Goal: Communication & Community: Answer question/provide support

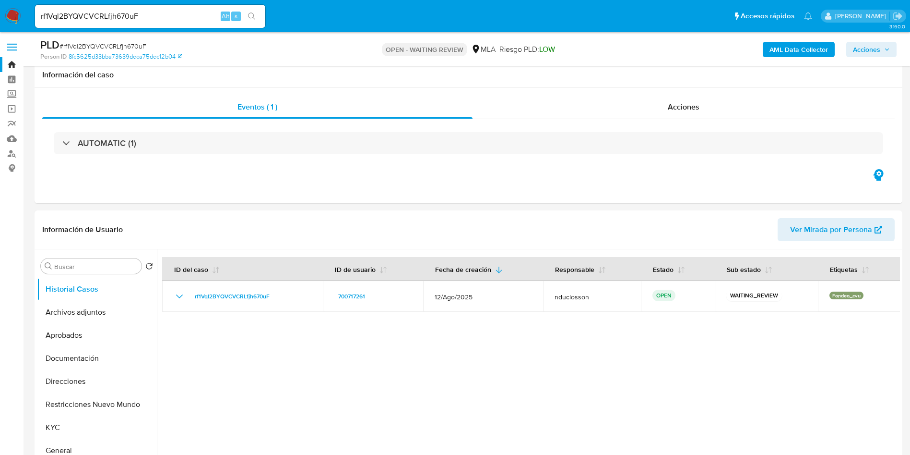
select select "10"
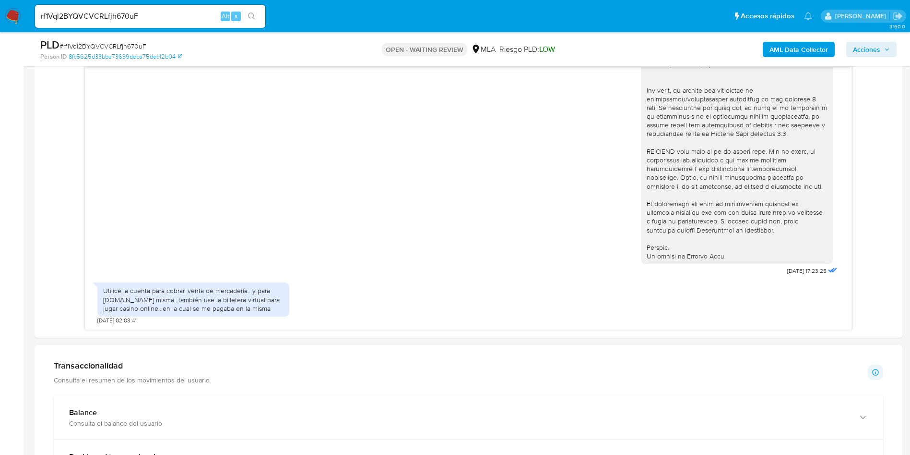
scroll to position [432, 0]
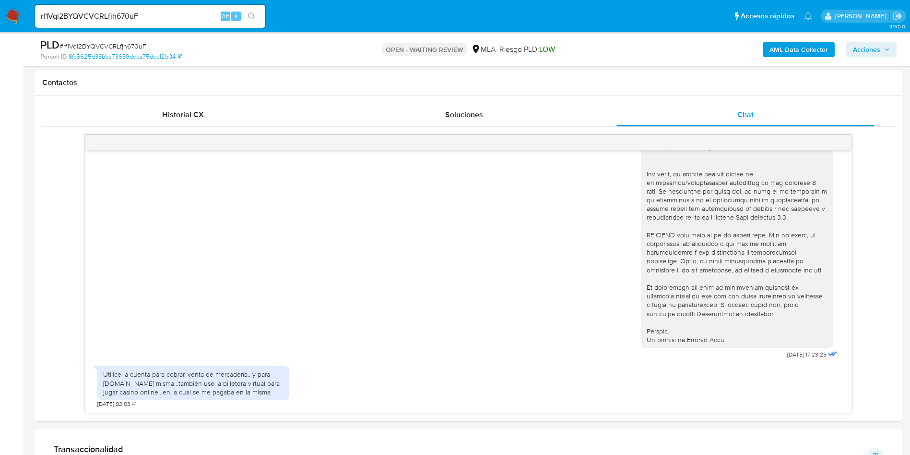
click at [131, 47] on span "# rf1Vql2BYQVCVCRLfjh670uF" at bounding box center [103, 46] width 87 height 10
copy span "rf1Vql2BYQVCVCRLfjh670uF"
click at [533, 343] on div "18/08/2025 17:23:25" at bounding box center [468, 99] width 742 height 526
click at [283, 380] on div "Utilice la cuenta para cobrar. venta de mercadería.. y para reponer.la misma...…" at bounding box center [193, 383] width 180 height 26
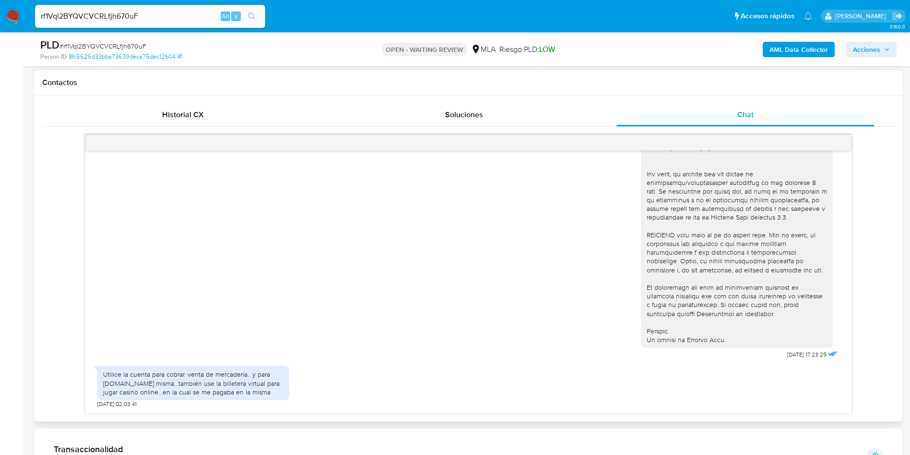
scroll to position [120, 0]
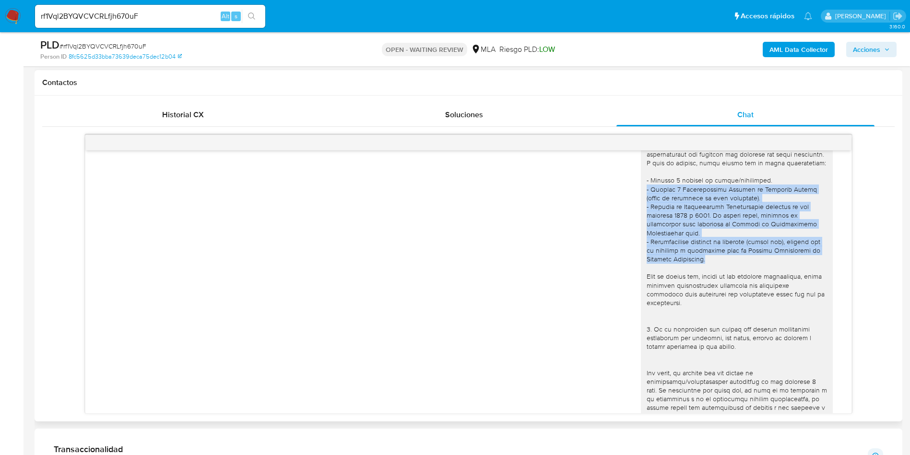
drag, startPoint x: 713, startPoint y: 269, endPoint x: 634, endPoint y: 201, distance: 104.5
click at [641, 201] on div at bounding box center [737, 293] width 192 height 505
drag, startPoint x: 659, startPoint y: 202, endPoint x: 688, endPoint y: 203, distance: 28.8
click at [688, 203] on div at bounding box center [737, 294] width 180 height 498
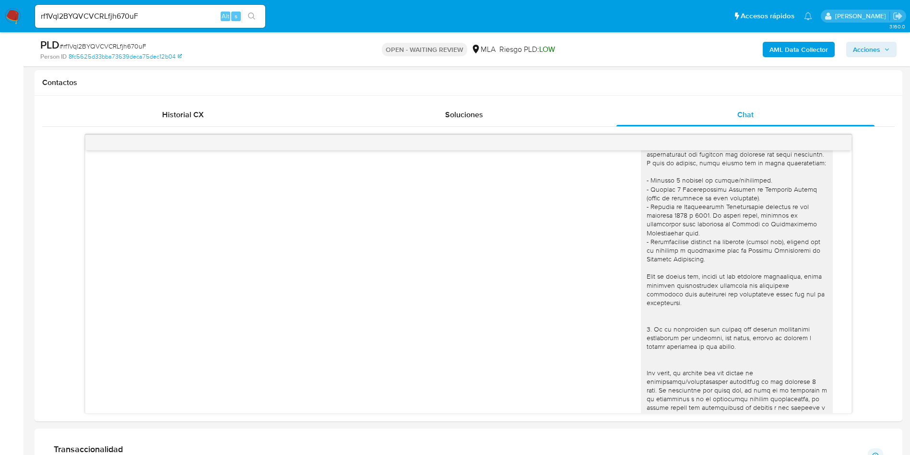
click at [110, 48] on span "# rf1Vql2BYQVCVCRLfjh670uF" at bounding box center [103, 46] width 87 height 10
copy span "rf1Vql2BYQVCVCRLfjh670uF"
click at [88, 41] on span "# rf1Vql2BYQVCVCRLfjh670uF" at bounding box center [103, 46] width 87 height 10
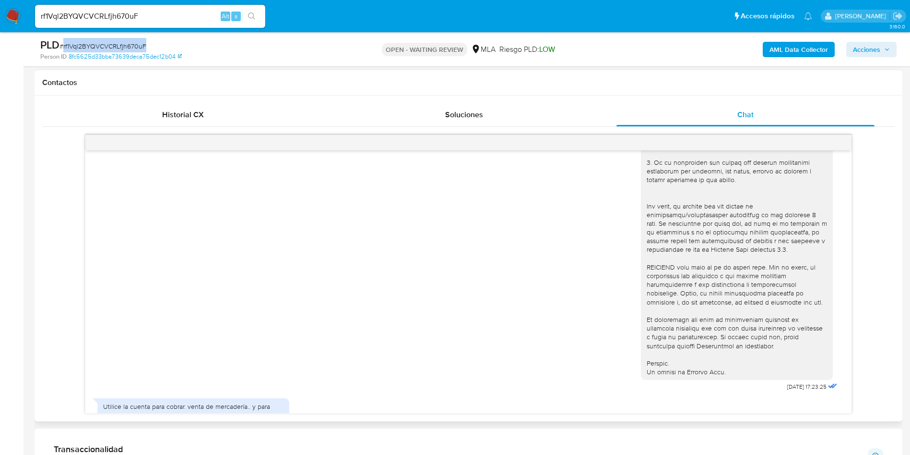
scroll to position [336, 0]
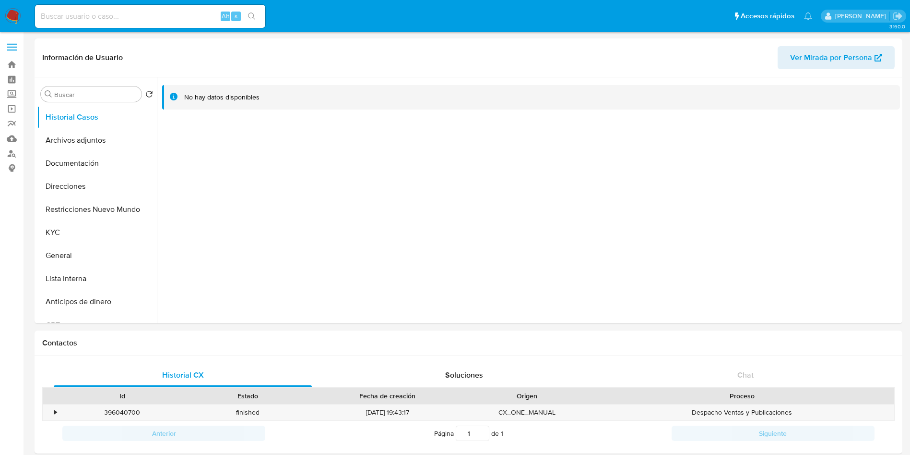
select select "10"
click at [12, 153] on link "Buscador de personas" at bounding box center [57, 153] width 114 height 15
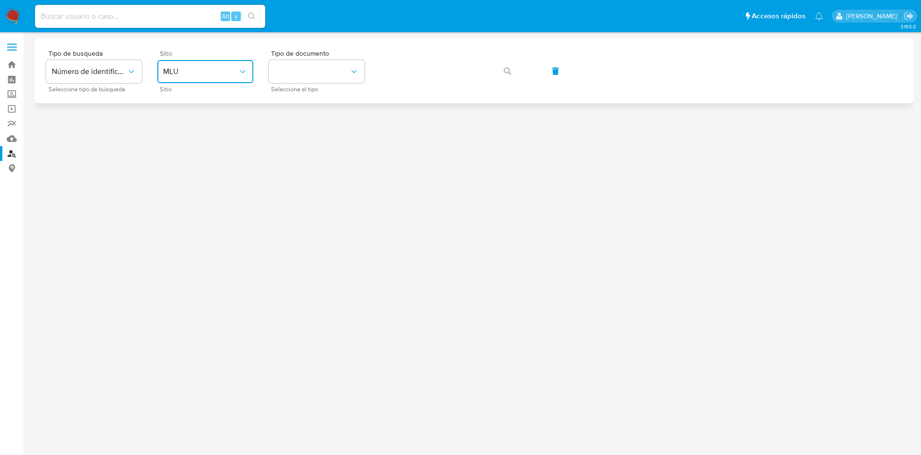
click at [192, 61] on button "MLU" at bounding box center [205, 71] width 96 height 23
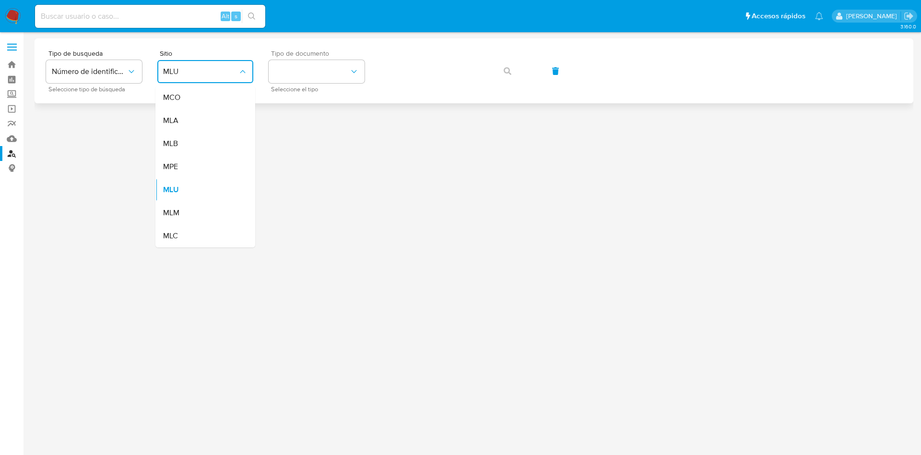
drag, startPoint x: 209, startPoint y: 113, endPoint x: 278, endPoint y: 84, distance: 75.1
click at [209, 114] on div "MLA" at bounding box center [202, 120] width 79 height 23
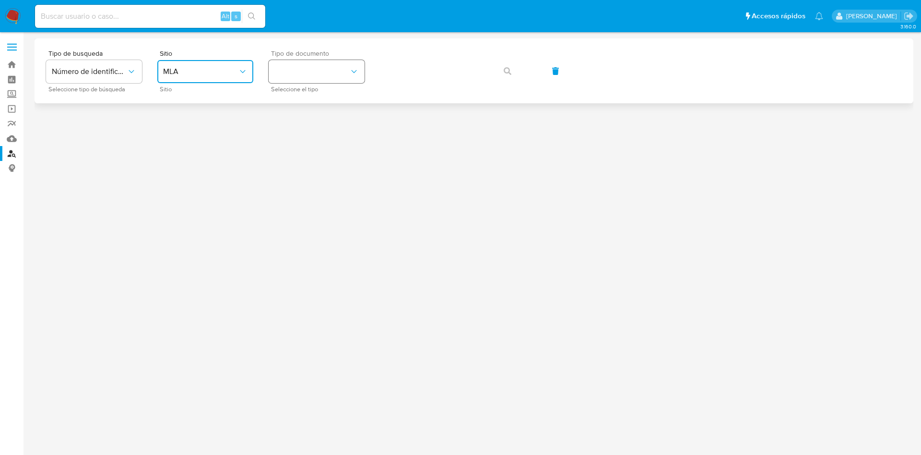
click at [305, 81] on button "identificationType" at bounding box center [317, 71] width 96 height 23
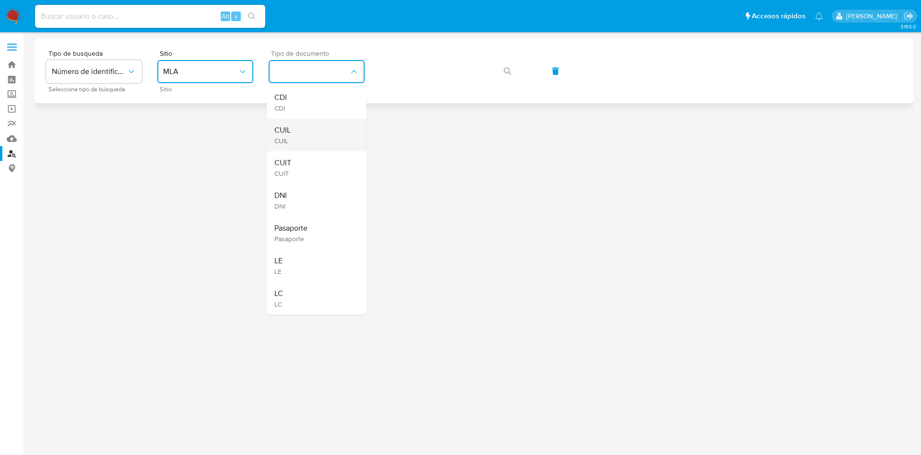
click at [303, 129] on div "CUIL CUIL" at bounding box center [314, 135] width 79 height 33
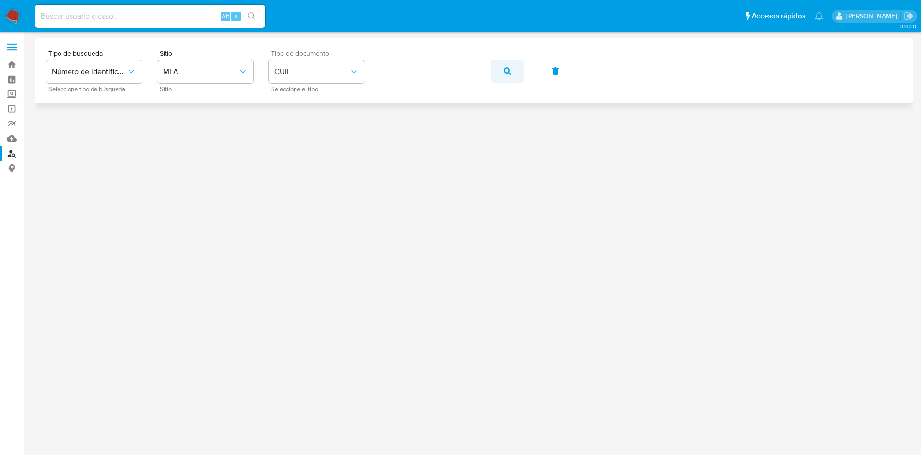
click at [501, 66] on button "button" at bounding box center [507, 71] width 33 height 23
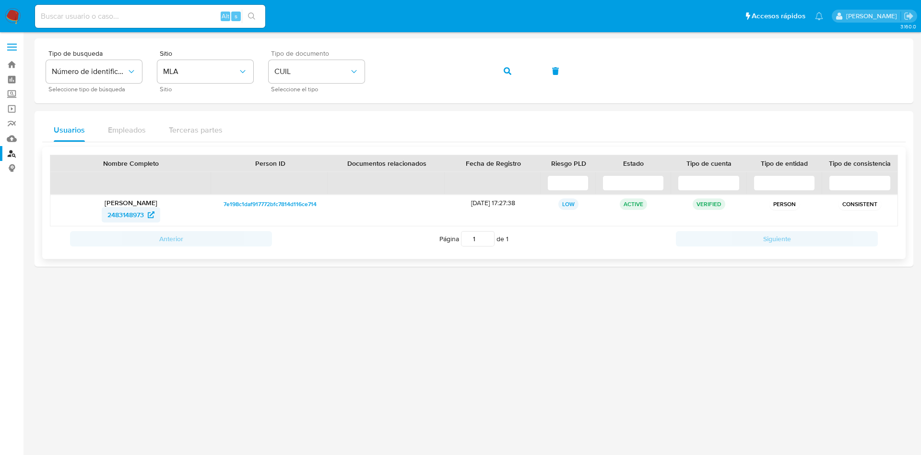
click at [116, 221] on span "2483148973" at bounding box center [126, 214] width 36 height 15
click at [127, 216] on span "2483148973" at bounding box center [126, 214] width 36 height 15
click at [512, 71] on button "button" at bounding box center [507, 71] width 33 height 23
click at [127, 213] on span "2140611224" at bounding box center [125, 214] width 35 height 15
click at [515, 73] on button "button" at bounding box center [507, 71] width 33 height 23
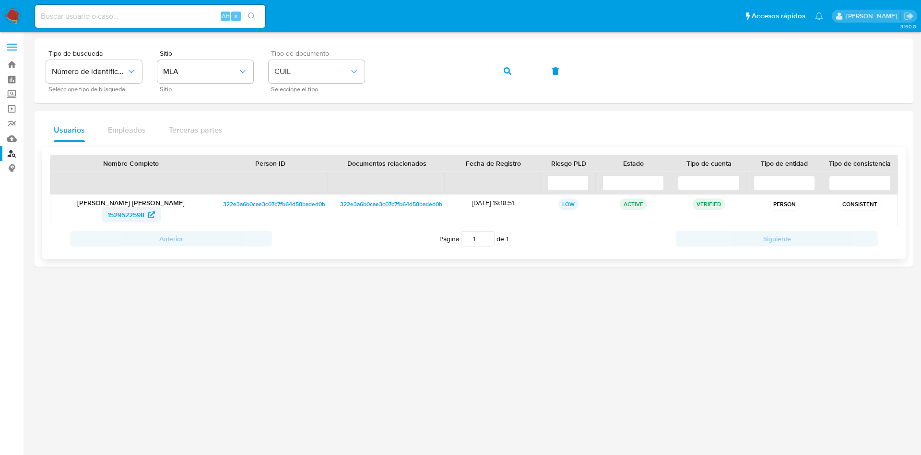
click at [135, 212] on span "1529522598" at bounding box center [126, 214] width 37 height 15
click at [512, 72] on button "button" at bounding box center [507, 71] width 33 height 23
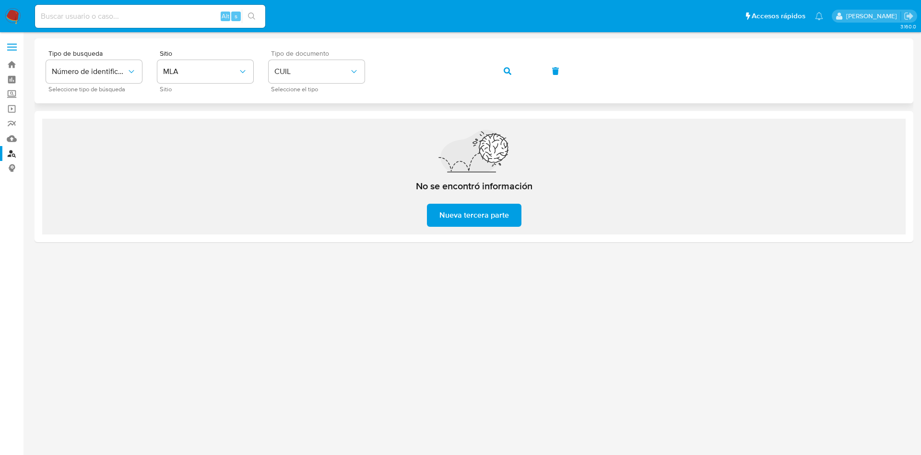
click at [494, 60] on button "button" at bounding box center [507, 71] width 33 height 23
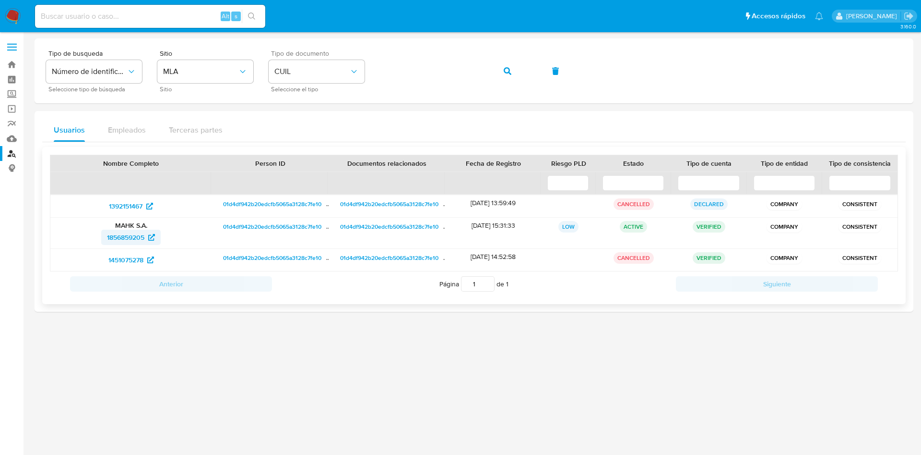
click at [107, 233] on span "1856859205" at bounding box center [125, 236] width 37 height 15
click at [503, 77] on button "button" at bounding box center [507, 71] width 33 height 23
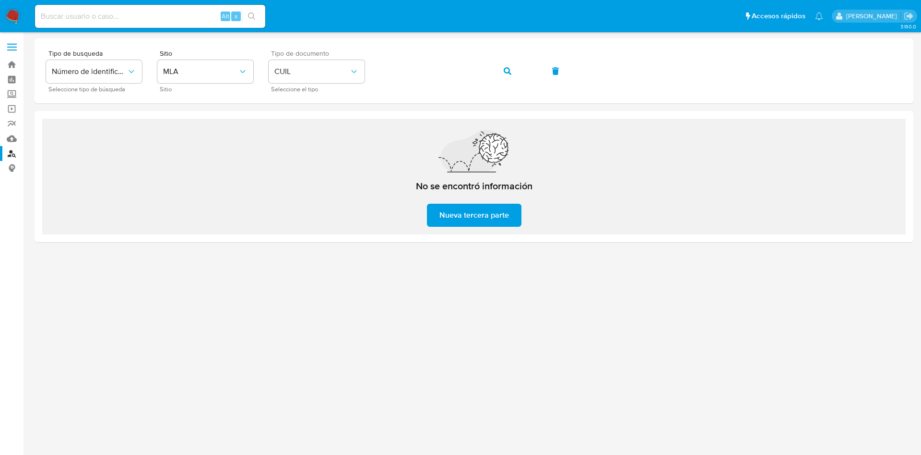
click at [9, 14] on img at bounding box center [13, 16] width 16 height 16
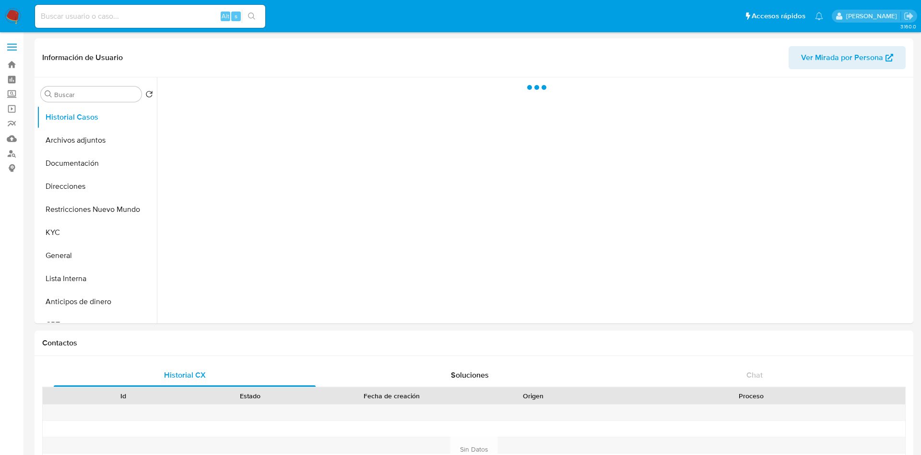
select select "10"
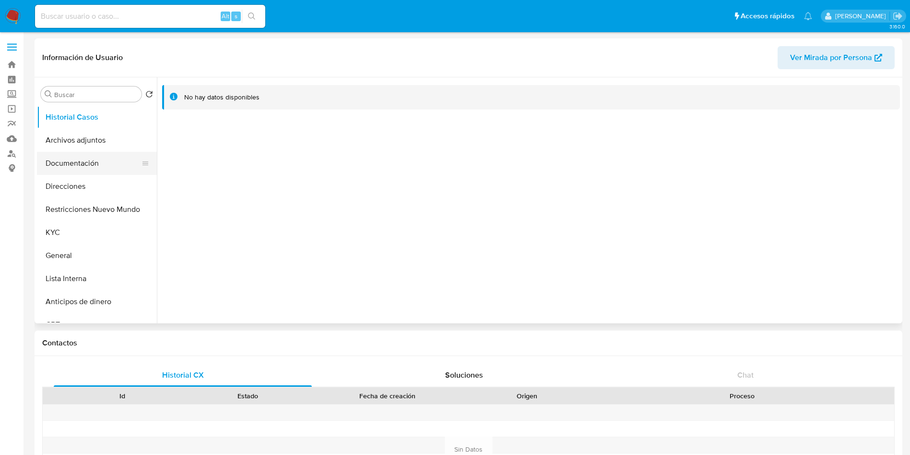
click at [67, 167] on button "Documentación" at bounding box center [93, 163] width 112 height 23
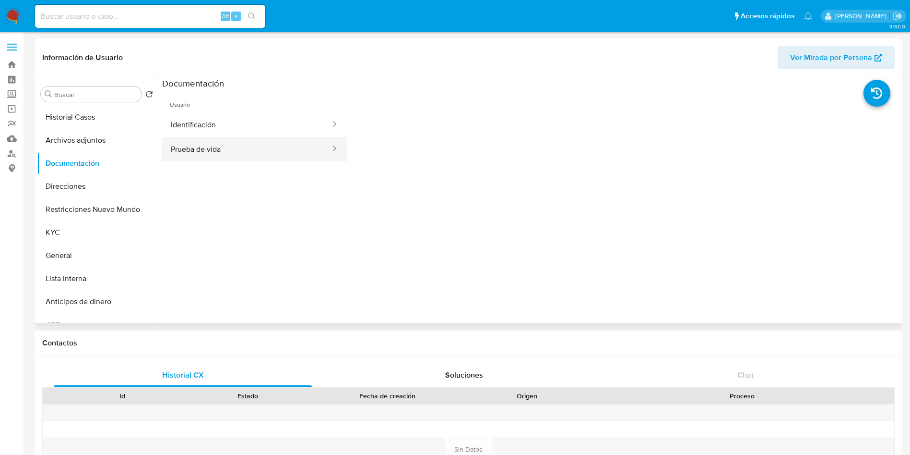
click at [207, 137] on button "Prueba de vida" at bounding box center [246, 149] width 169 height 24
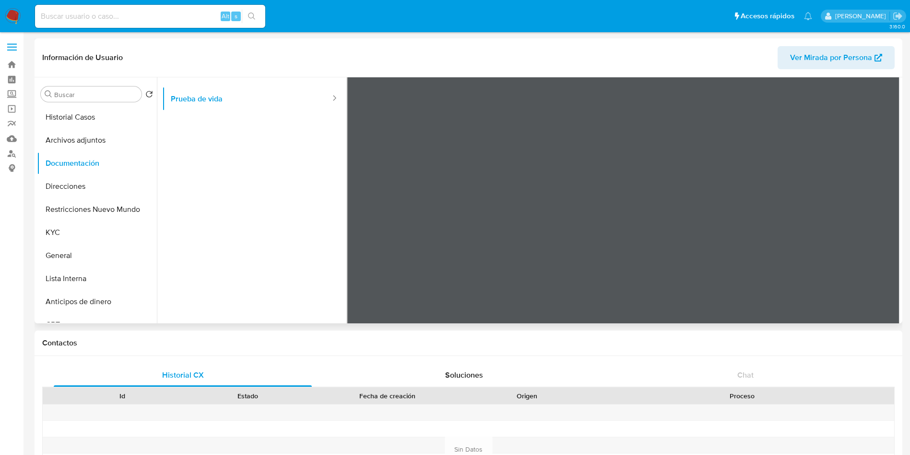
scroll to position [81, 0]
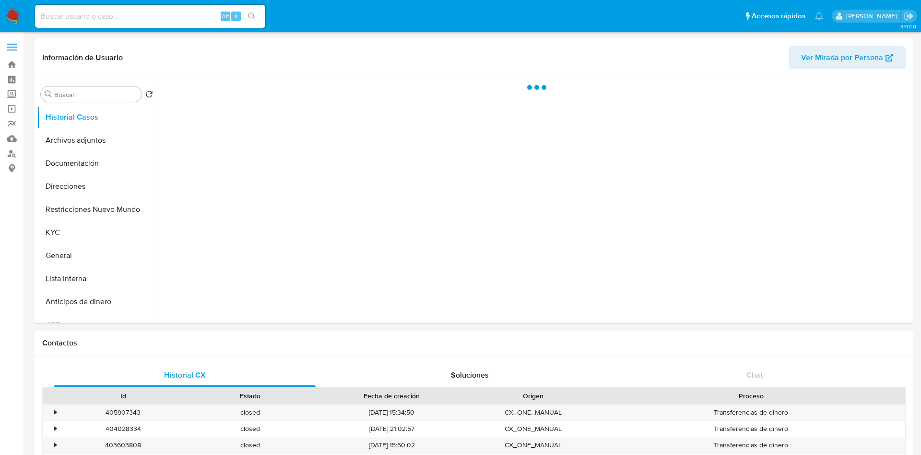
select select "10"
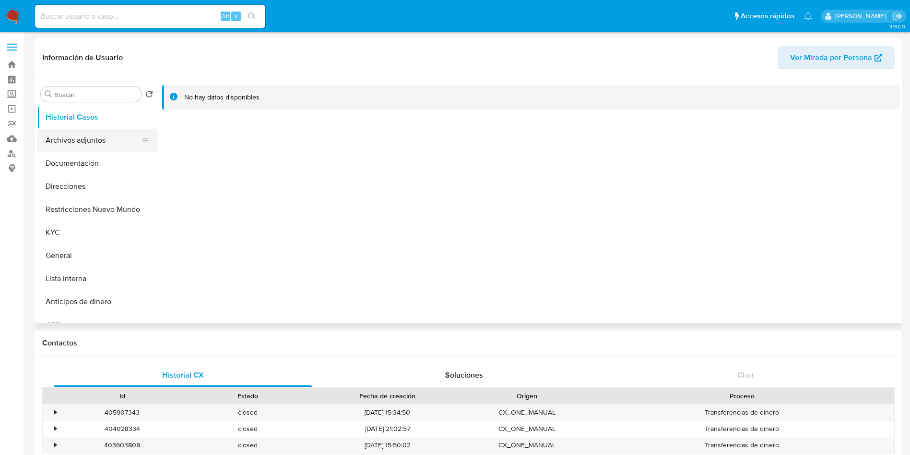
click at [88, 144] on button "Archivos adjuntos" at bounding box center [93, 140] width 112 height 23
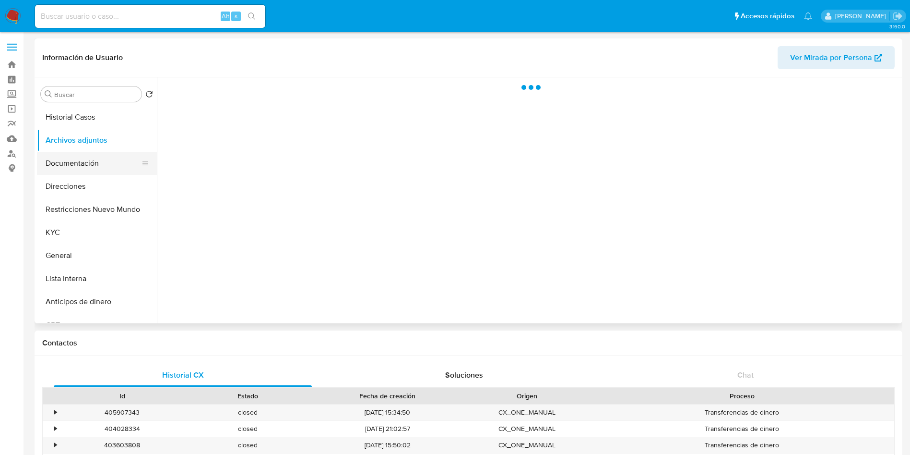
click at [95, 170] on button "Documentación" at bounding box center [93, 163] width 112 height 23
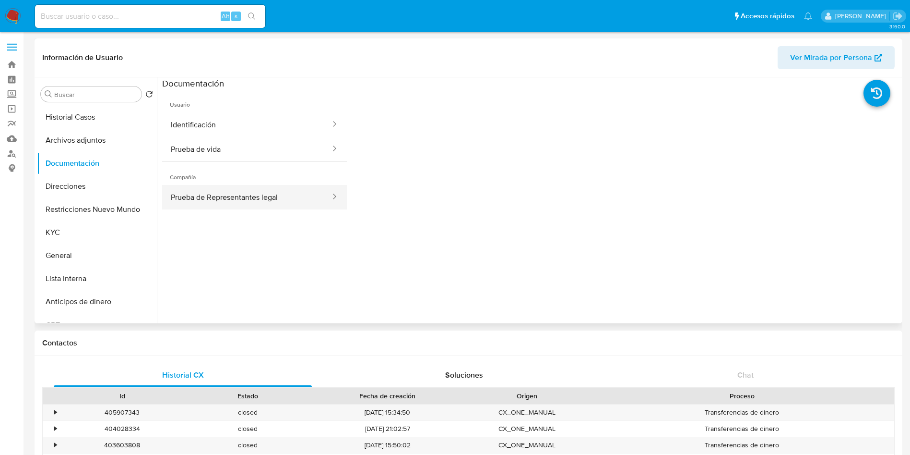
click at [252, 186] on button "Prueba de Representantes legal" at bounding box center [246, 197] width 169 height 24
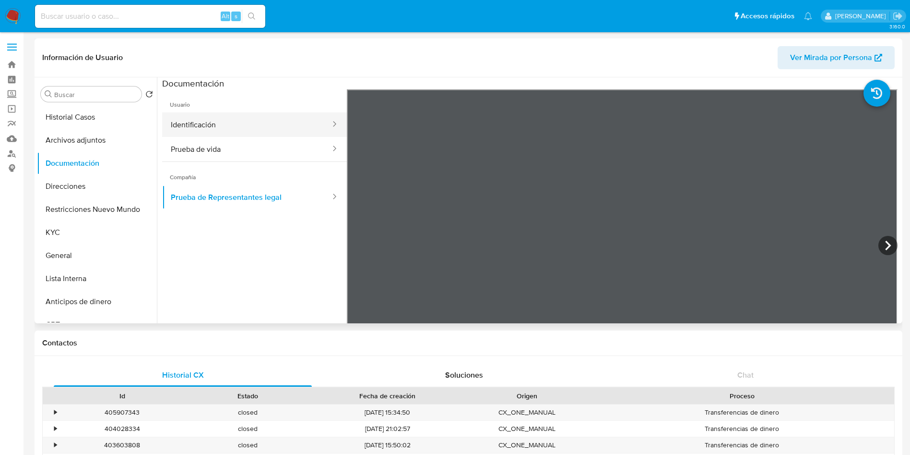
click at [264, 116] on button "Identificación" at bounding box center [246, 124] width 169 height 24
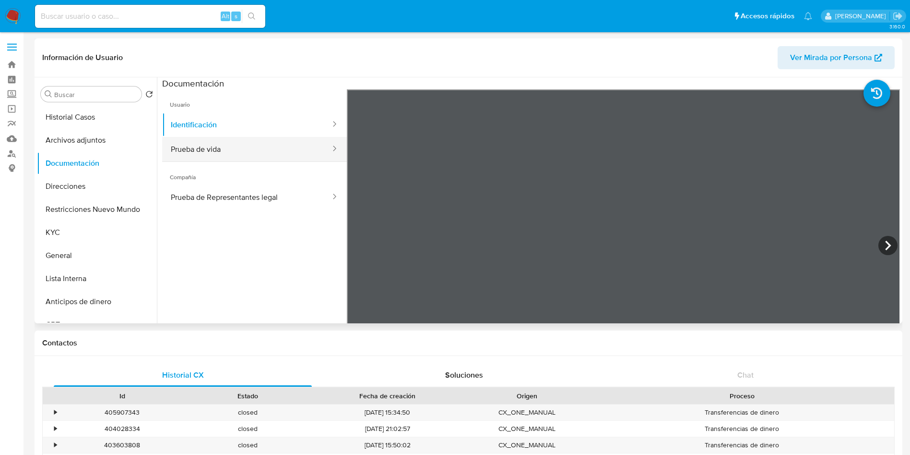
click at [259, 143] on button "Prueba de vida" at bounding box center [246, 149] width 169 height 24
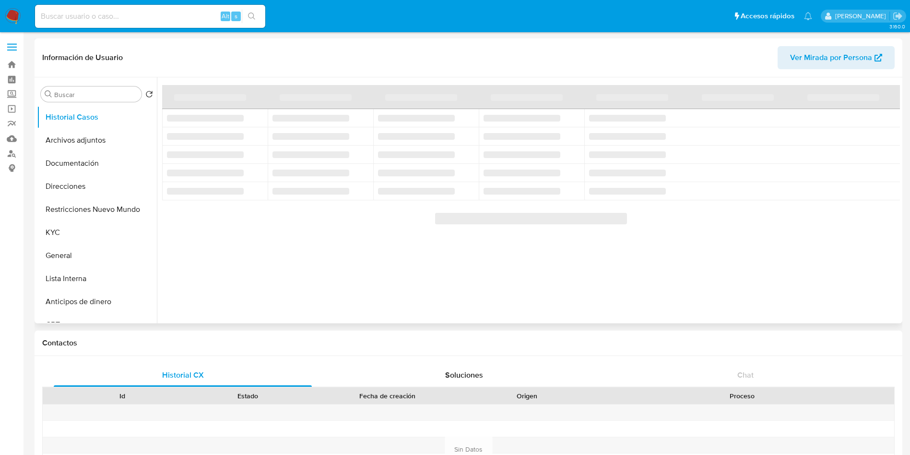
select select "10"
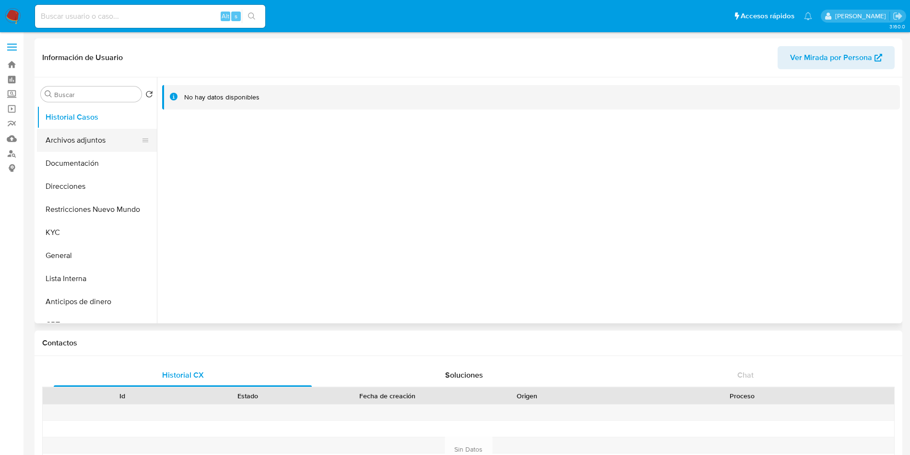
click at [61, 143] on button "Archivos adjuntos" at bounding box center [93, 140] width 112 height 23
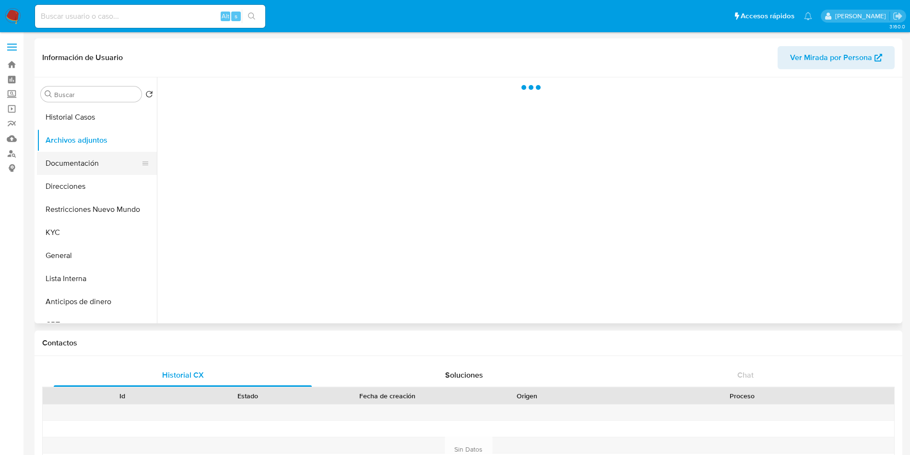
click at [60, 167] on button "Documentación" at bounding box center [93, 163] width 112 height 23
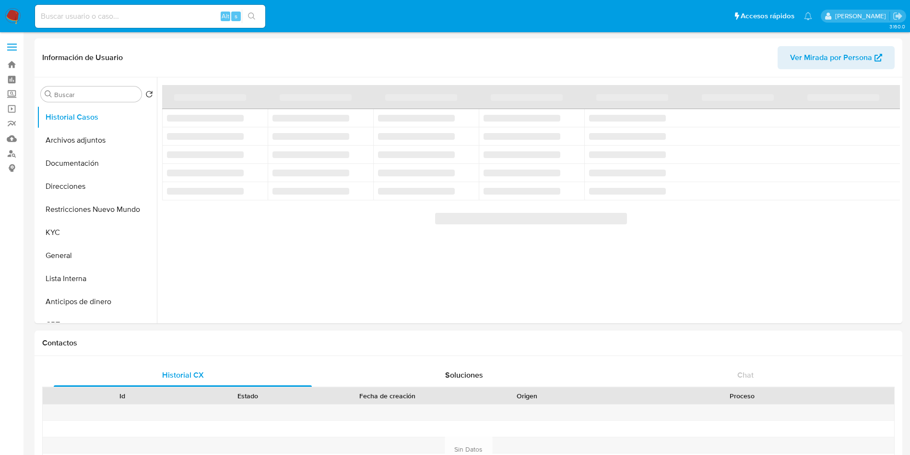
select select "10"
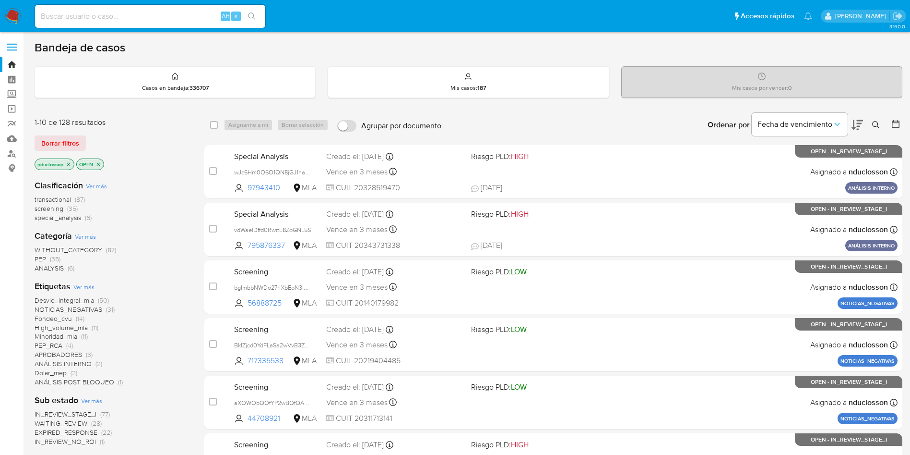
click at [873, 118] on div "Ingrese ID de usuario o caso Buscar Borrar filtros" at bounding box center [877, 125] width 16 height 30
click at [881, 123] on button at bounding box center [878, 125] width 16 height 12
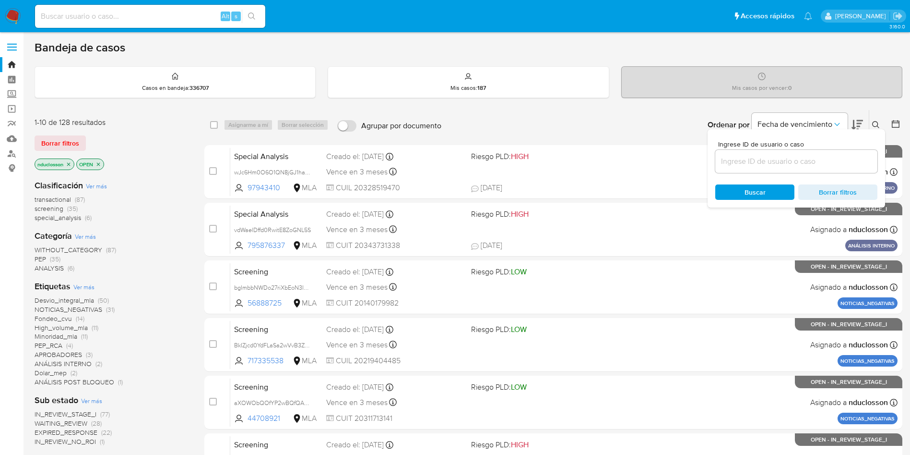
click at [763, 163] on input at bounding box center [797, 161] width 162 height 12
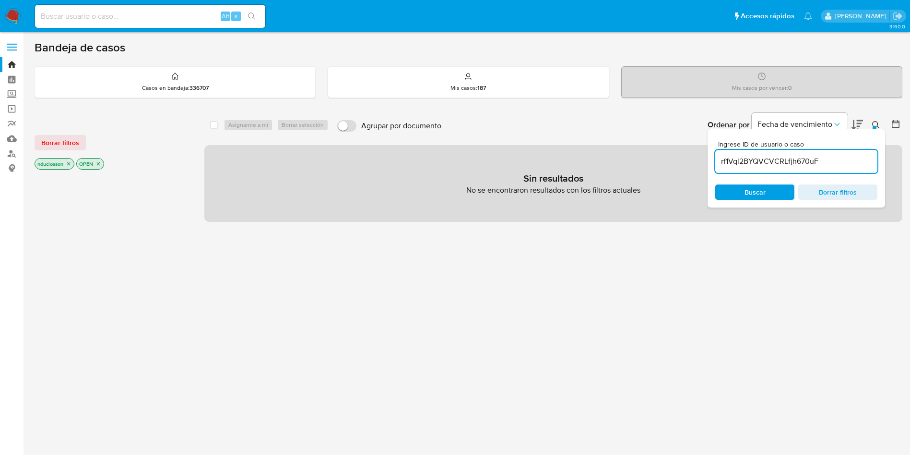
click at [853, 165] on input "rf1Vql2BYQVCVCRLfjh670uF" at bounding box center [797, 161] width 162 height 12
type input "rf1Vql2BYQVCVCRLfjh670uF"
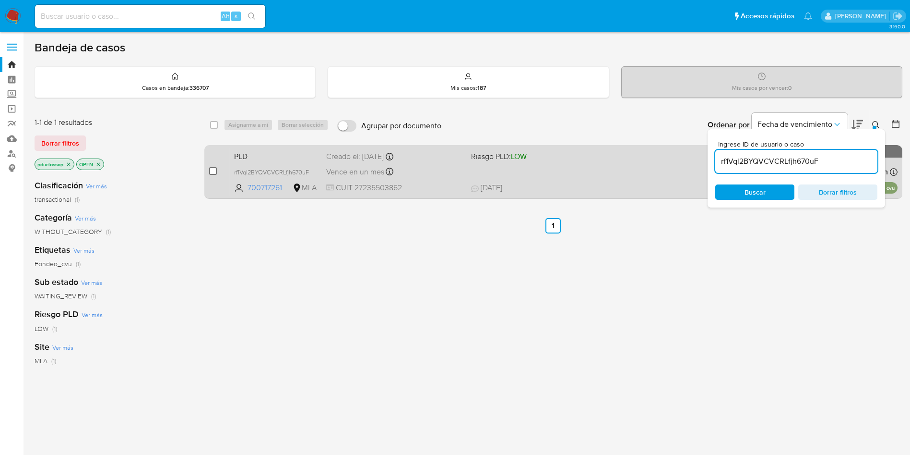
click at [212, 168] on input "checkbox" at bounding box center [213, 171] width 8 height 8
checkbox input "true"
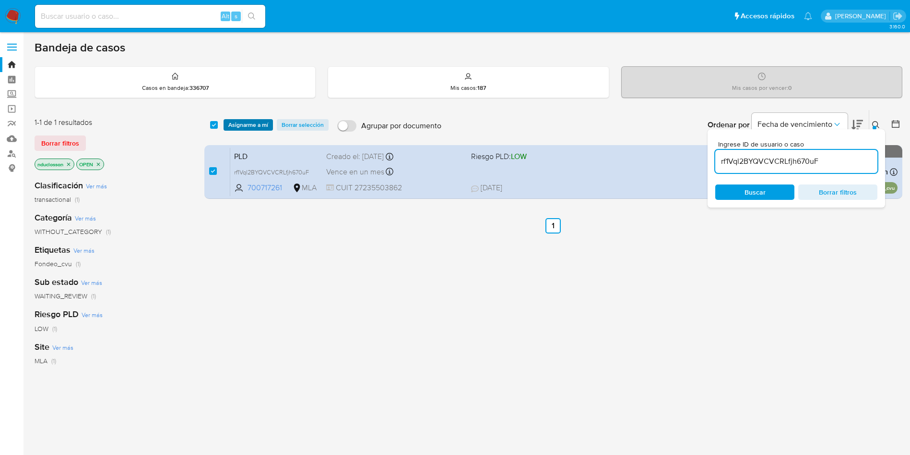
click at [239, 122] on span "Asignarme a mí" at bounding box center [248, 125] width 40 height 10
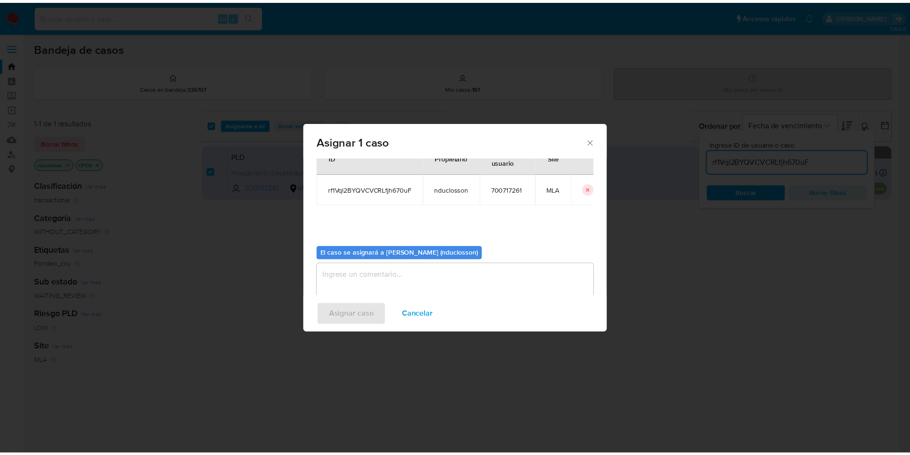
scroll to position [50, 0]
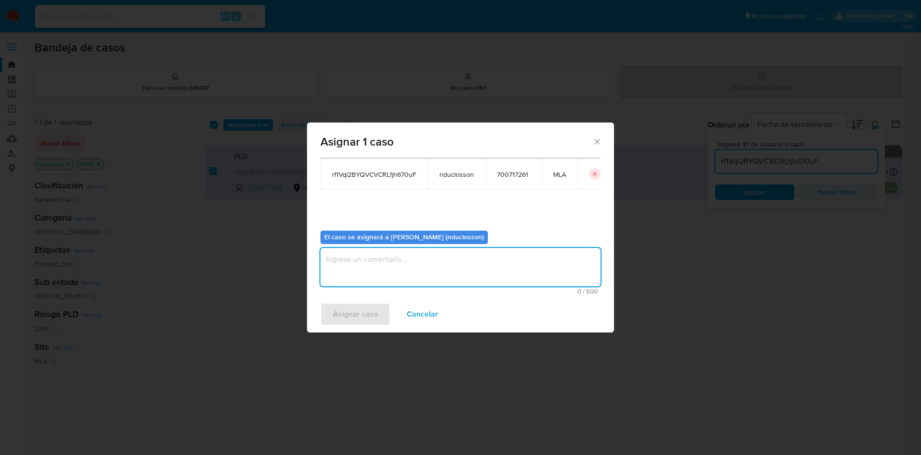
click at [400, 270] on textarea "assign-modal" at bounding box center [461, 267] width 280 height 38
click at [368, 309] on span "Asignar caso" at bounding box center [355, 313] width 45 height 21
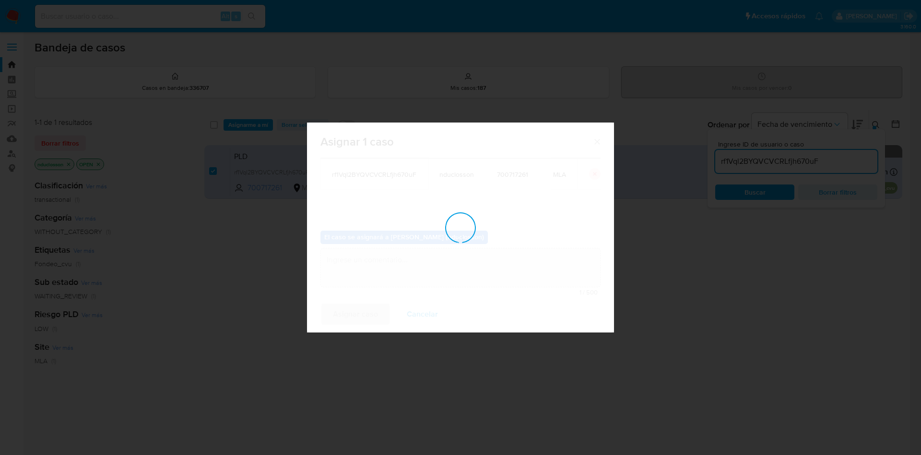
checkbox input "false"
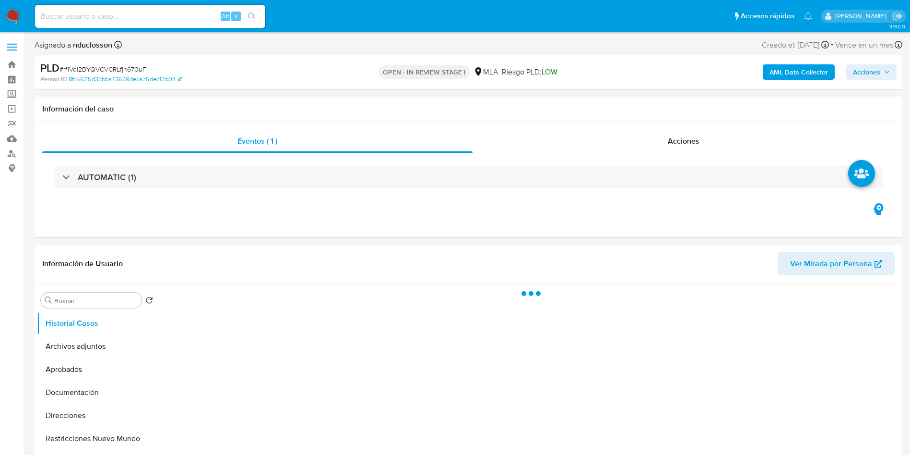
select select "10"
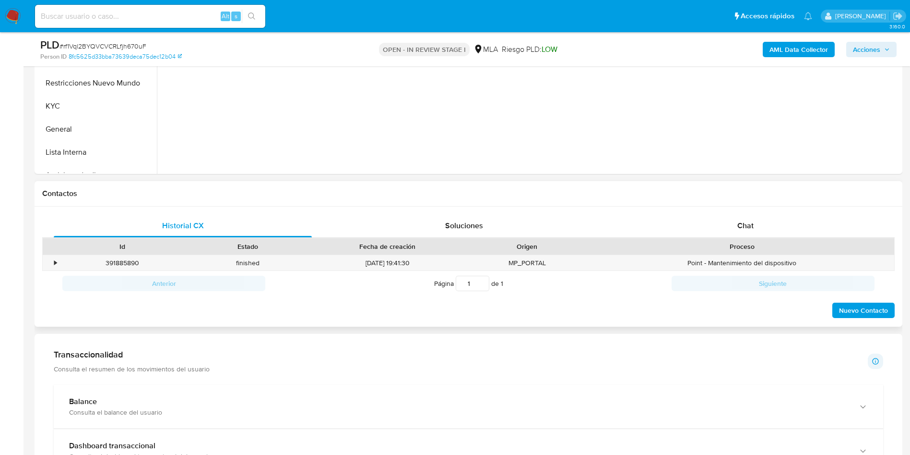
scroll to position [360, 0]
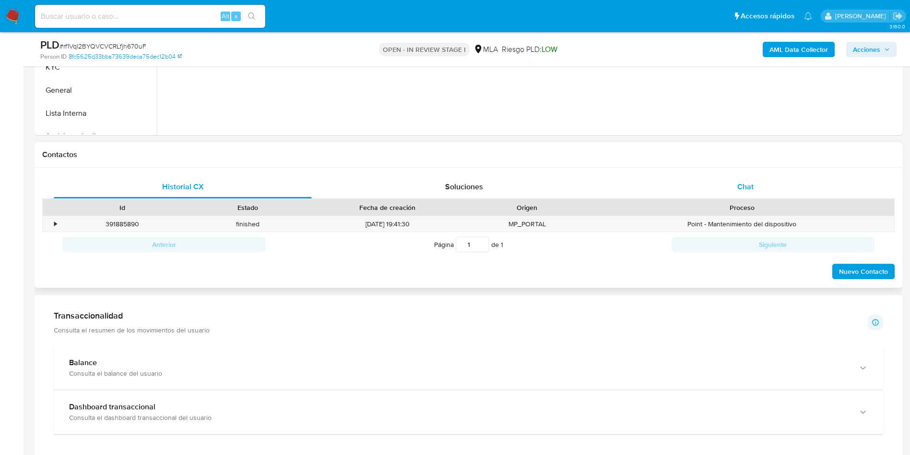
click at [735, 196] on div "Chat" at bounding box center [746, 186] width 258 height 23
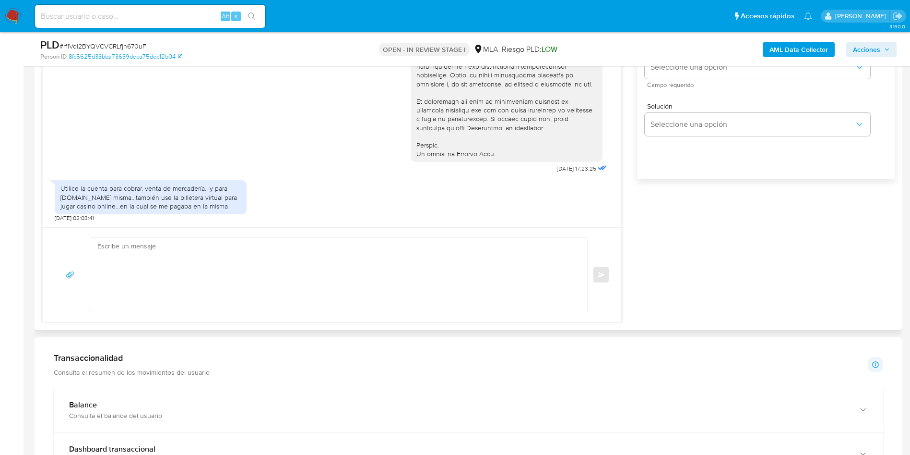
scroll to position [648, 0]
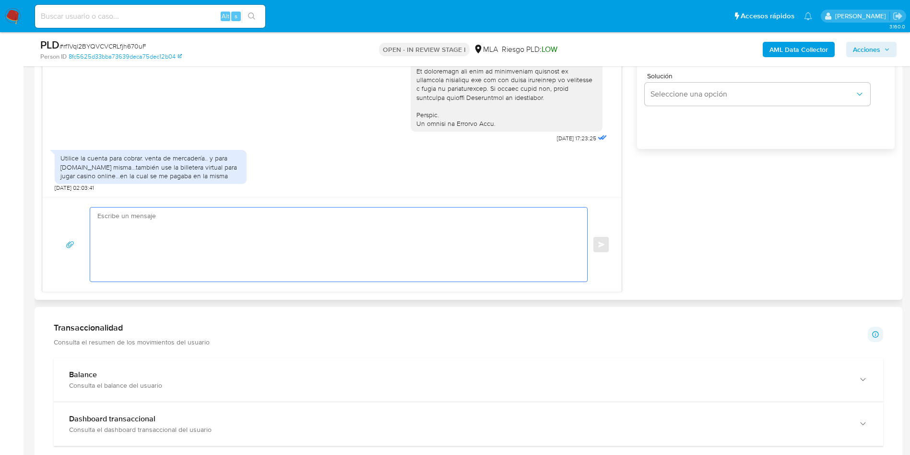
click at [197, 240] on textarea at bounding box center [336, 244] width 478 height 74
paste textarea "Lore Ipsumd, Sitame consect adi el seddoeius. Te incididu, utlaboreetd mag ali …"
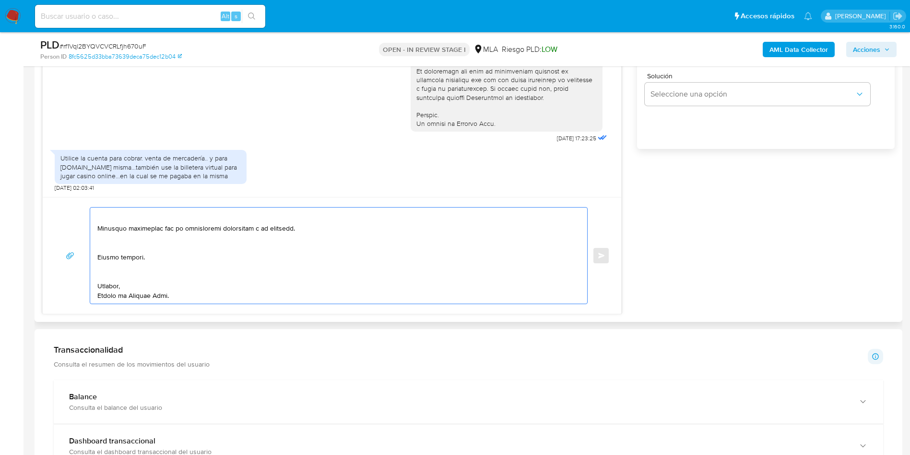
click at [120, 271] on textarea at bounding box center [336, 255] width 478 height 96
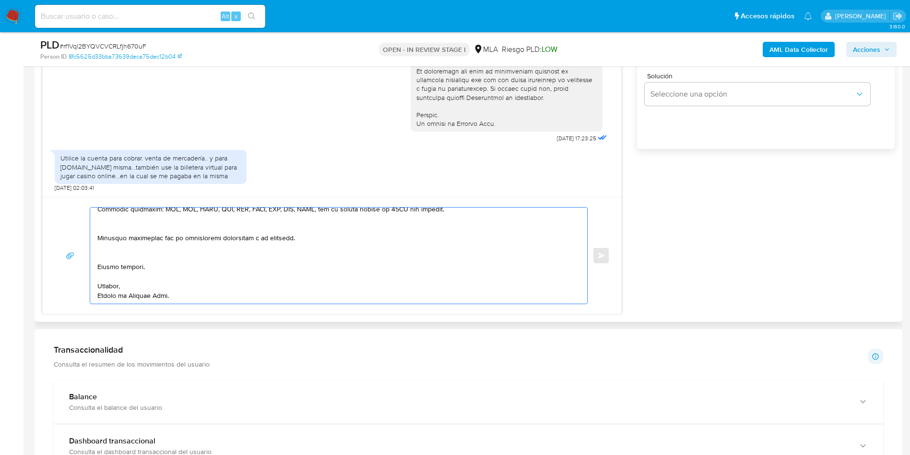
click at [103, 258] on textarea at bounding box center [336, 255] width 478 height 96
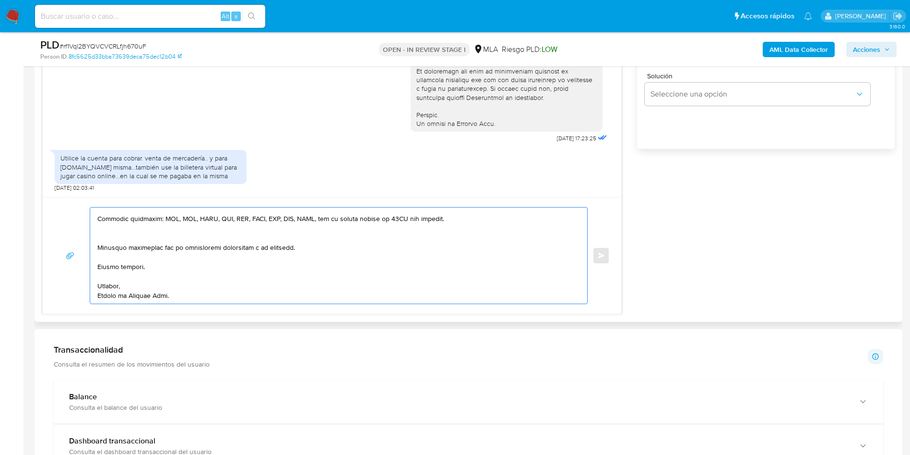
scroll to position [419, 0]
click at [93, 233] on div at bounding box center [336, 255] width 492 height 96
click at [100, 236] on textarea at bounding box center [336, 255] width 478 height 96
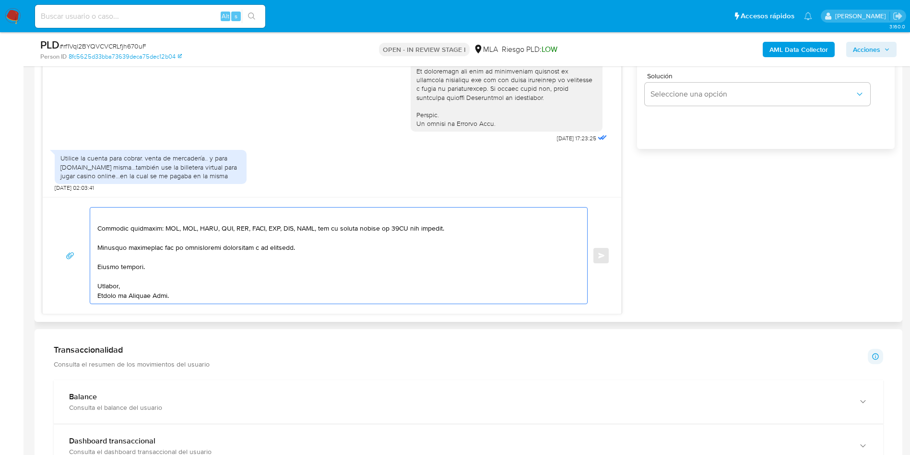
click at [114, 227] on textarea at bounding box center [336, 255] width 478 height 96
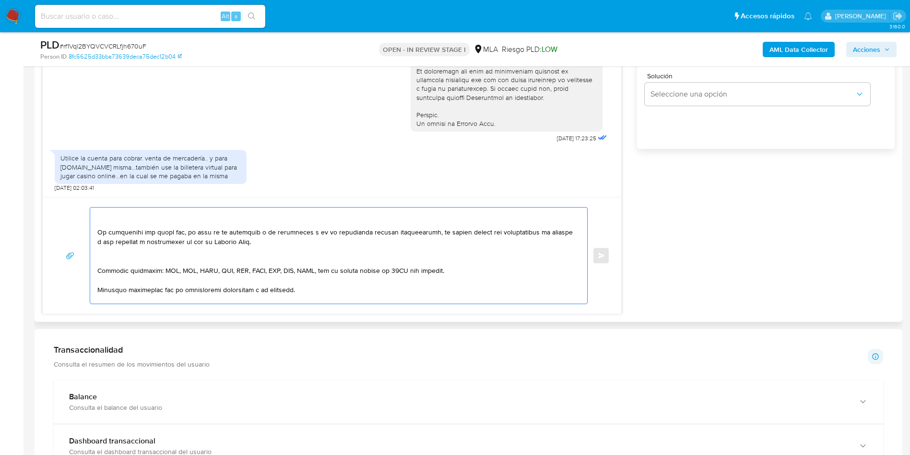
scroll to position [338, 0]
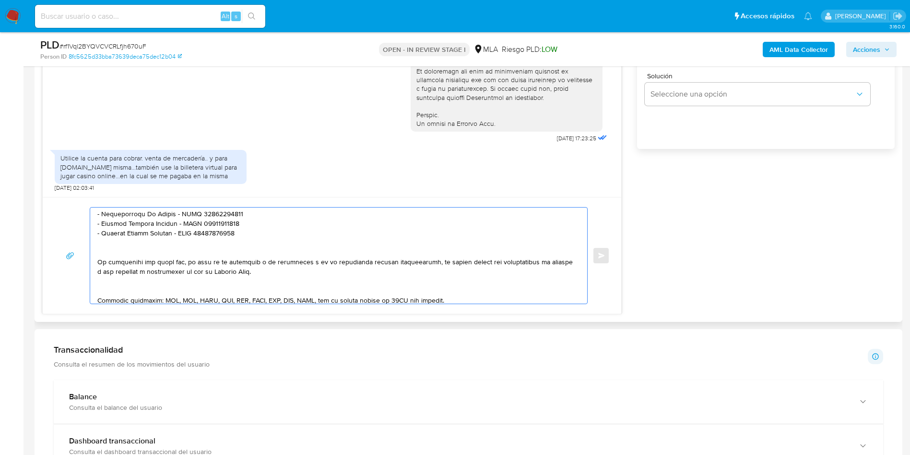
click at [104, 284] on textarea at bounding box center [336, 255] width 478 height 96
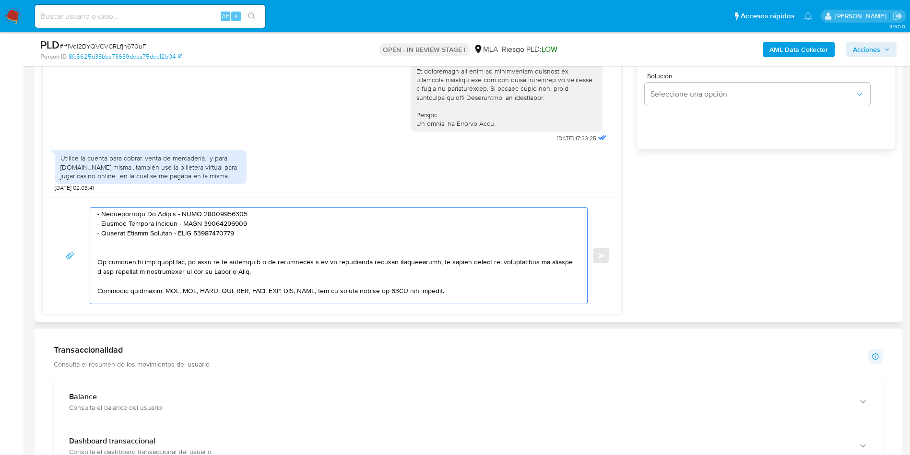
click at [117, 250] on textarea at bounding box center [336, 255] width 478 height 96
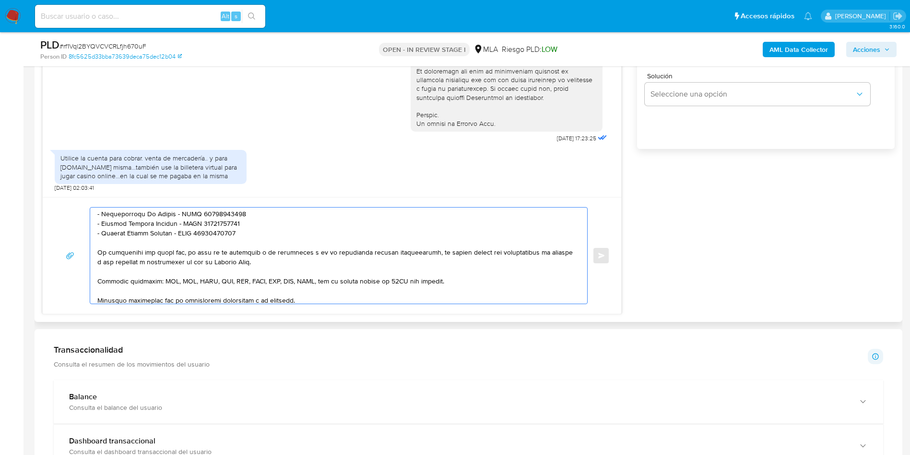
scroll to position [266, 0]
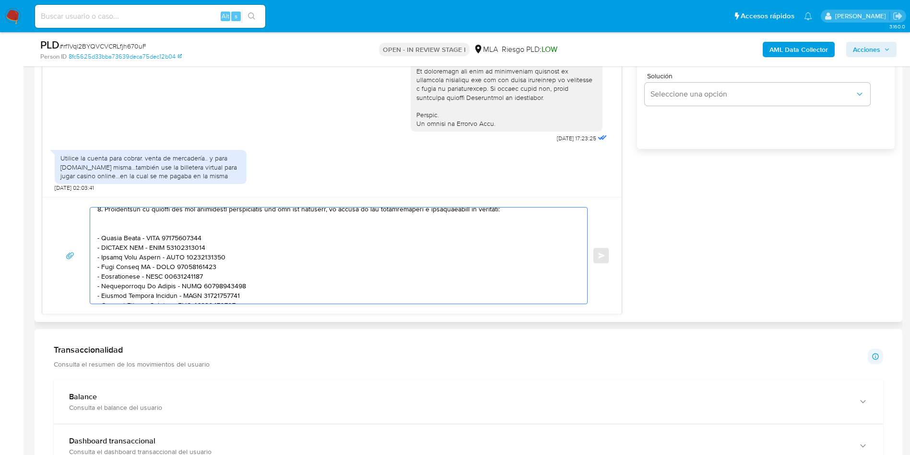
click at [117, 225] on textarea at bounding box center [336, 255] width 478 height 96
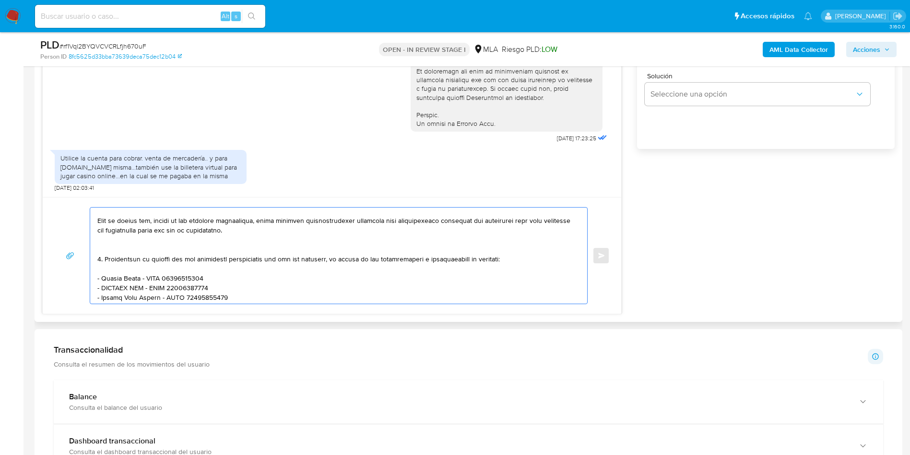
scroll to position [194, 0]
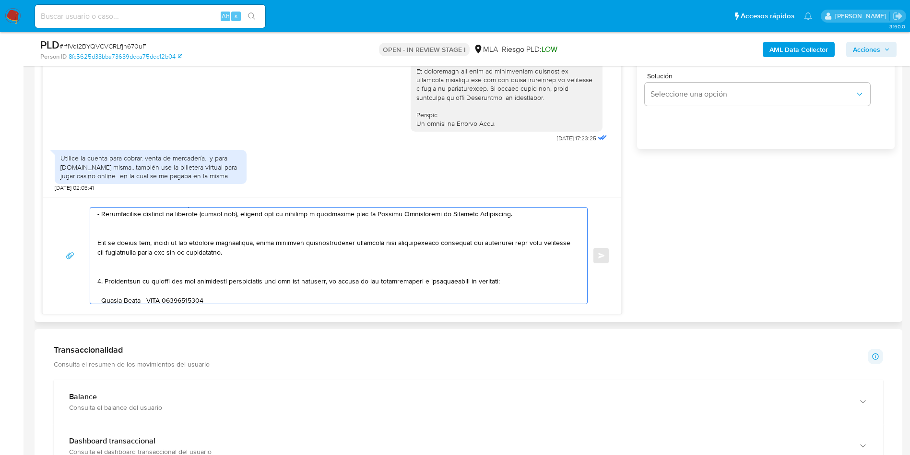
click at [125, 271] on textarea at bounding box center [336, 255] width 478 height 96
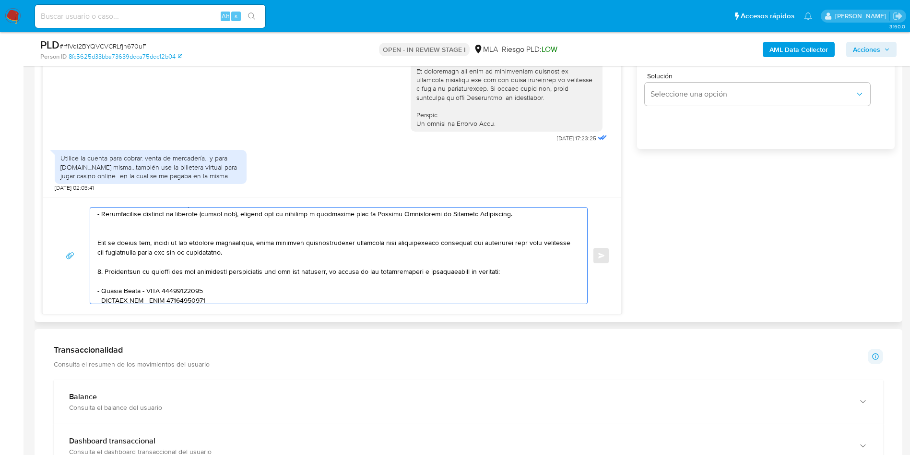
click at [120, 232] on textarea at bounding box center [336, 255] width 478 height 96
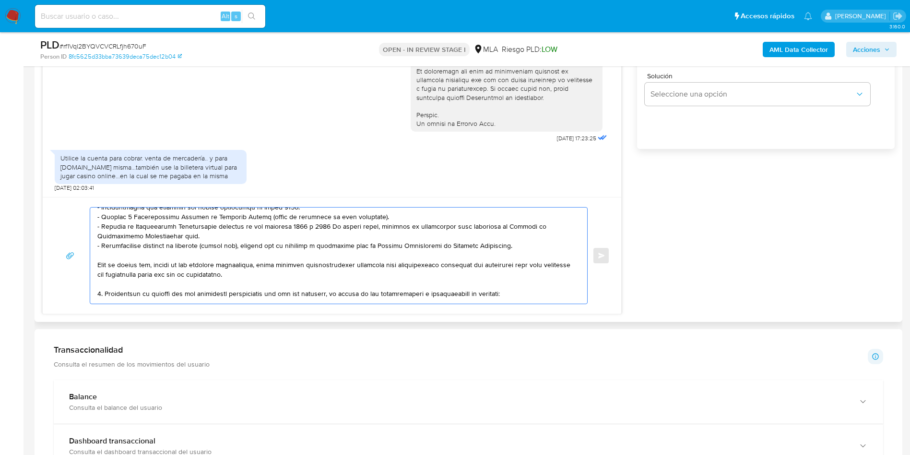
scroll to position [122, 0]
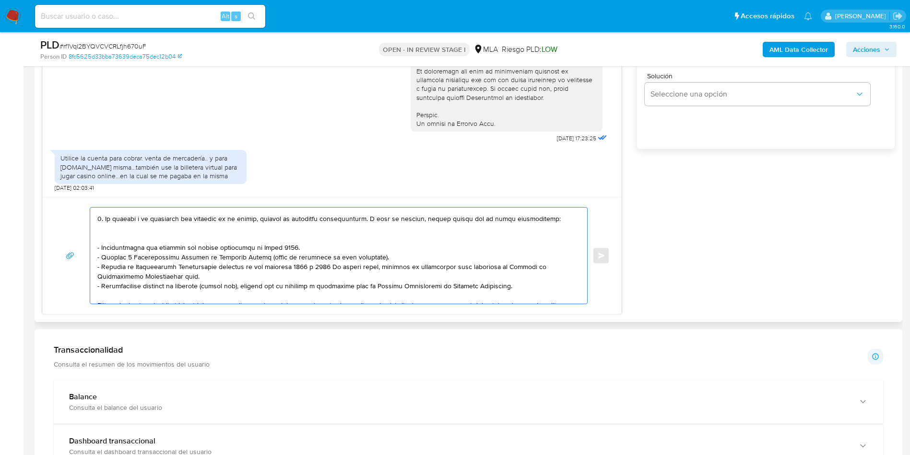
click at [116, 239] on textarea at bounding box center [336, 255] width 478 height 96
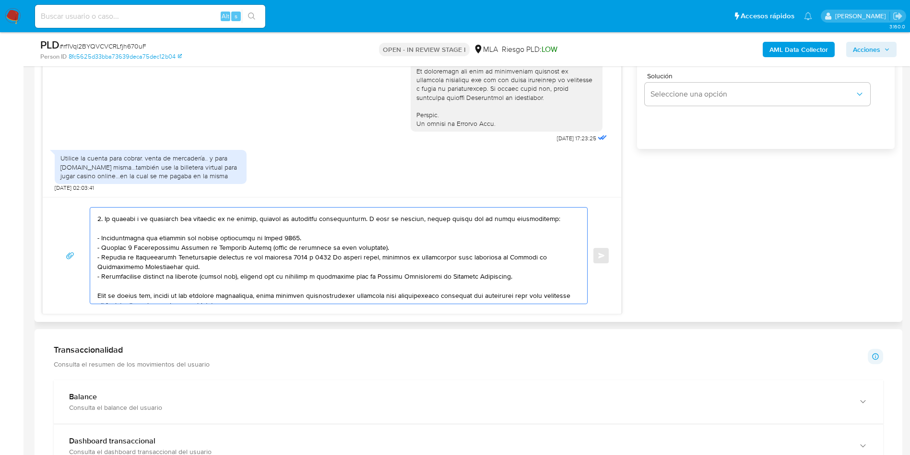
scroll to position [50, 0]
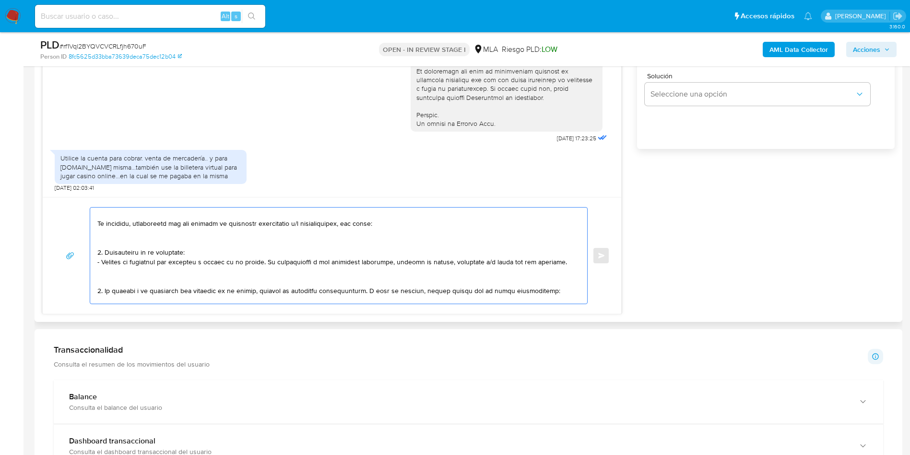
click at [103, 281] on textarea at bounding box center [336, 255] width 478 height 96
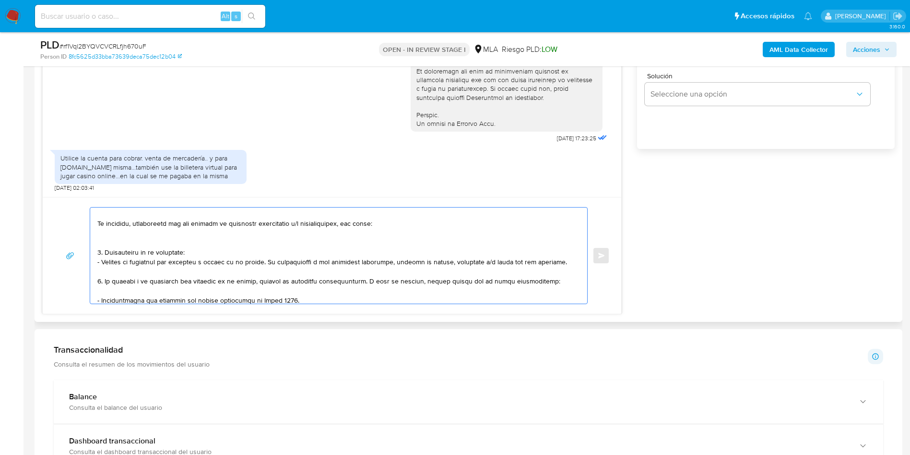
click at [108, 247] on textarea at bounding box center [336, 255] width 478 height 96
click at [107, 242] on textarea at bounding box center [336, 255] width 478 height 96
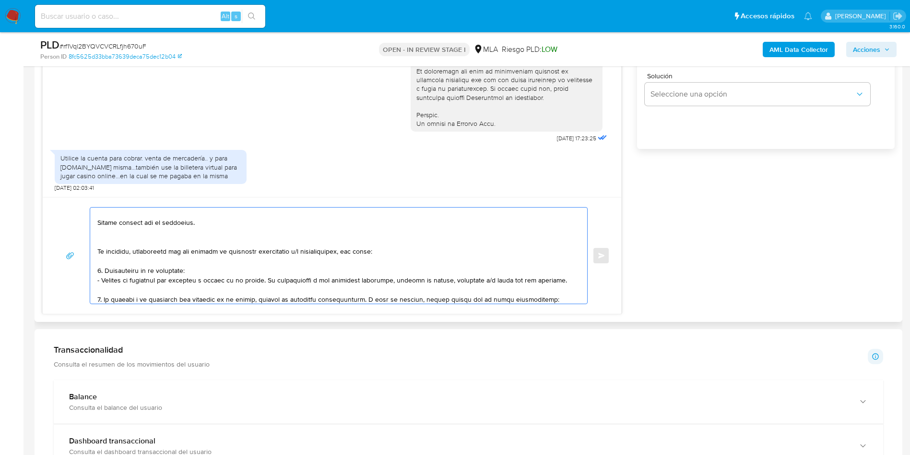
scroll to position [0, 0]
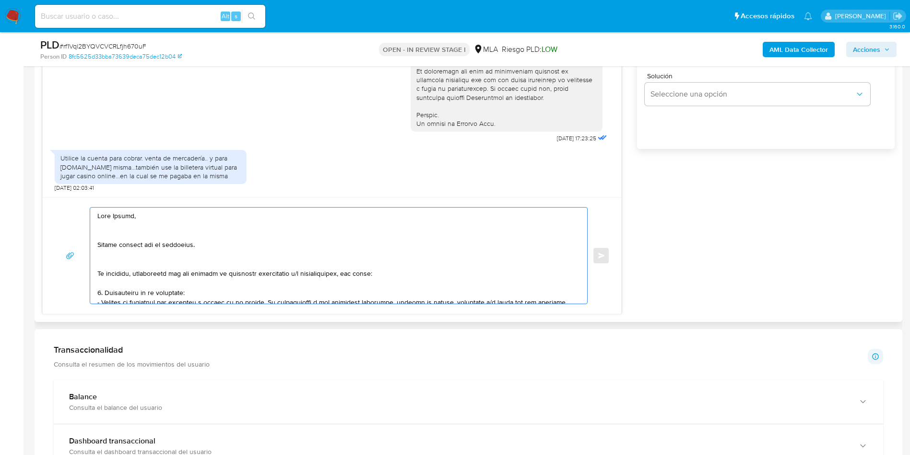
click at [106, 267] on textarea at bounding box center [336, 255] width 478 height 96
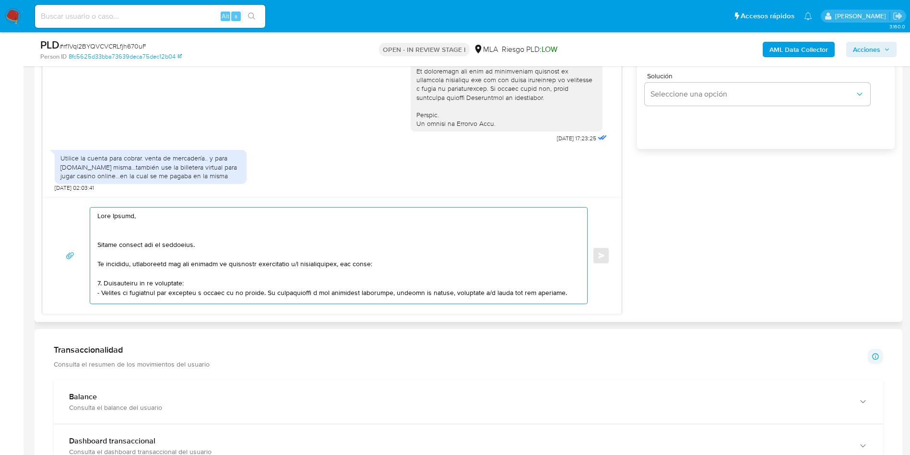
click at [114, 237] on textarea at bounding box center [336, 255] width 478 height 96
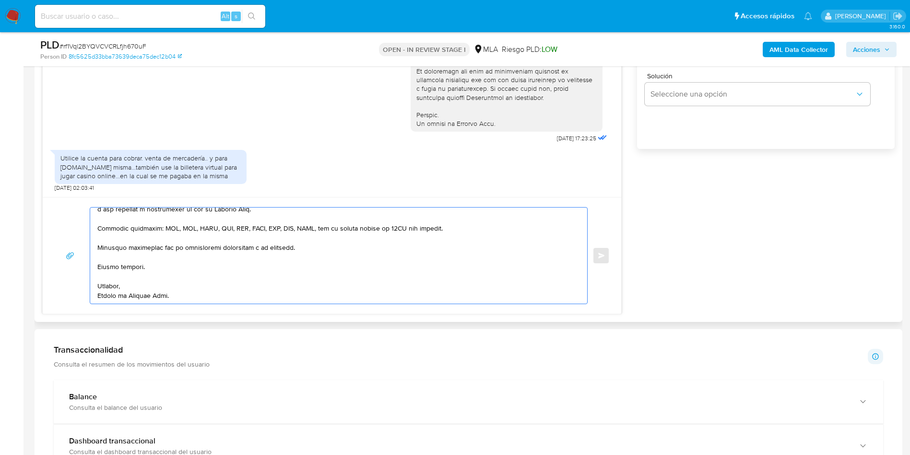
scroll to position [432, 0]
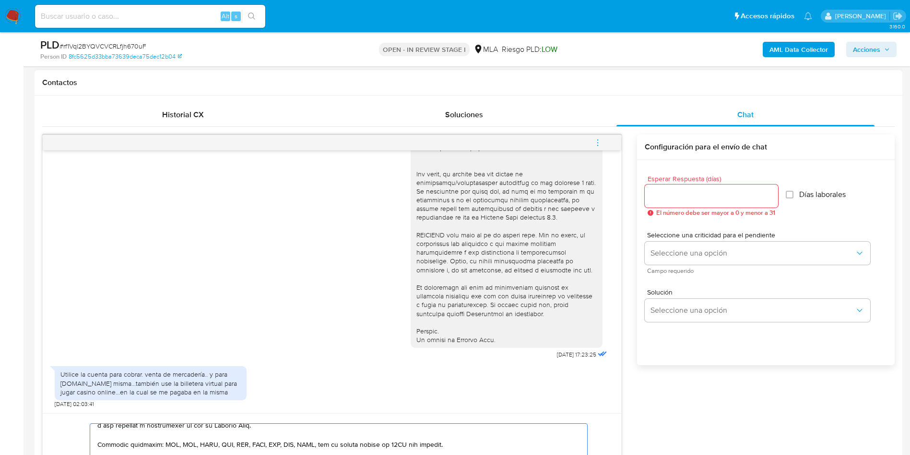
type textarea "Hola Rosana, Muchas gracias por tu respuesta. No obstante, necesitamos que nos …"
click at [678, 193] on input "Esperar Respuesta (días)" at bounding box center [711, 196] width 133 height 12
type input "1"
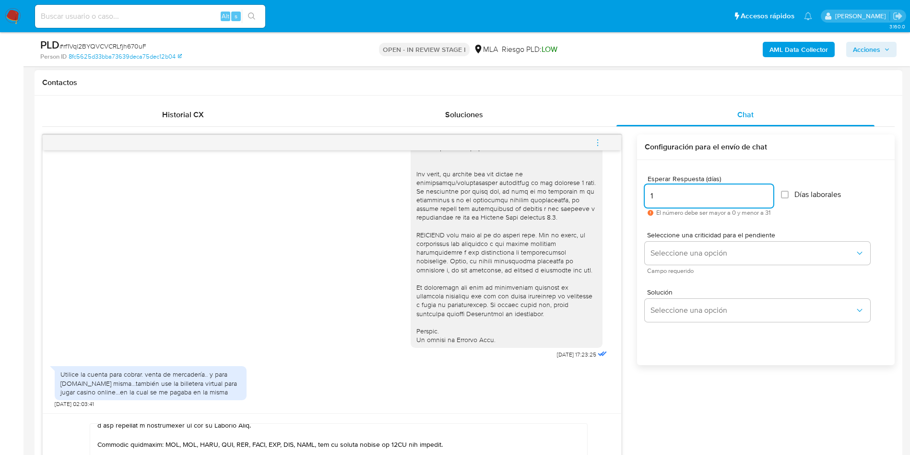
type input "1"
click at [653, 352] on div "Esperar Respuesta (días) 1 El número debe ser mayor a 0 y menor a 31 Días labor…" at bounding box center [766, 275] width 258 height 230
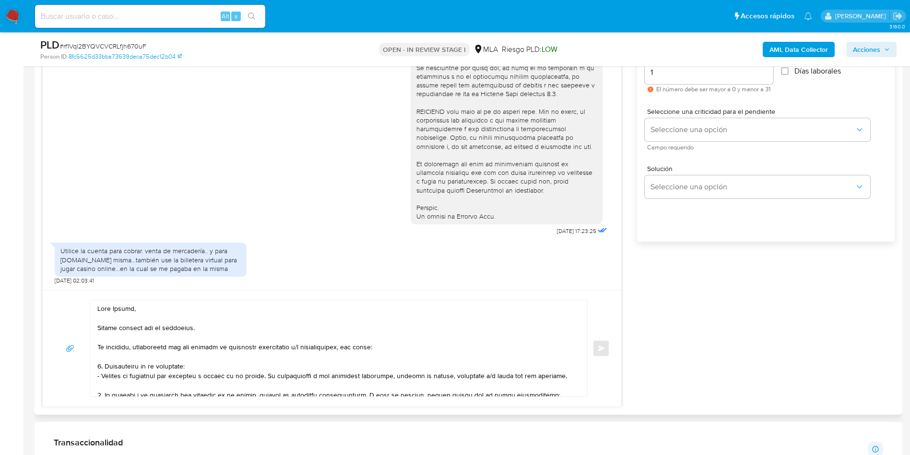
scroll to position [504, 0]
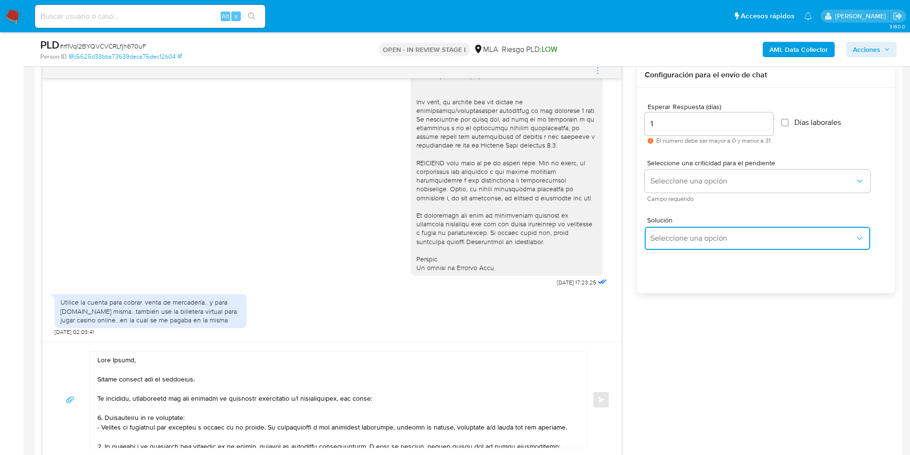
click at [677, 237] on span "Seleccione una opción" at bounding box center [753, 238] width 204 height 10
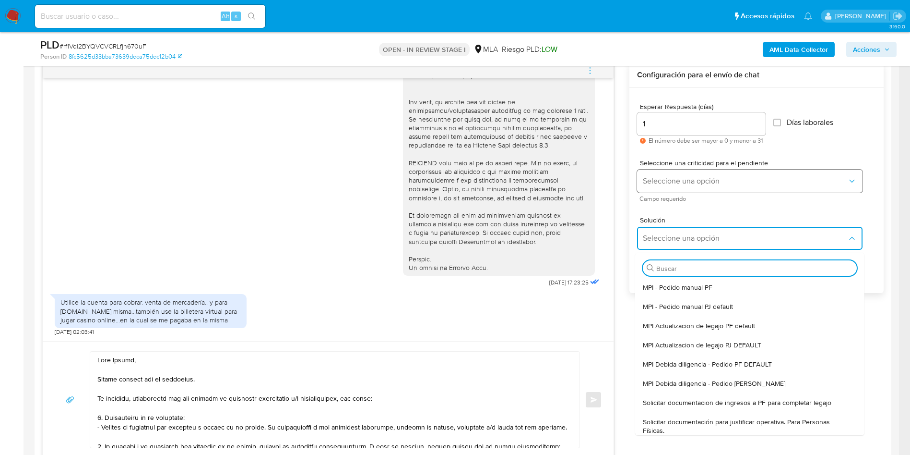
click at [685, 188] on button "Seleccione una opción" at bounding box center [750, 180] width 226 height 23
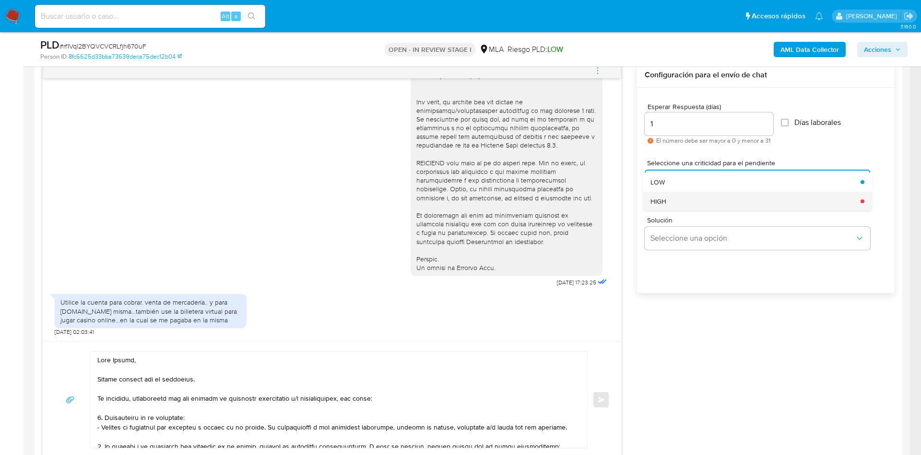
click at [673, 198] on div "HIGH" at bounding box center [753, 200] width 204 height 19
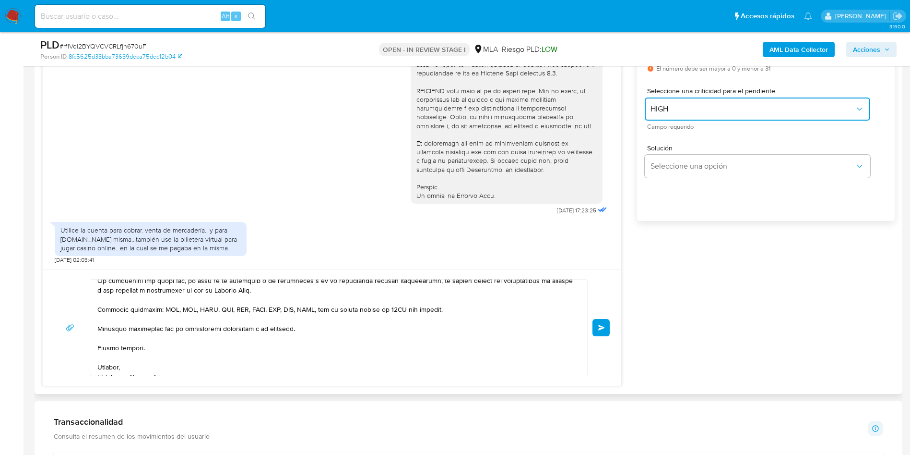
scroll to position [314, 0]
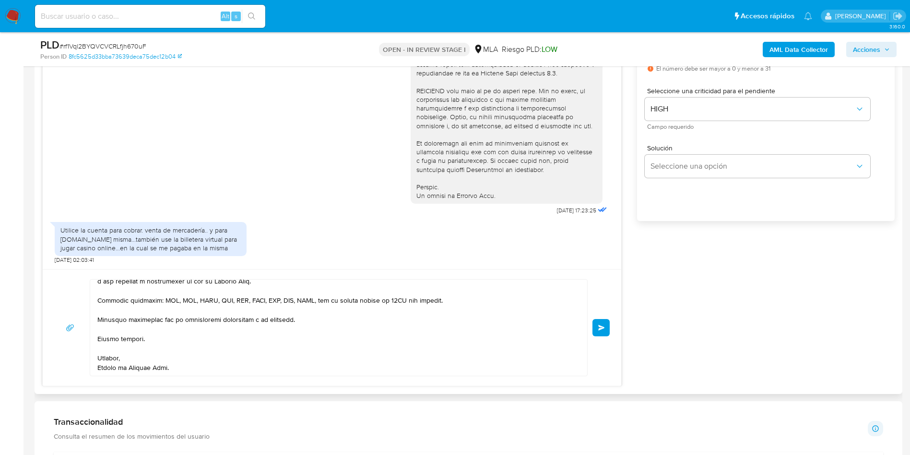
click at [604, 331] on button "Enviar" at bounding box center [601, 327] width 17 height 17
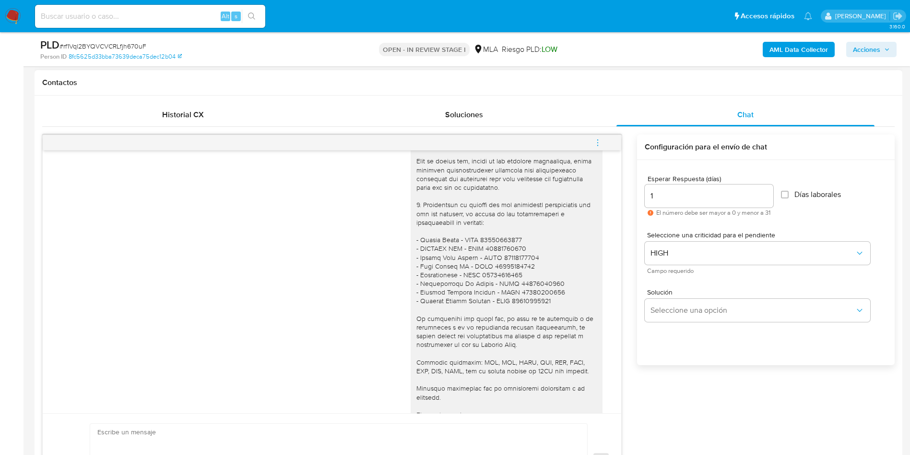
scroll to position [897, 0]
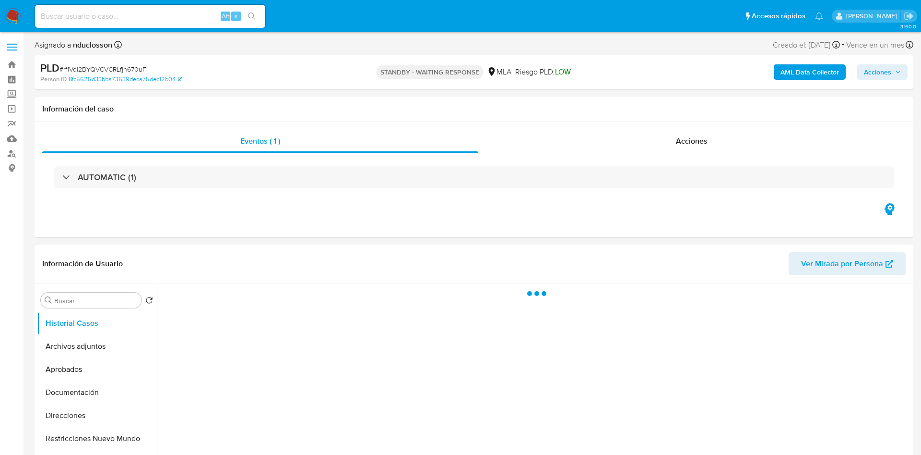
select select "10"
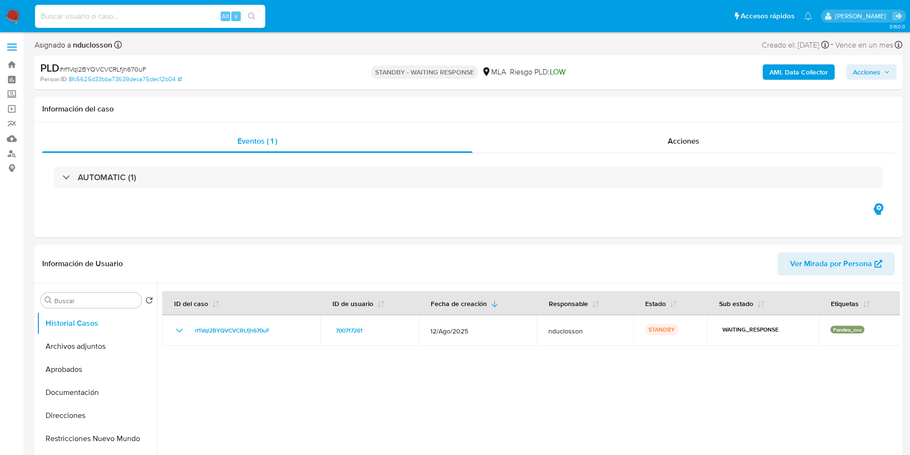
click at [124, 12] on input at bounding box center [150, 16] width 230 height 12
paste input "zNrGKbEE1tTTeZgaBmirrCdJ"
type input "zNrGKbEE1tTTeZgaBmirrCdJ"
click at [254, 19] on icon "search-icon" at bounding box center [252, 16] width 8 height 8
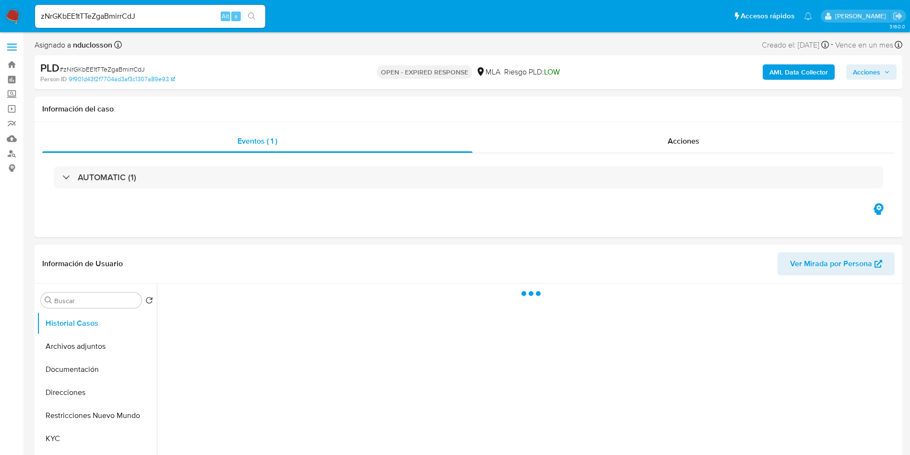
select select "10"
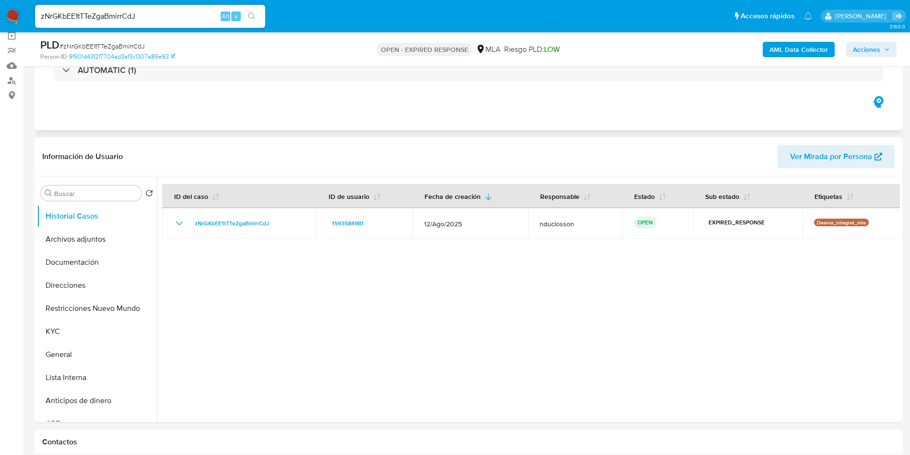
scroll to position [144, 0]
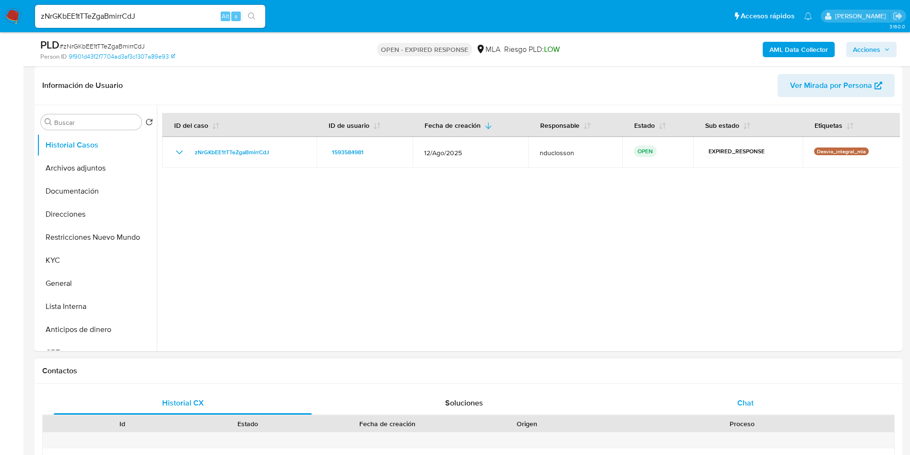
click at [750, 405] on span "Chat" at bounding box center [746, 402] width 16 height 11
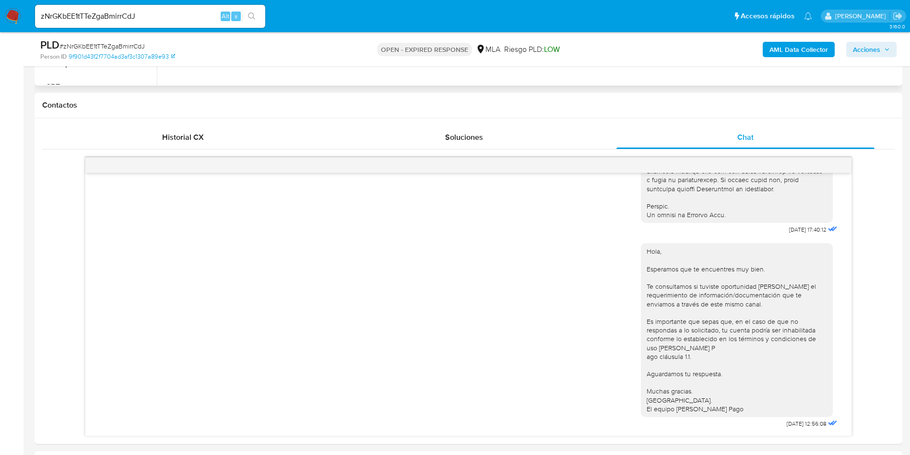
scroll to position [432, 0]
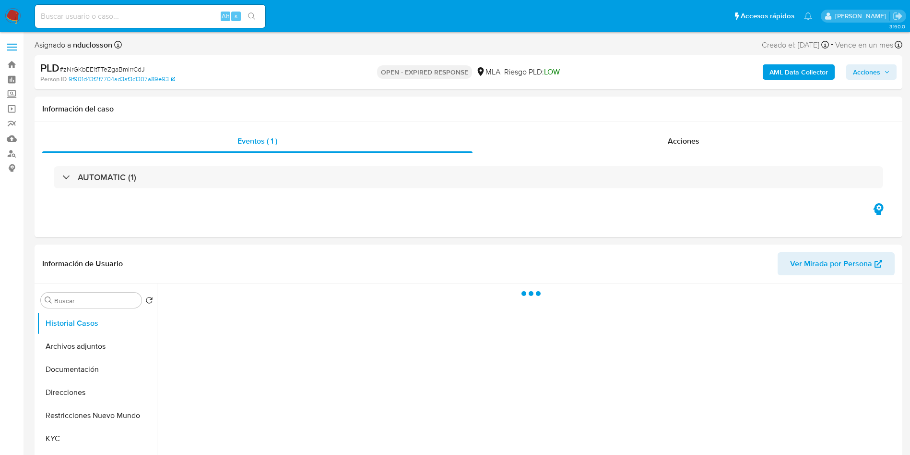
select select "10"
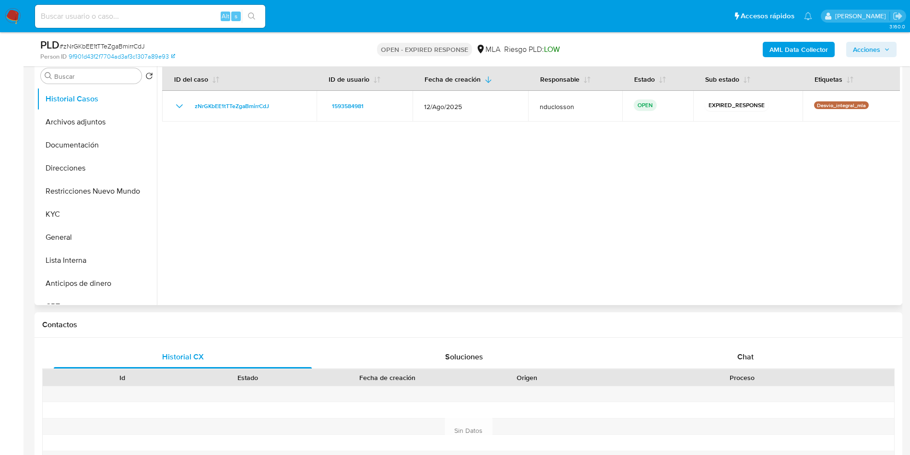
scroll to position [216, 0]
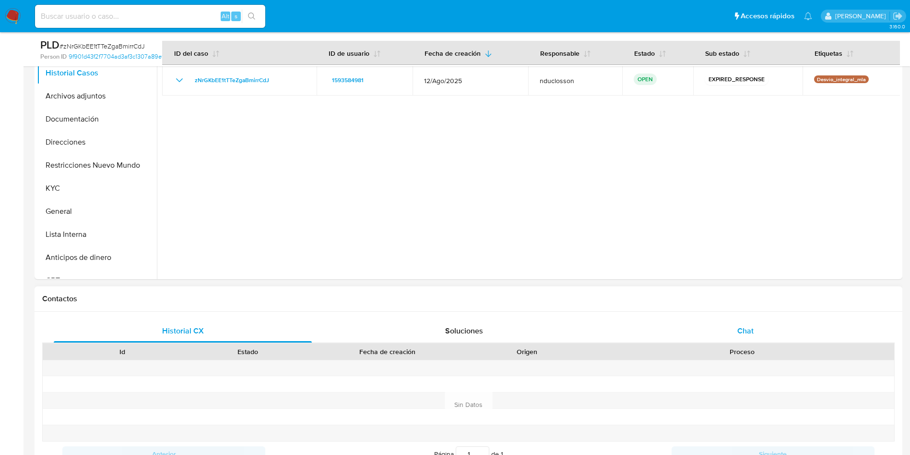
click at [729, 324] on div "Chat" at bounding box center [746, 330] width 258 height 23
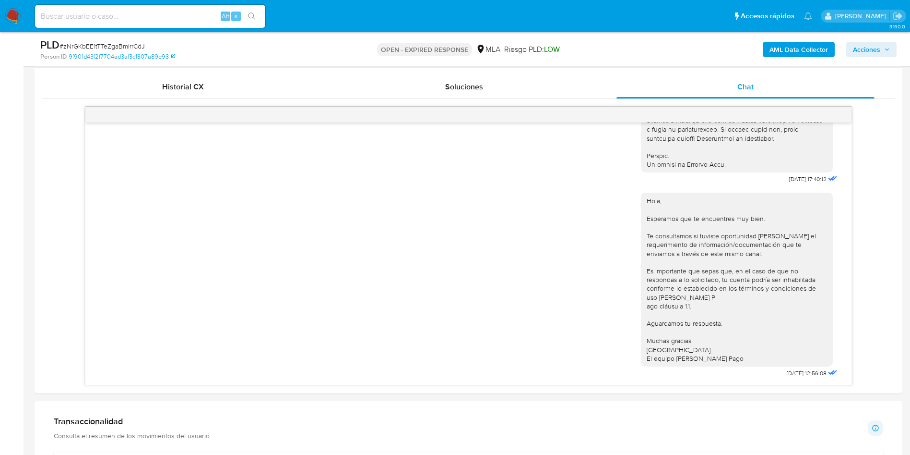
scroll to position [576, 0]
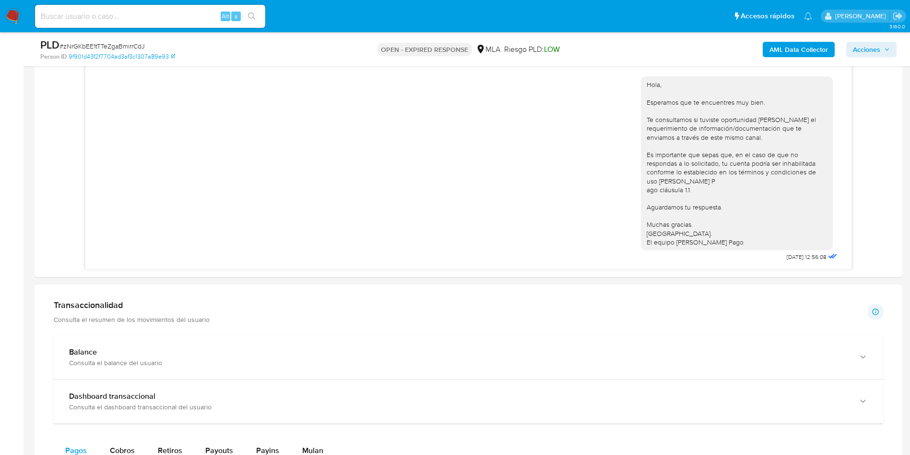
click at [100, 42] on span "# zNrGKbEE1tTTeZgaBmirrCdJ" at bounding box center [102, 46] width 85 height 10
copy span "zNrGKbEE1tTTeZgaBmirrCdJ"
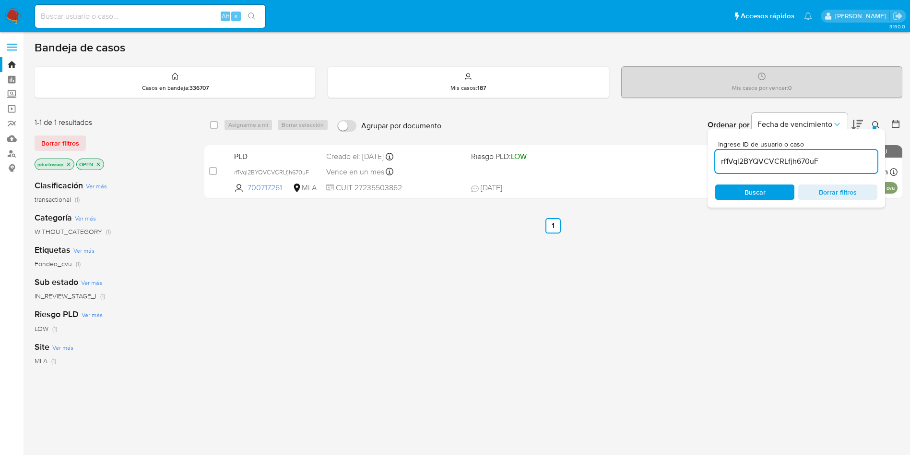
click at [757, 167] on input "rf1Vql2BYQVCVCRLfjh670uF" at bounding box center [797, 161] width 162 height 12
paste input "zNrGKbEE1tTTeZgaBmirrCdJ"
type input "zNrGKbEE1tTTeZgaBmirrCdJ"
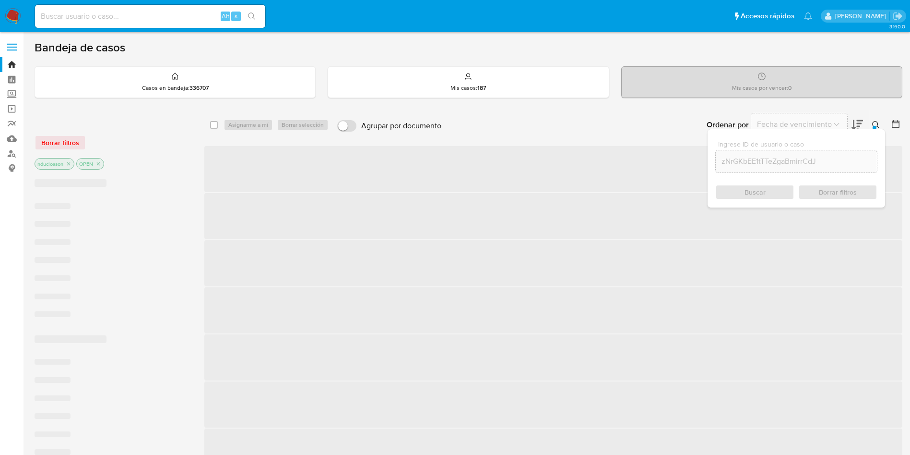
click at [748, 186] on div "Buscar Borrar filtros" at bounding box center [797, 191] width 162 height 15
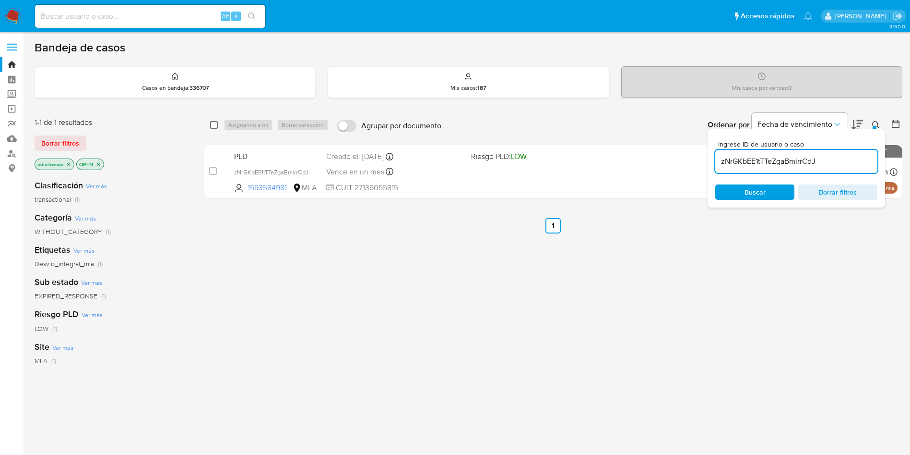
click at [214, 125] on input "checkbox" at bounding box center [214, 125] width 8 height 8
checkbox input "true"
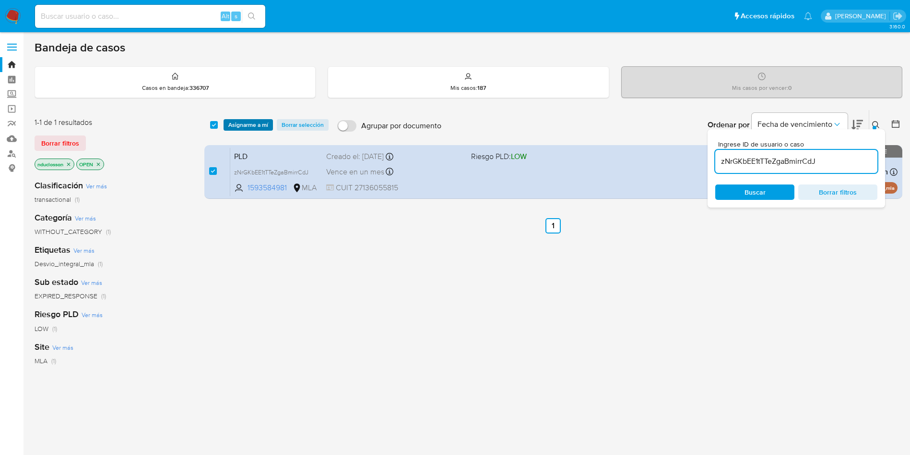
click at [236, 125] on span "Asignarme a mí" at bounding box center [248, 125] width 40 height 10
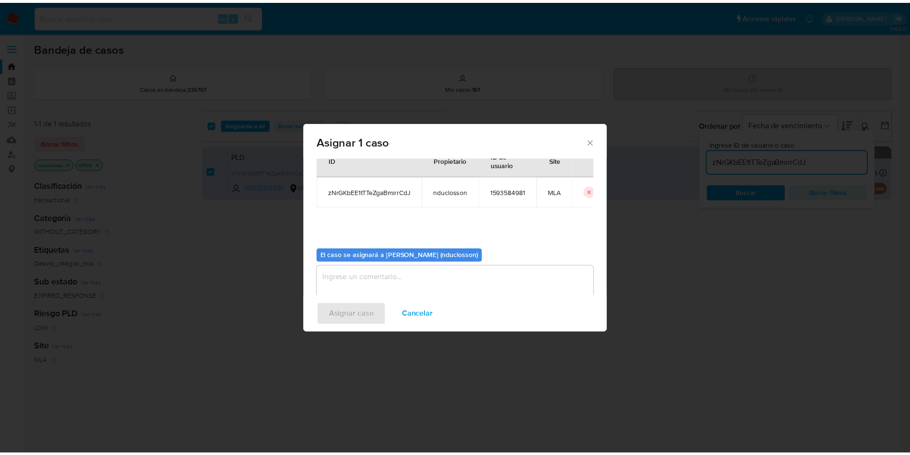
scroll to position [50, 0]
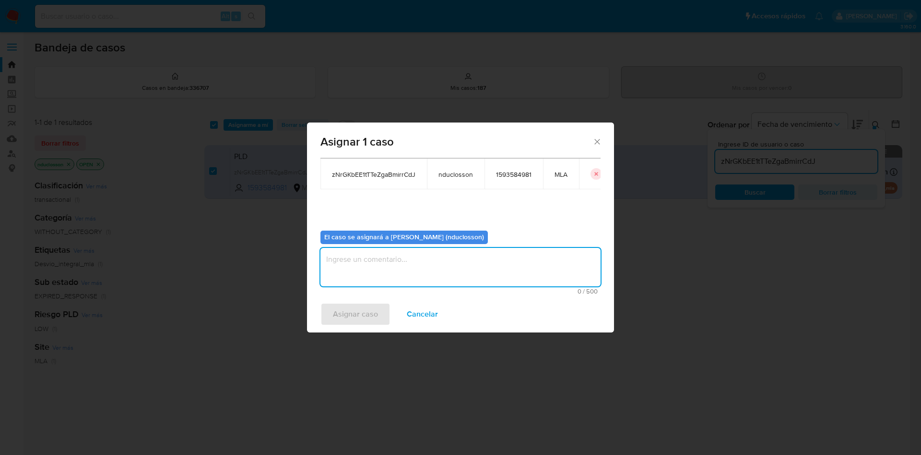
click at [463, 265] on textarea "assign-modal" at bounding box center [461, 267] width 280 height 38
click at [361, 309] on span "Asignar caso" at bounding box center [355, 313] width 45 height 21
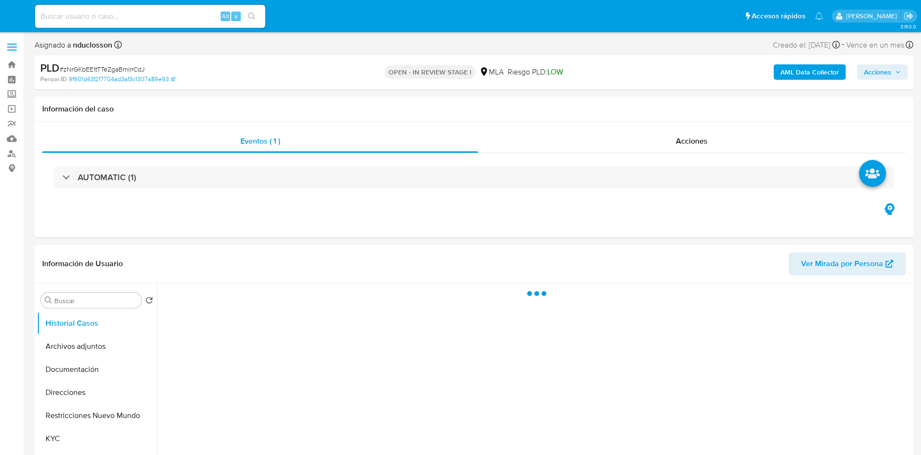
select select "10"
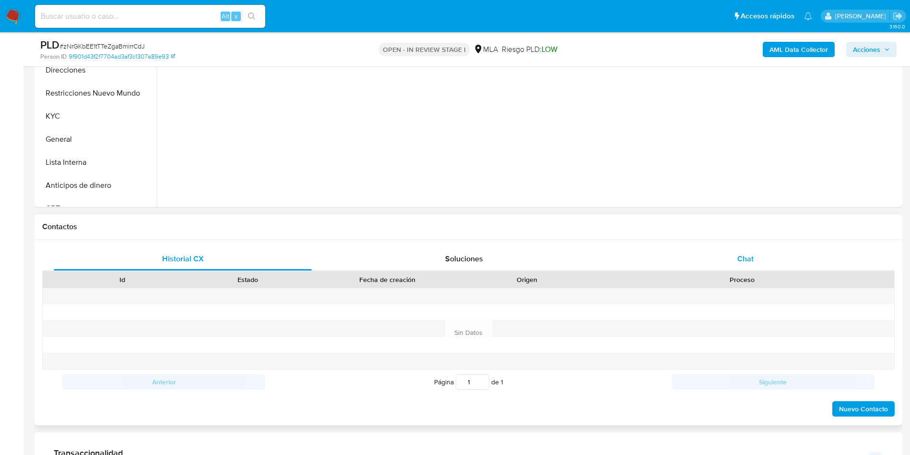
click at [719, 252] on div "Chat" at bounding box center [746, 258] width 258 height 23
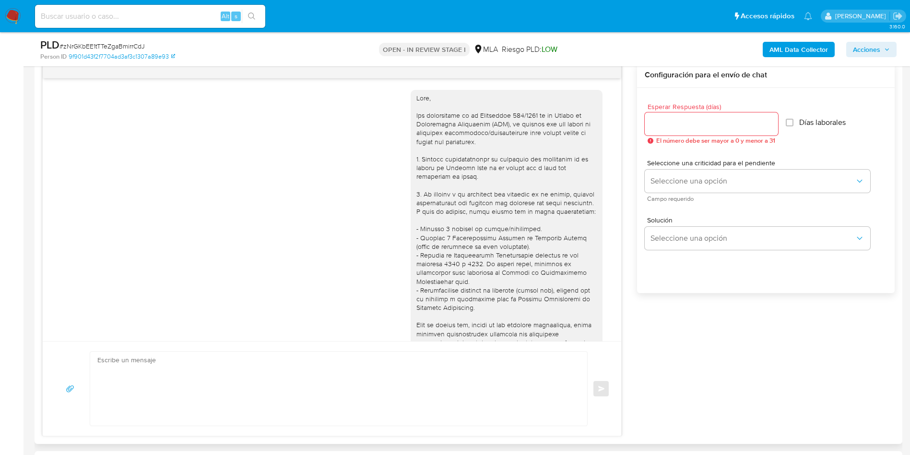
scroll to position [492, 0]
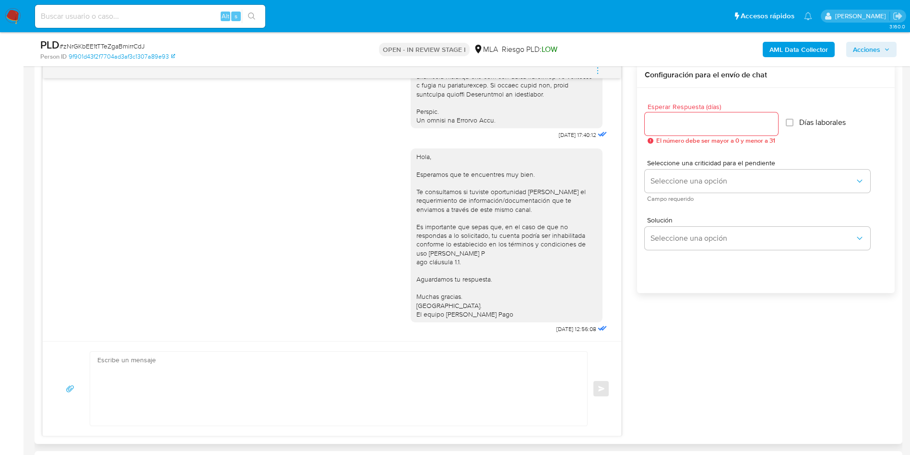
click at [257, 355] on textarea at bounding box center [336, 388] width 478 height 74
paste textarea "Lore Ipsum Dolorsita, Co adipisc el sed doeiusmodte incididuntu la et dolore ma…"
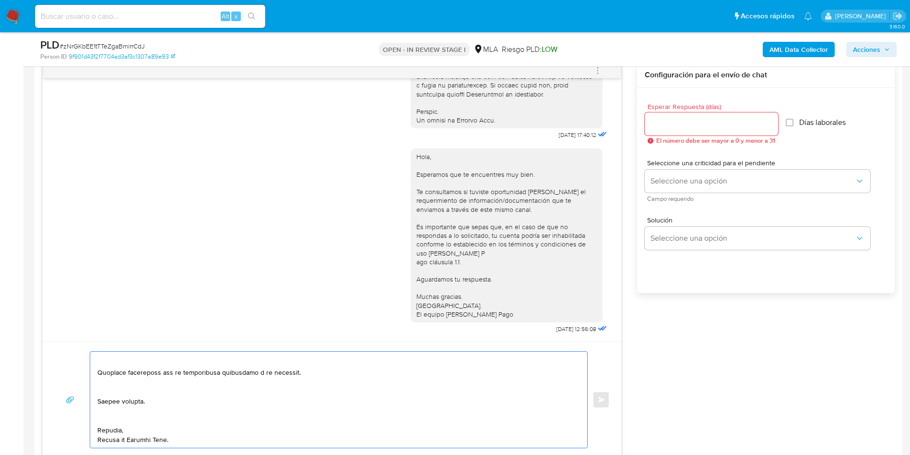
click at [129, 415] on textarea at bounding box center [336, 399] width 478 height 96
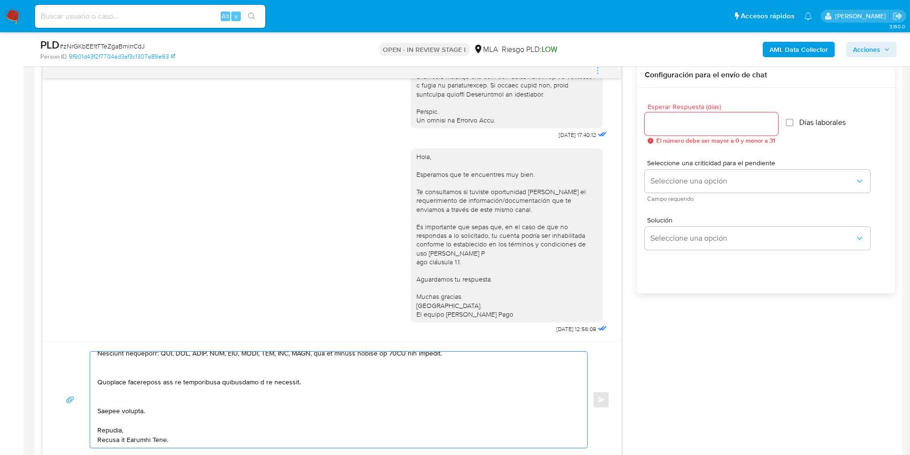
click at [106, 403] on textarea at bounding box center [336, 399] width 478 height 96
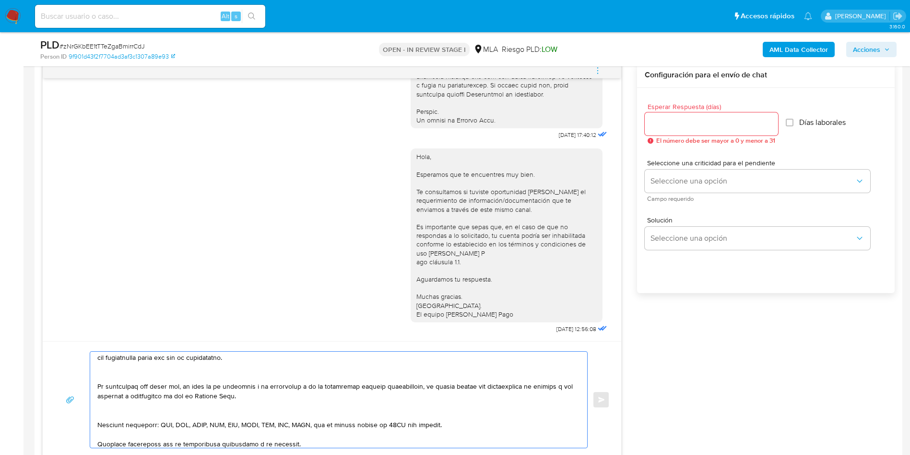
scroll to position [184, 0]
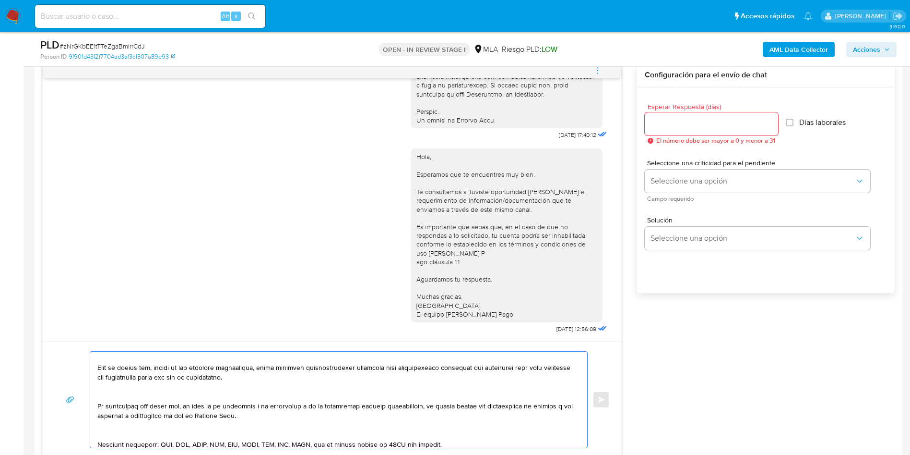
drag, startPoint x: 112, startPoint y: 436, endPoint x: 108, endPoint y: 431, distance: 6.5
click at [108, 432] on textarea at bounding box center [336, 399] width 478 height 96
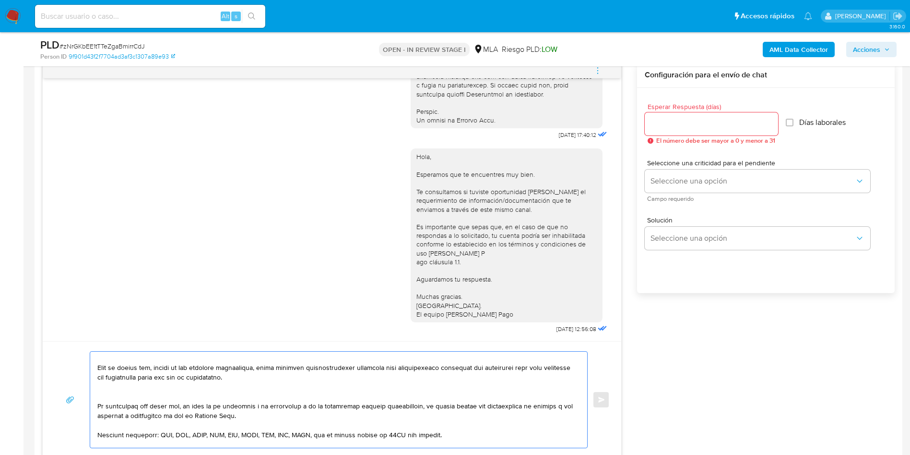
click at [113, 391] on textarea at bounding box center [336, 399] width 478 height 96
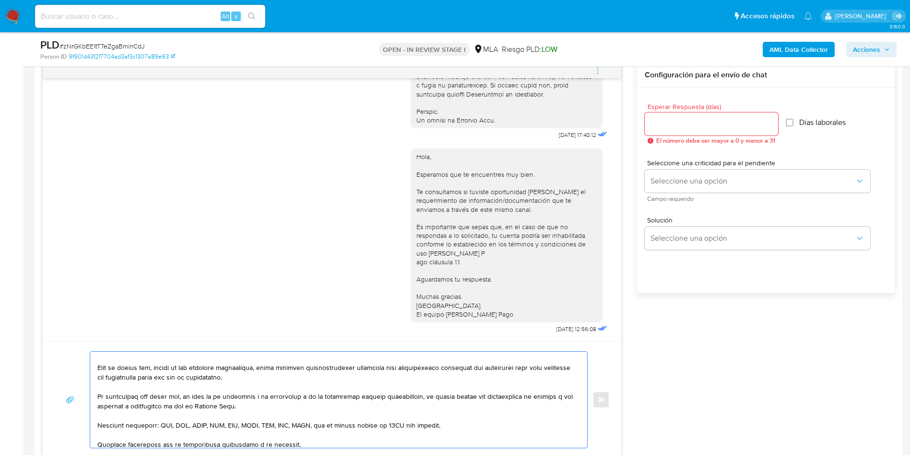
scroll to position [112, 0]
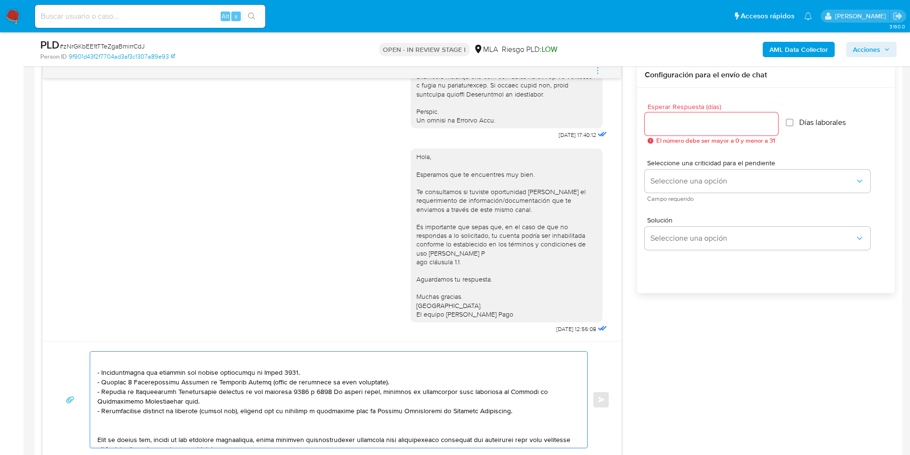
click at [118, 423] on textarea at bounding box center [336, 399] width 478 height 96
click at [114, 428] on textarea at bounding box center [336, 399] width 478 height 96
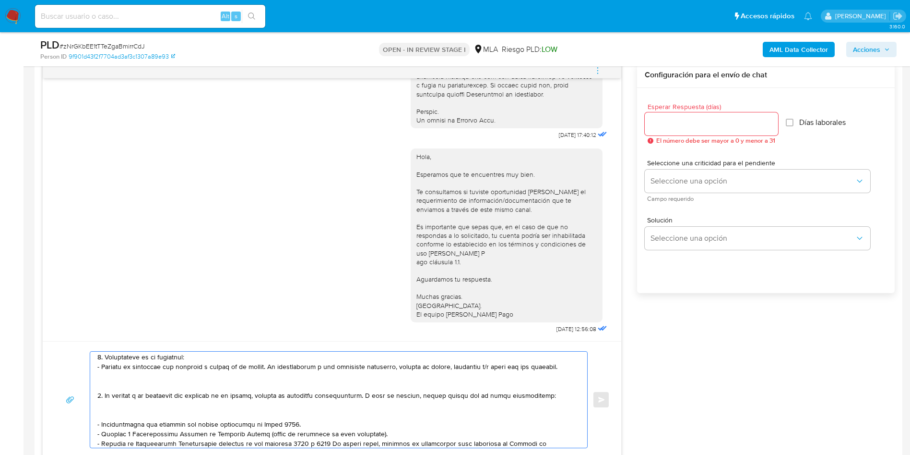
scroll to position [40, 0]
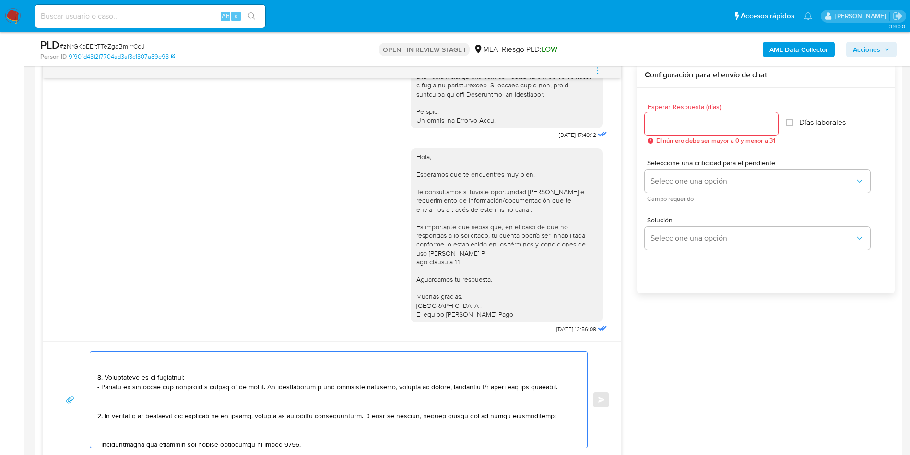
click at [110, 434] on textarea at bounding box center [336, 399] width 478 height 96
click at [111, 404] on textarea at bounding box center [336, 399] width 478 height 96
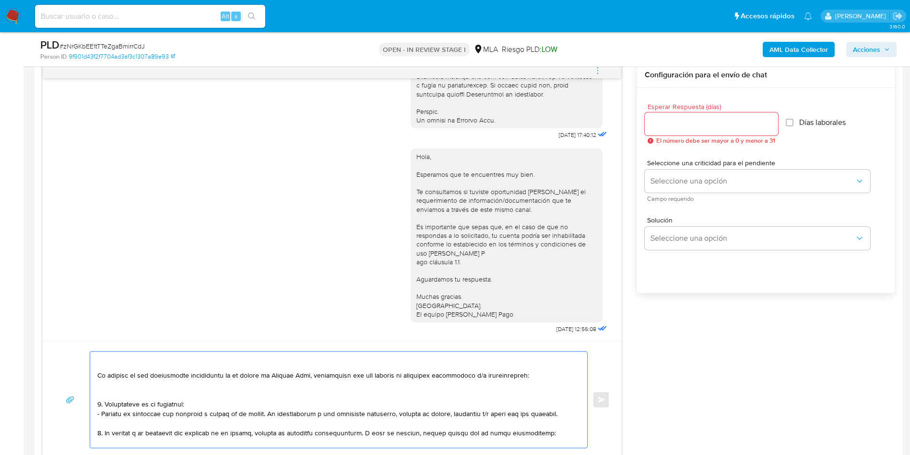
scroll to position [0, 0]
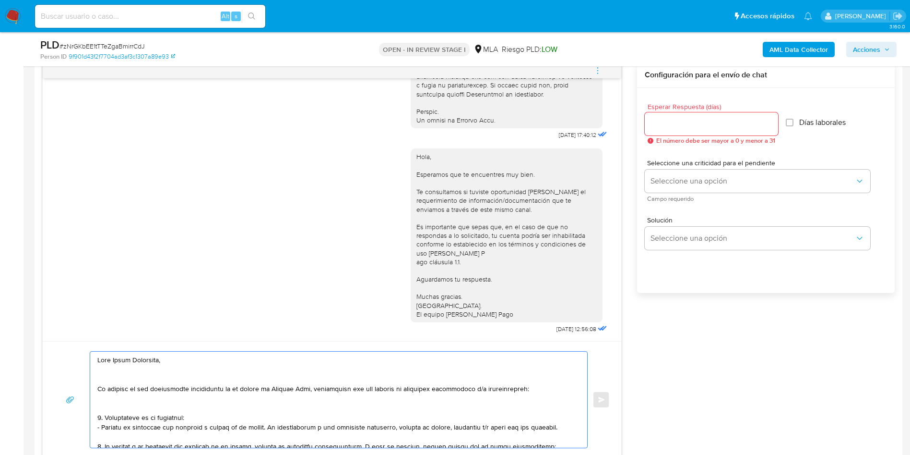
click at [112, 410] on textarea at bounding box center [336, 399] width 478 height 96
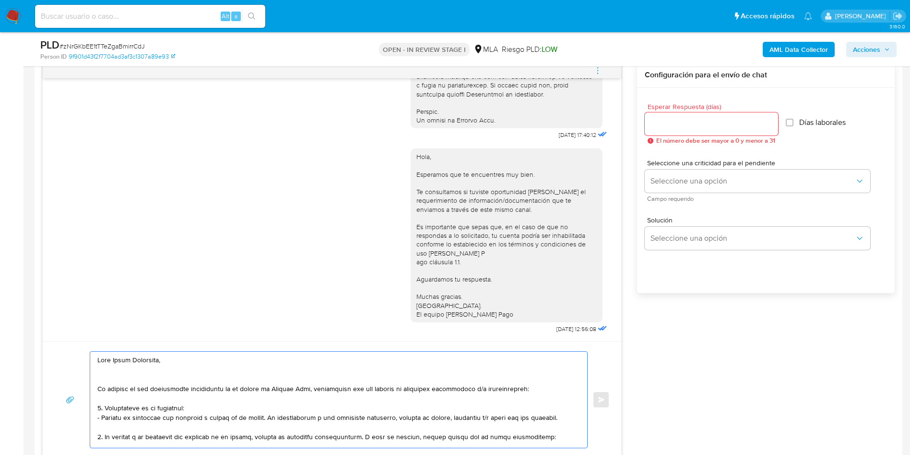
click at [115, 377] on textarea at bounding box center [336, 399] width 478 height 96
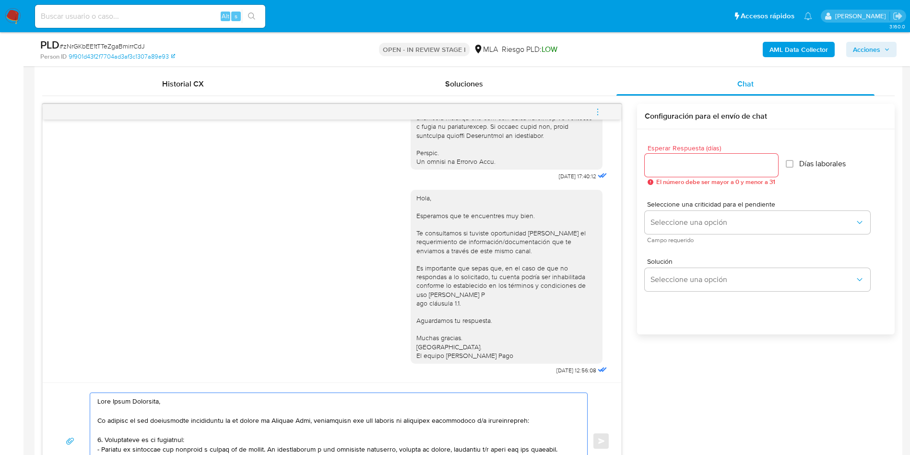
scroll to position [432, 0]
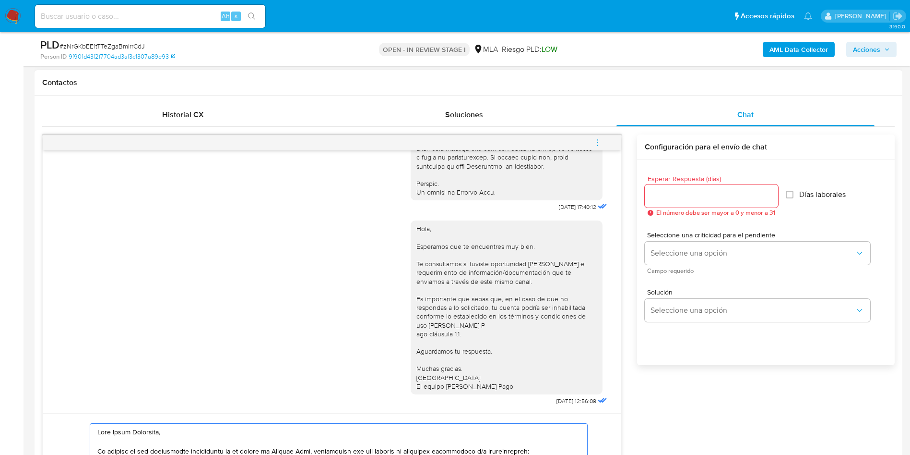
type textarea "Hola Maria Guadalupe, En función de las operaciones registradas en tu cuenta de…"
click at [687, 202] on input "Esperar Respuesta (días)" at bounding box center [711, 196] width 133 height 12
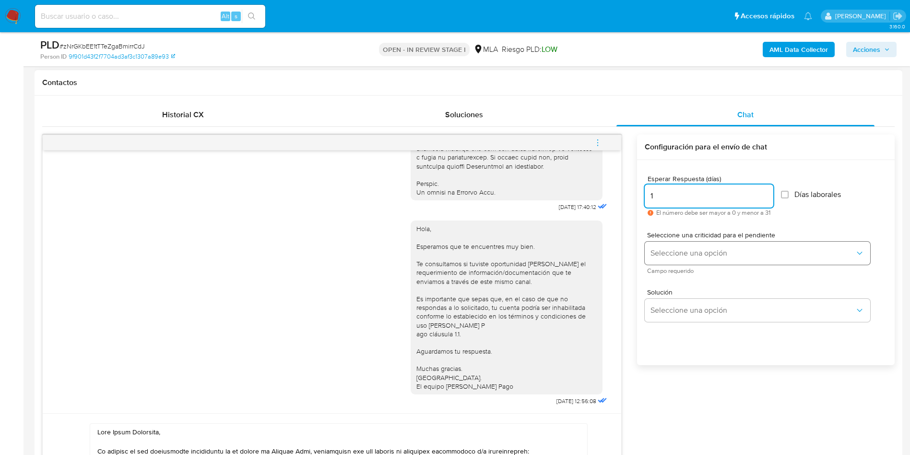
type input "1"
click at [681, 250] on span "Seleccione una opción" at bounding box center [753, 253] width 204 height 10
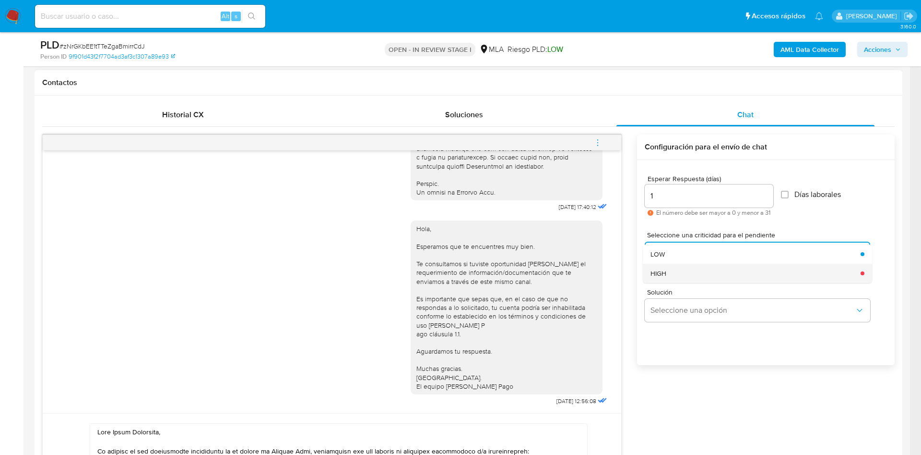
click at [677, 267] on div "HIGH" at bounding box center [753, 272] width 204 height 19
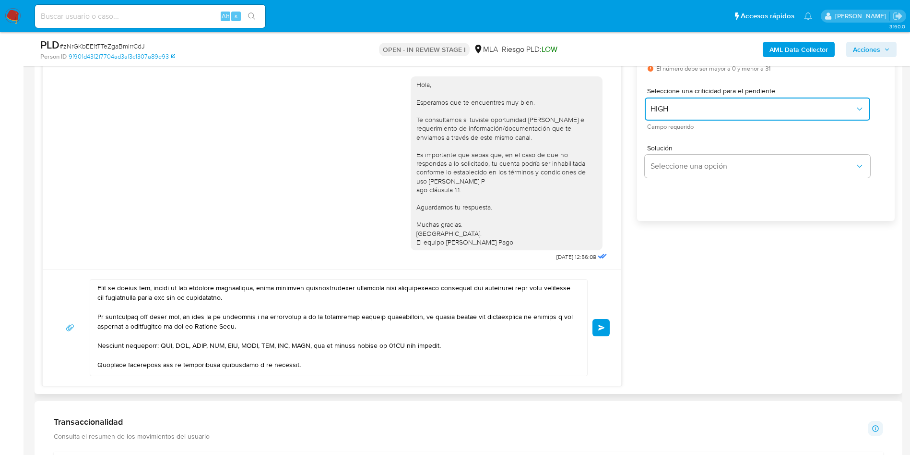
scroll to position [189, 0]
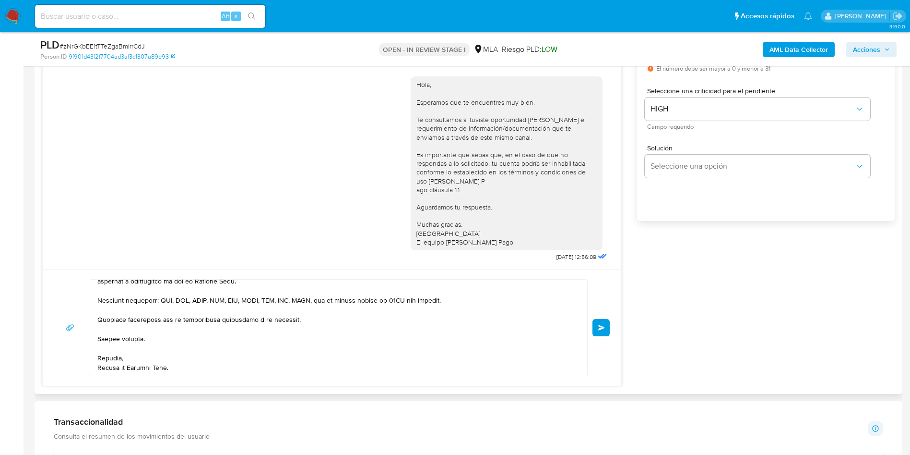
click at [606, 320] on button "Enviar" at bounding box center [601, 327] width 17 height 17
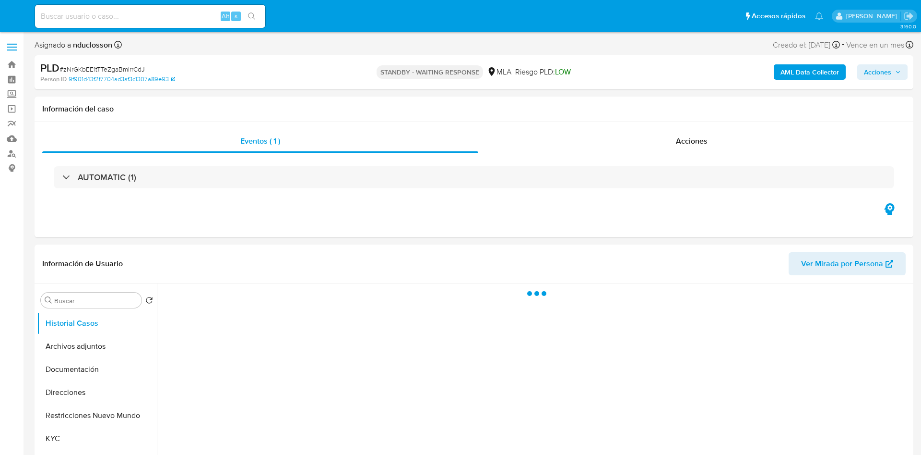
select select "10"
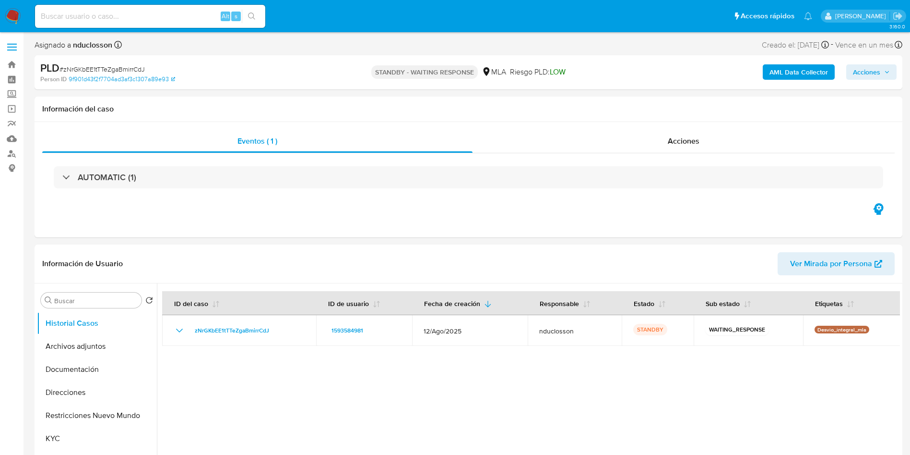
click at [127, 10] on input at bounding box center [150, 16] width 230 height 12
paste input "RHNg1xNXvwjXQm0l2lBuQLMU"
type input "RHNg1xNXvwjXQm0l2lBuQLMU"
click at [248, 10] on button "search-icon" at bounding box center [252, 16] width 20 height 13
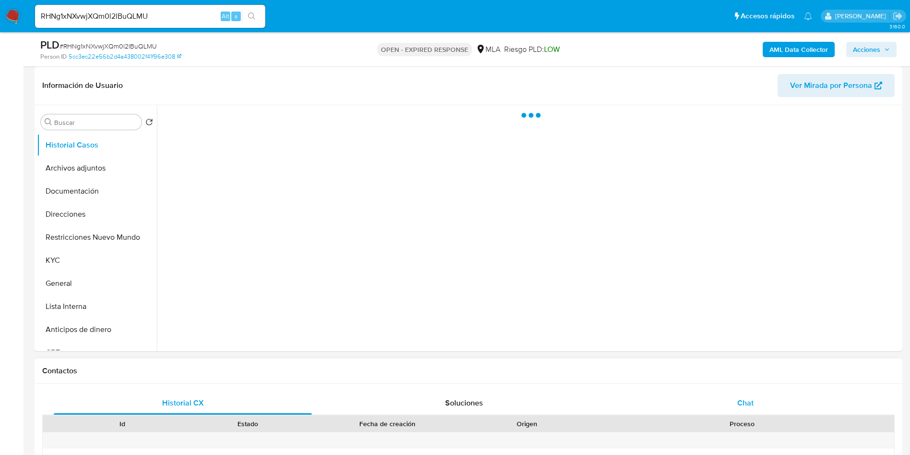
click at [735, 406] on div "Chat" at bounding box center [746, 402] width 258 height 23
select select "10"
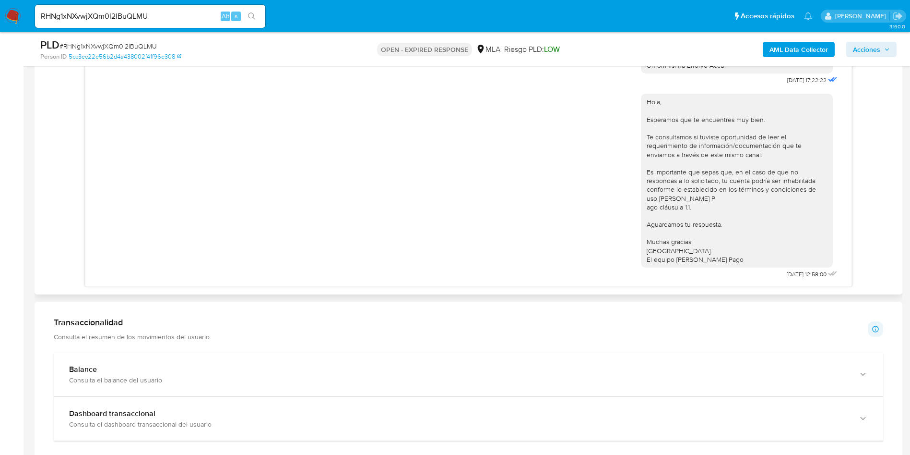
scroll to position [648, 0]
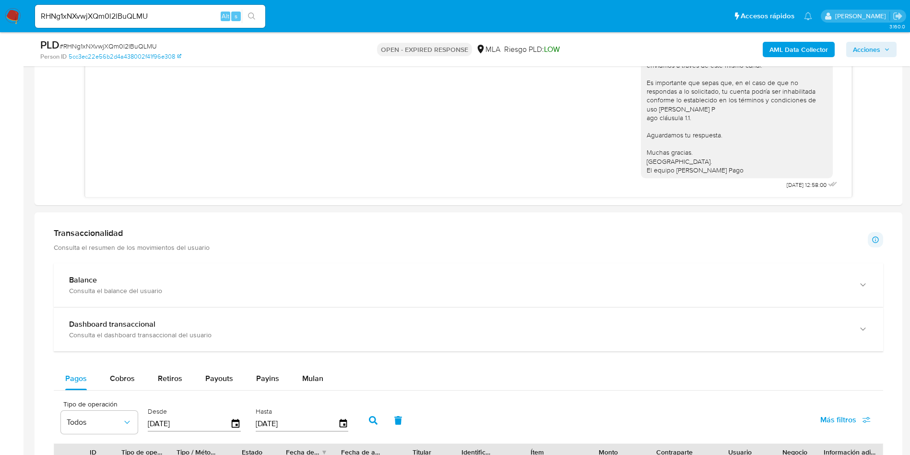
click at [124, 8] on div "RHNg1xNXvwjXQm0l2lBuQLMU Alt s" at bounding box center [150, 16] width 230 height 23
click at [125, 8] on div "RHNg1xNXvwjXQm0l2lBuQLMU Alt s" at bounding box center [150, 16] width 230 height 23
click at [127, 19] on input "RHNg1xNXvwjXQm0l2lBuQLMU" at bounding box center [150, 16] width 230 height 12
paste input "OgHDteO2GQkyG99xjEVya9Hl"
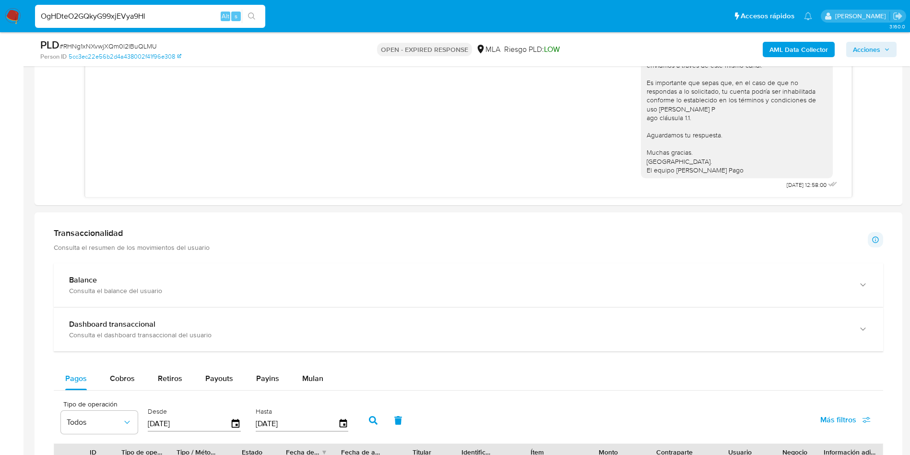
type input "OgHDteO2GQkyG99xjEVya9Hl"
click at [257, 17] on button "search-icon" at bounding box center [252, 16] width 20 height 13
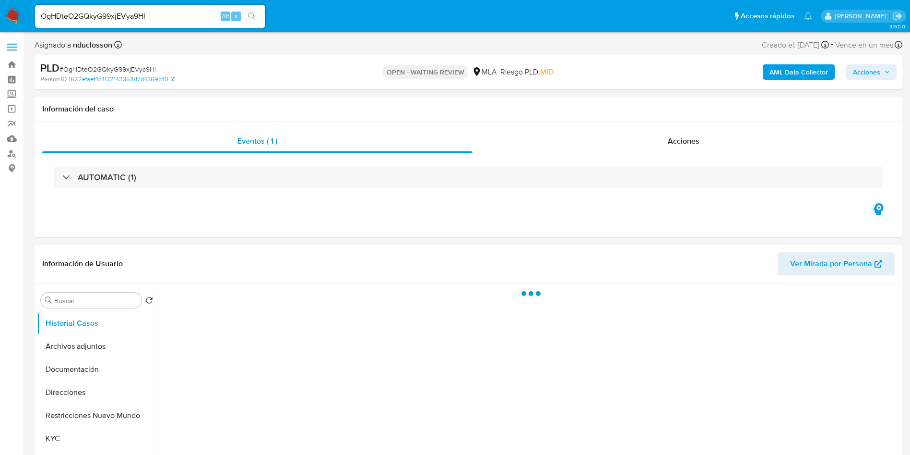
select select "10"
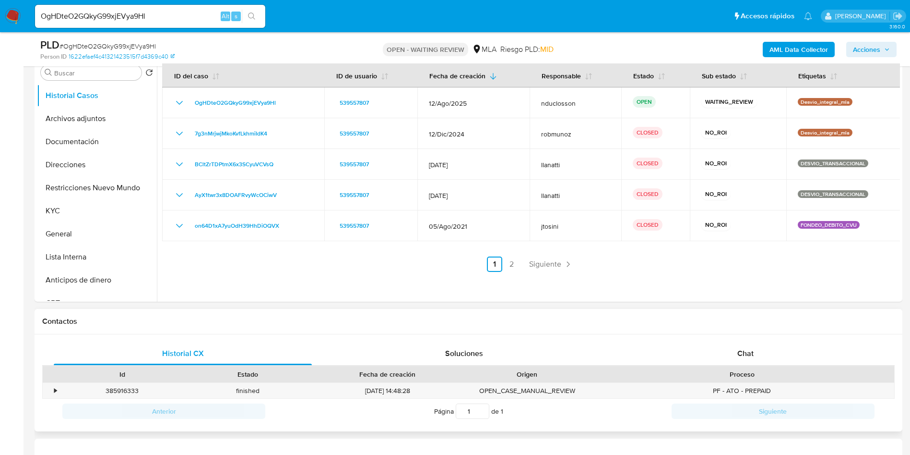
scroll to position [216, 0]
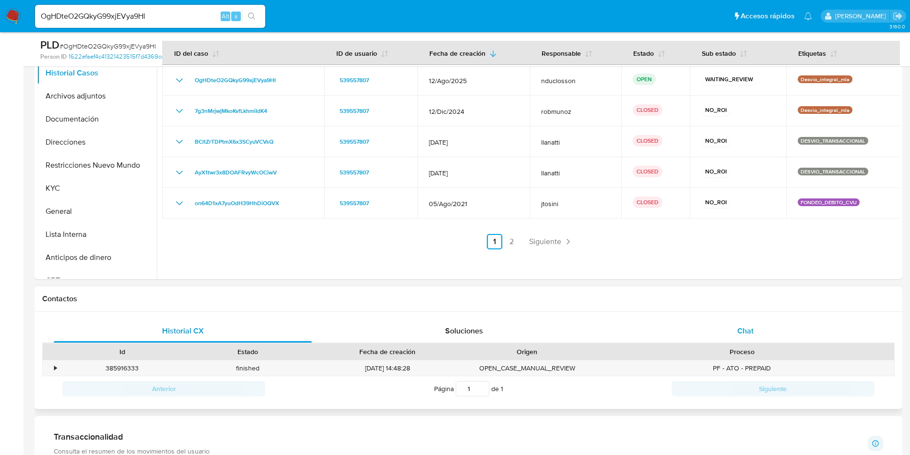
click at [737, 340] on div "Chat" at bounding box center [746, 330] width 258 height 23
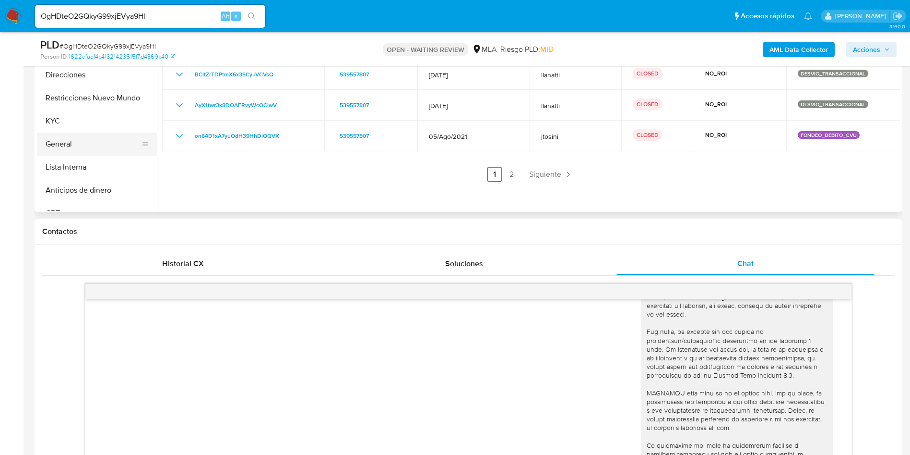
scroll to position [144, 0]
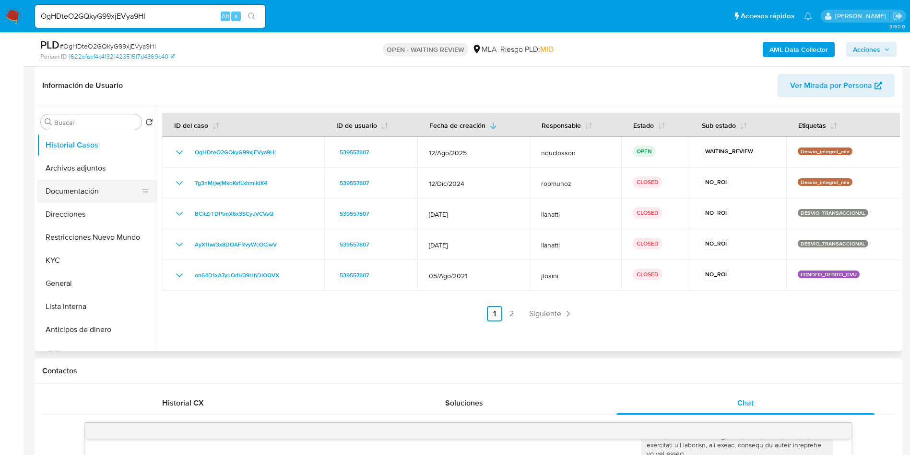
click at [66, 193] on button "Documentación" at bounding box center [93, 190] width 112 height 23
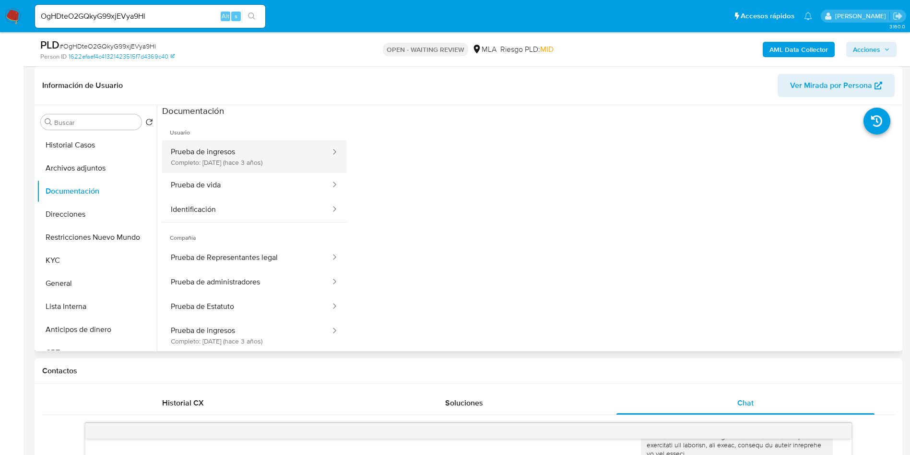
click at [265, 148] on button "Prueba de ingresos Completo: 01/12/2022 (hace 3 años)" at bounding box center [246, 156] width 169 height 33
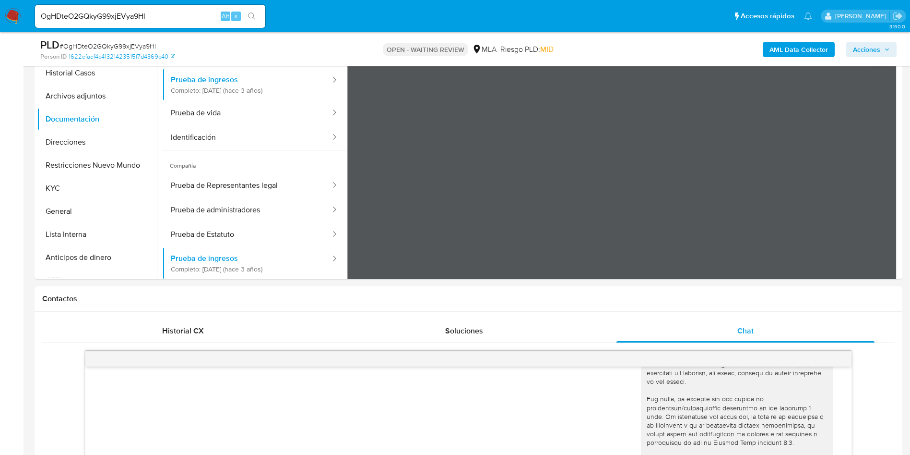
scroll to position [72, 0]
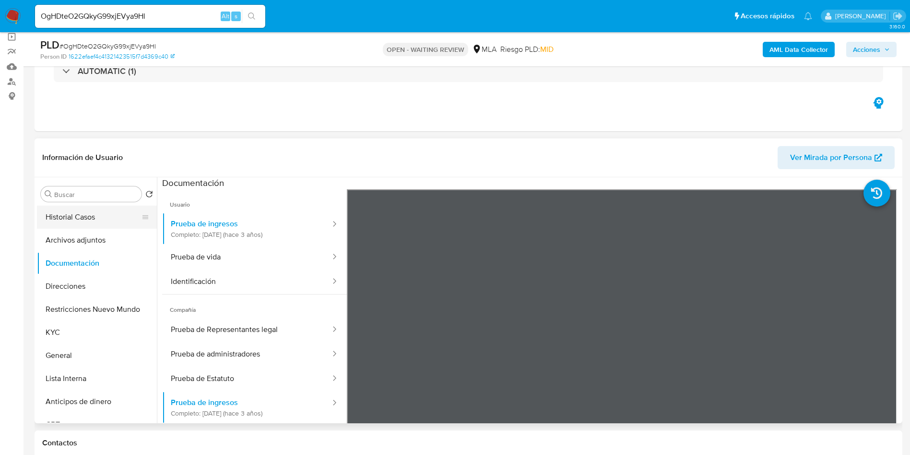
click at [100, 224] on button "Historial Casos" at bounding box center [93, 216] width 112 height 23
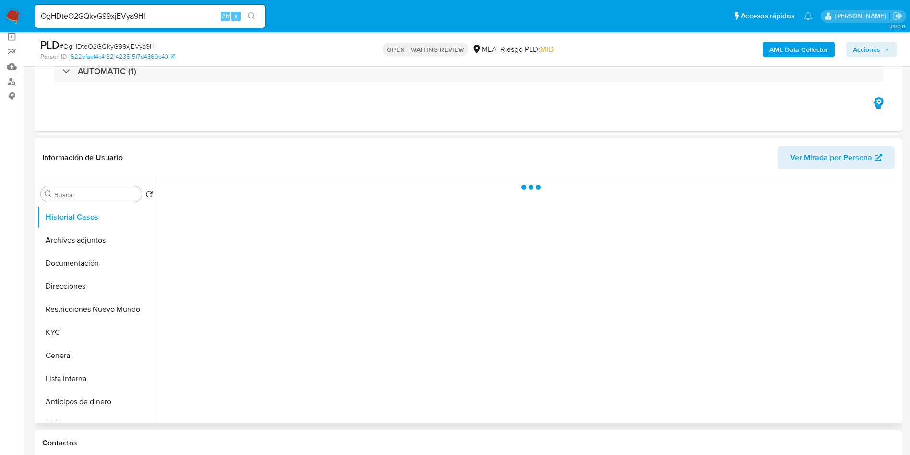
scroll to position [144, 0]
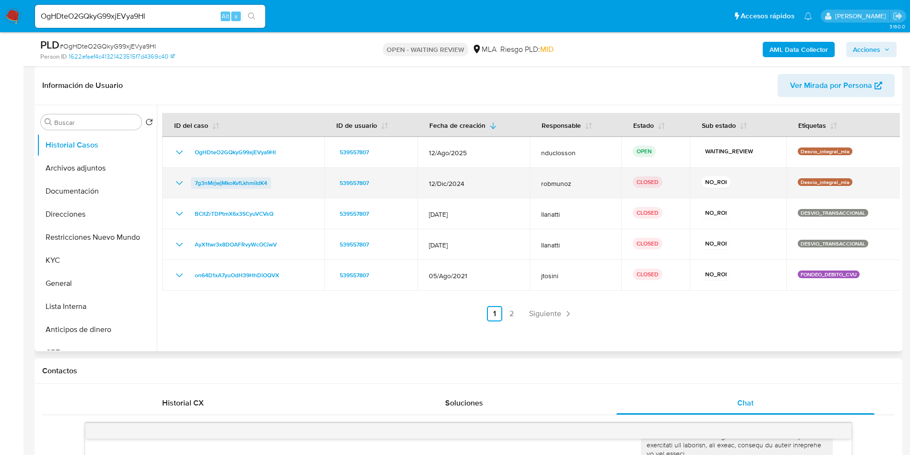
click at [257, 183] on span "7g3nMrjwjMkoKvfLkhmiIdK4" at bounding box center [231, 183] width 72 height 12
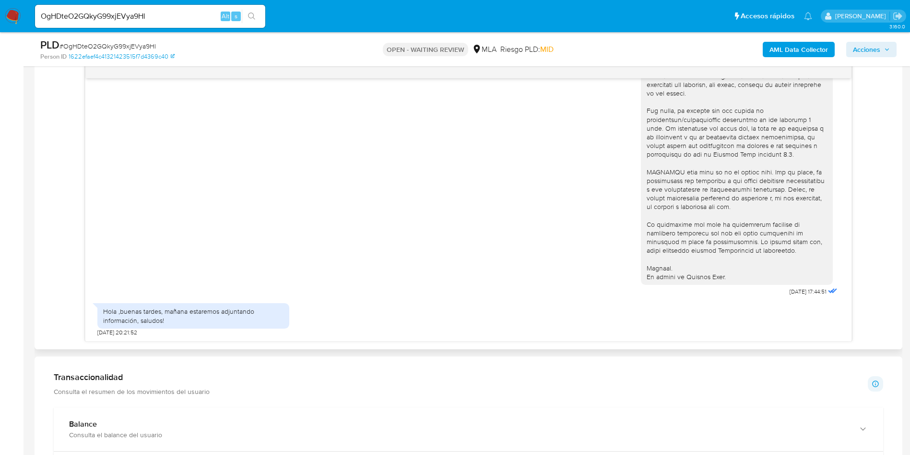
scroll to position [275, 0]
click at [78, 48] on span "# OgHDteO2GQkyG99xjEVya9Hl" at bounding box center [108, 46] width 96 height 10
copy span "OgHDteO2GQkyG99xjEVya9Hl"
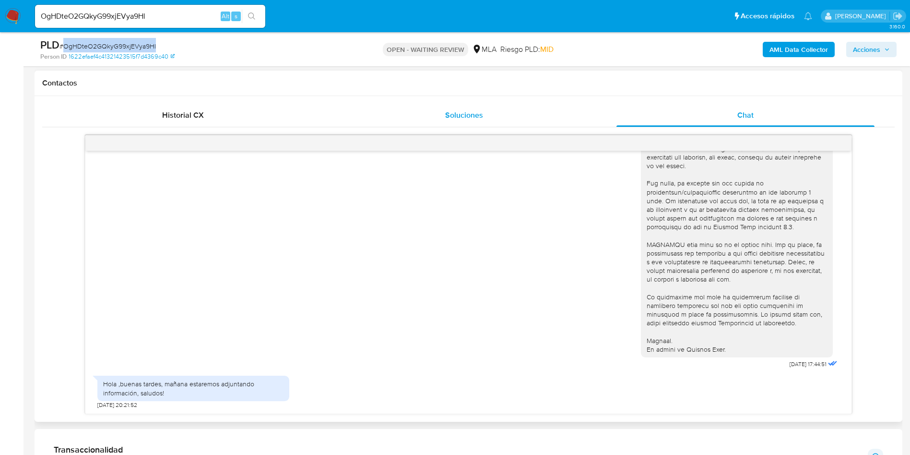
scroll to position [360, 0]
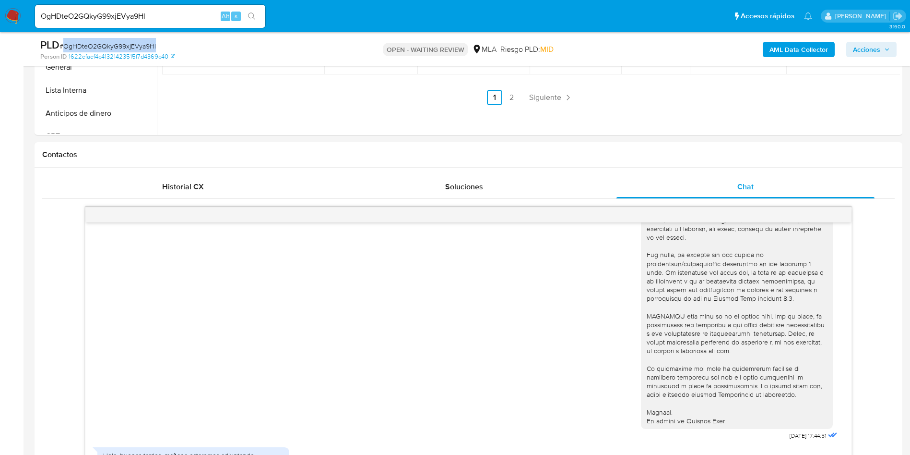
click at [129, 42] on span "# OgHDteO2GQkyG99xjEVya9Hl" at bounding box center [108, 46] width 96 height 10
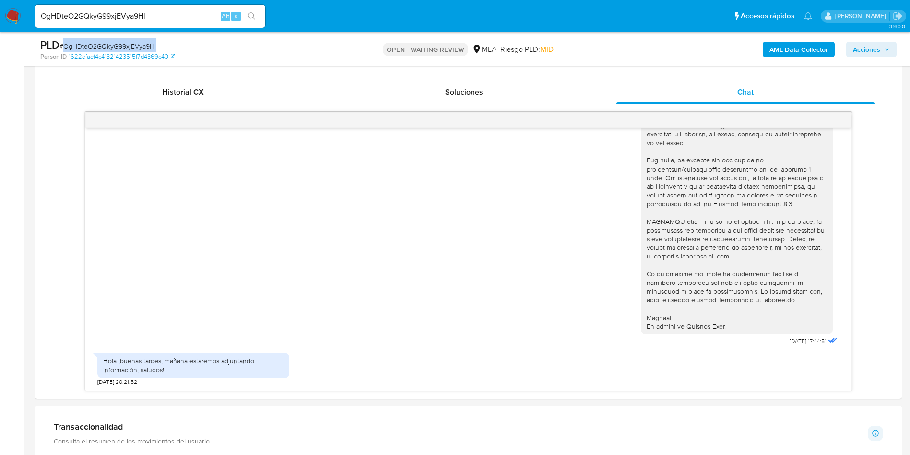
scroll to position [432, 0]
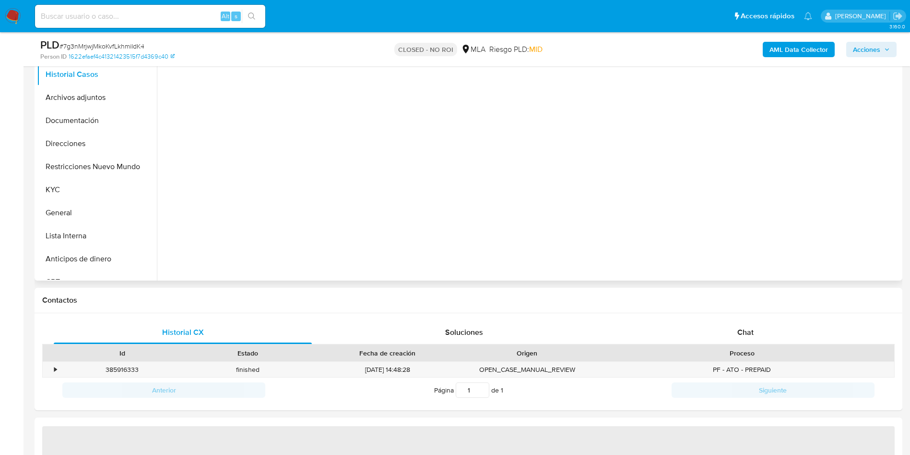
select select "10"
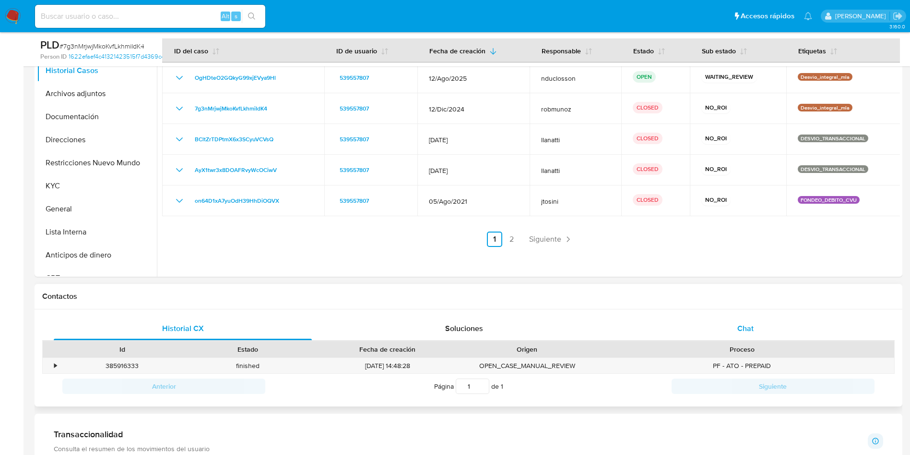
click at [731, 335] on div "Chat" at bounding box center [746, 328] width 258 height 23
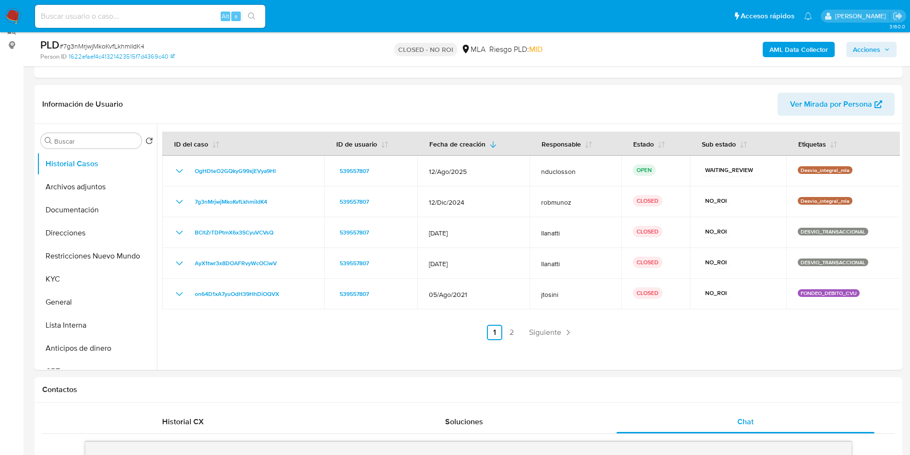
scroll to position [72, 0]
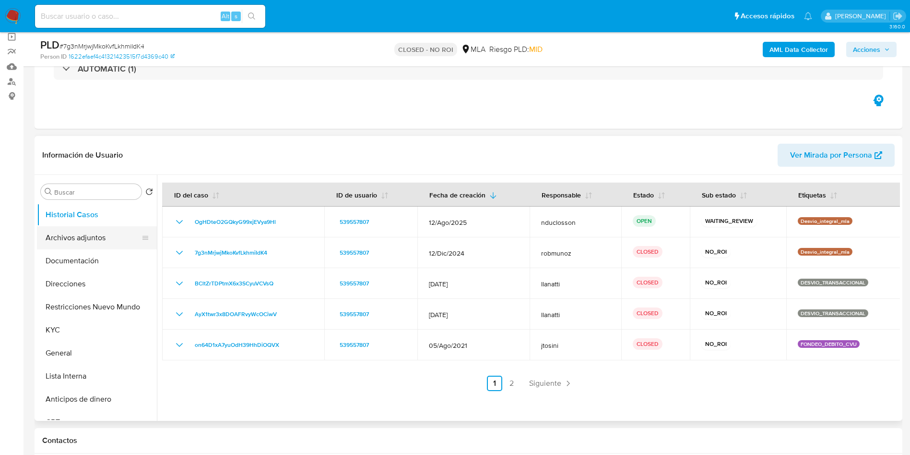
click at [75, 233] on button "Archivos adjuntos" at bounding box center [93, 237] width 112 height 23
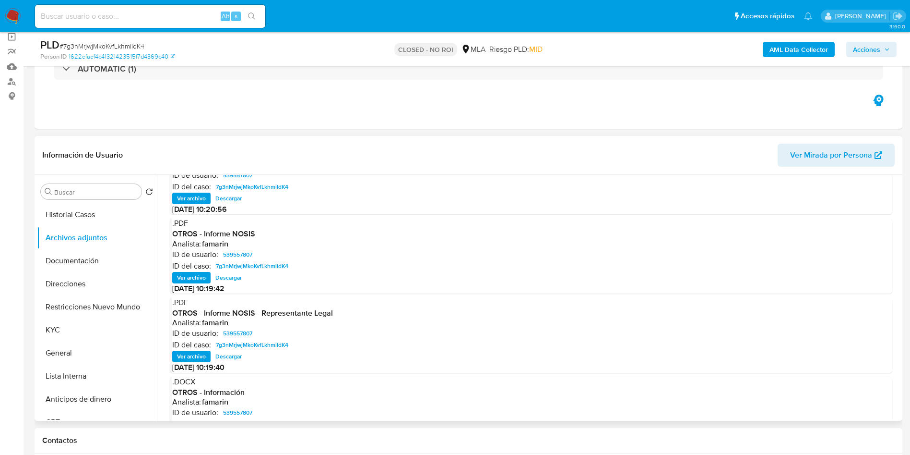
scroll to position [81, 0]
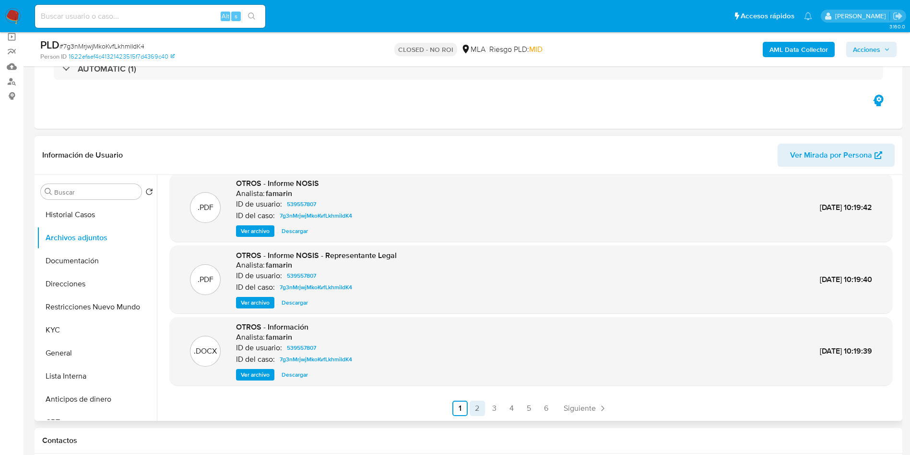
click at [478, 414] on link "2" at bounding box center [477, 407] width 15 height 15
click at [523, 411] on link "3" at bounding box center [520, 407] width 15 height 15
click at [530, 400] on link "4" at bounding box center [537, 407] width 15 height 15
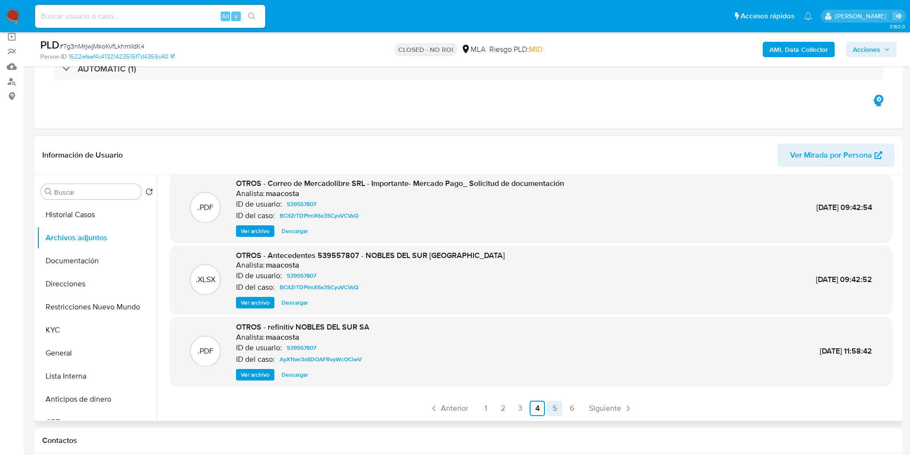
click at [550, 408] on link "5" at bounding box center [554, 407] width 15 height 15
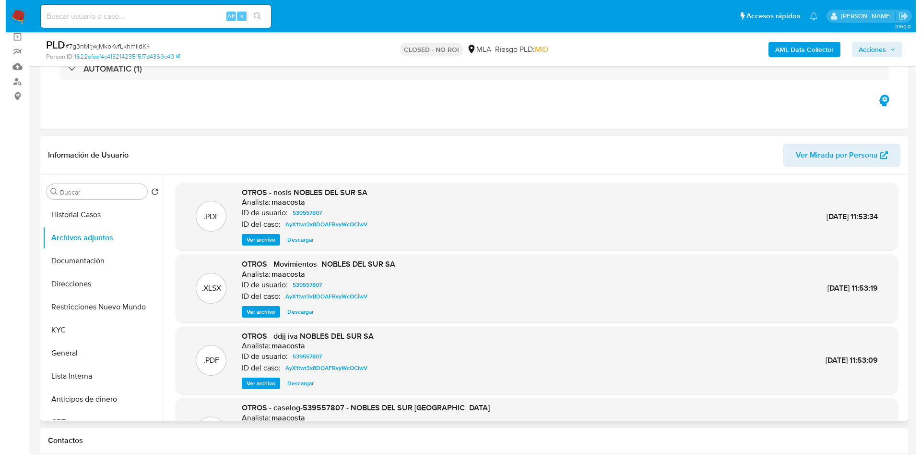
scroll to position [72, 0]
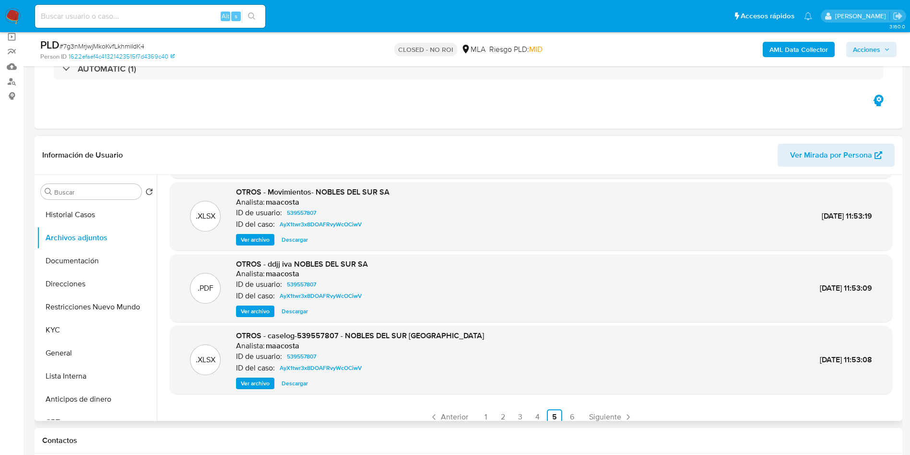
click at [253, 378] on span "Ver archivo" at bounding box center [255, 383] width 29 height 10
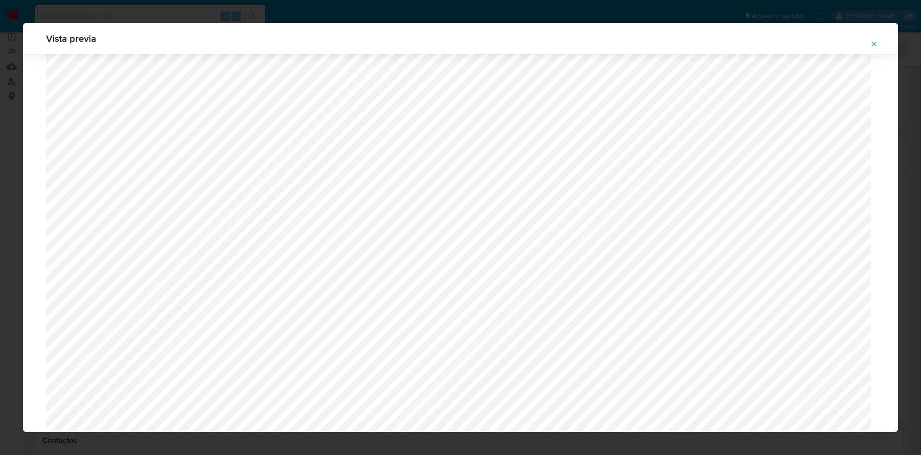
scroll to position [125, 0]
click at [346, 5] on div "Vista previa" at bounding box center [460, 227] width 921 height 455
click at [880, 45] on button "Attachment preview" at bounding box center [874, 43] width 21 height 15
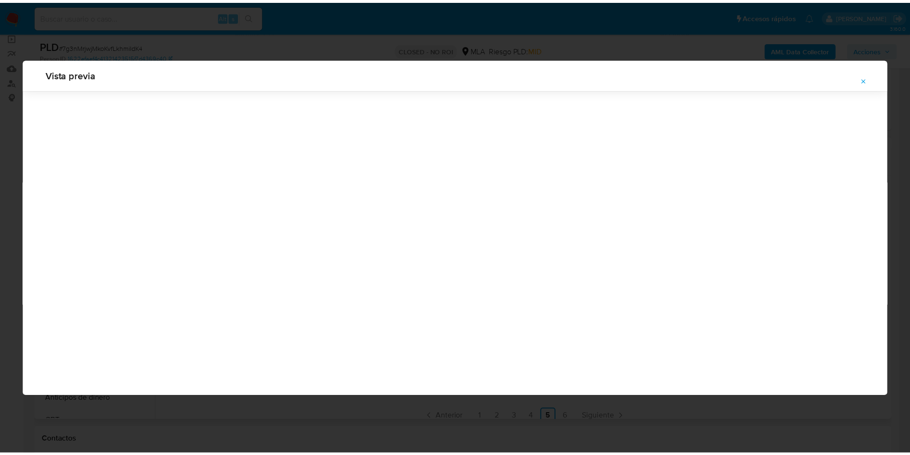
scroll to position [0, 0]
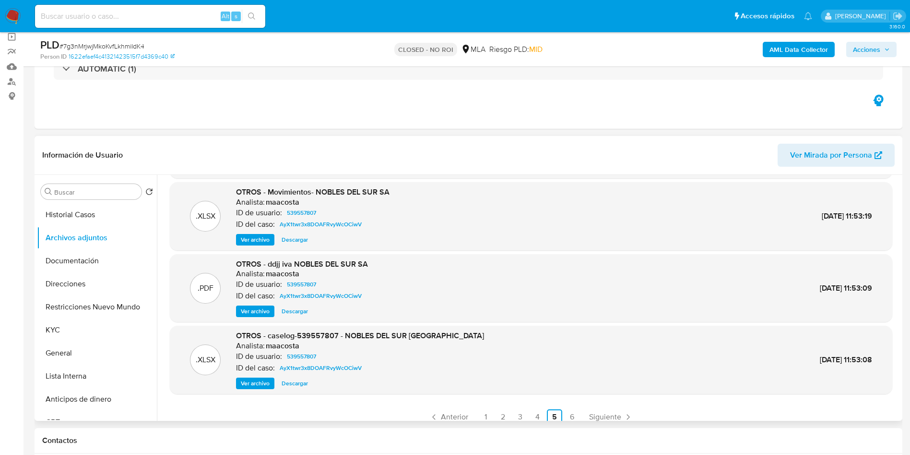
click at [305, 380] on span "Descargar" at bounding box center [295, 383] width 26 height 10
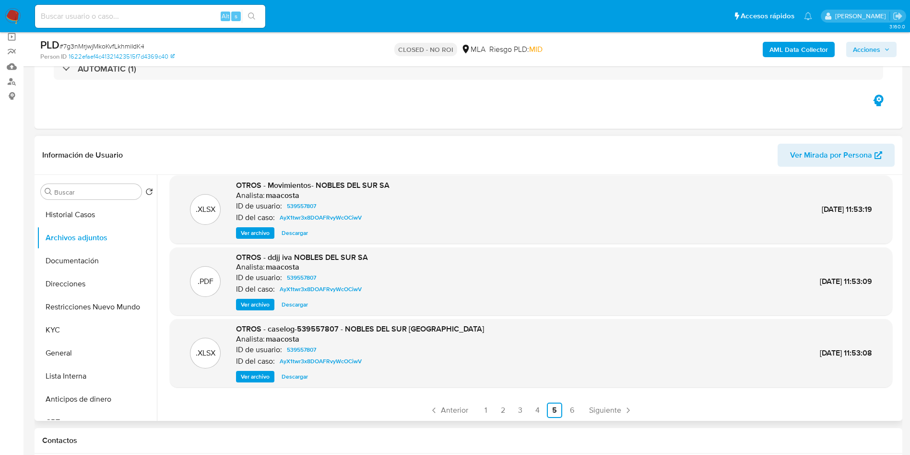
scroll to position [81, 0]
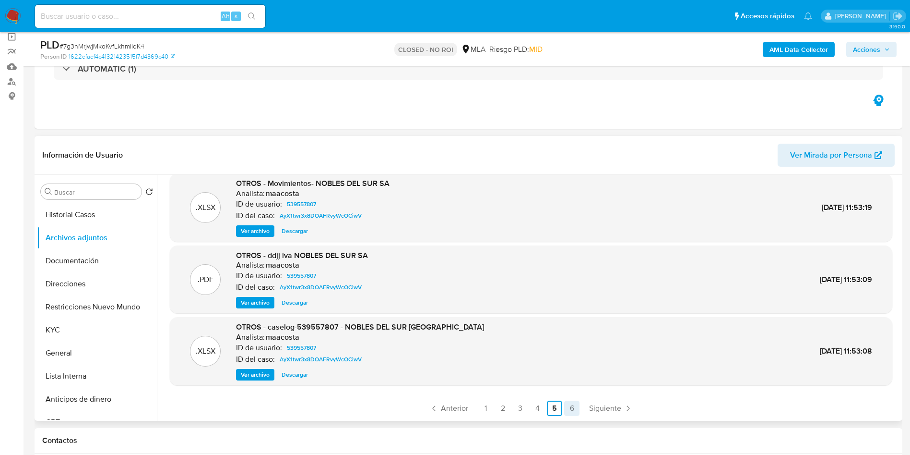
click at [572, 408] on link "6" at bounding box center [571, 407] width 15 height 15
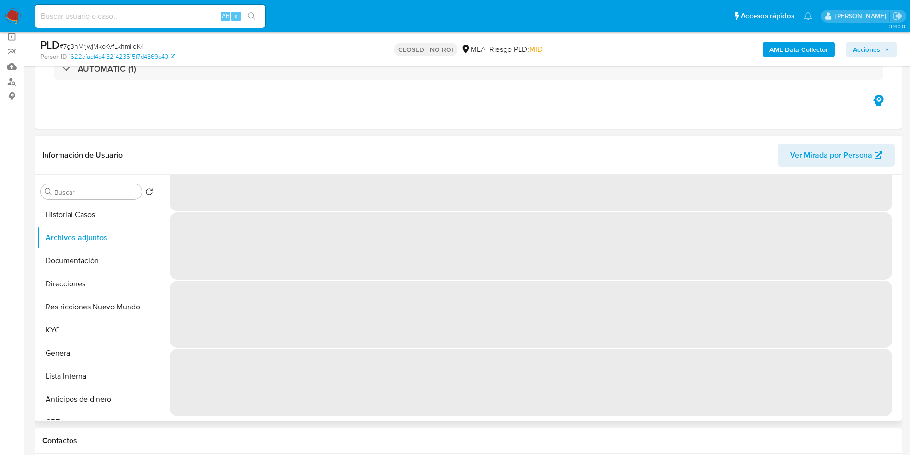
scroll to position [0, 0]
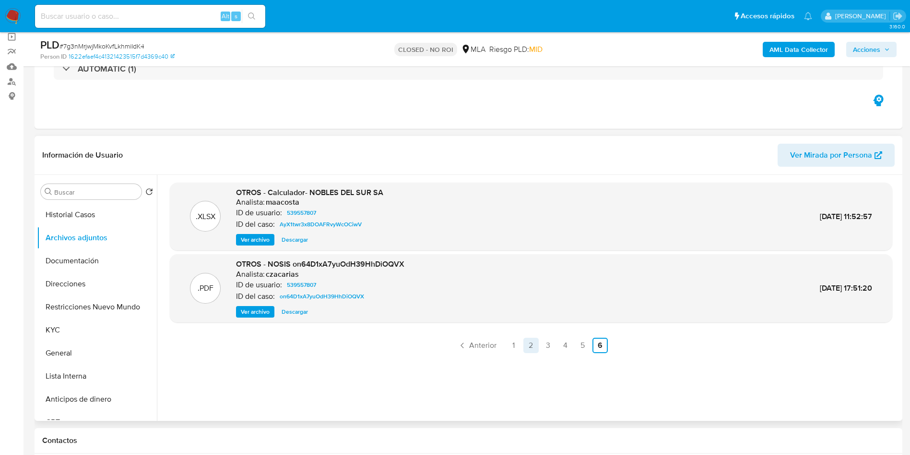
click at [526, 338] on link "2" at bounding box center [531, 344] width 15 height 15
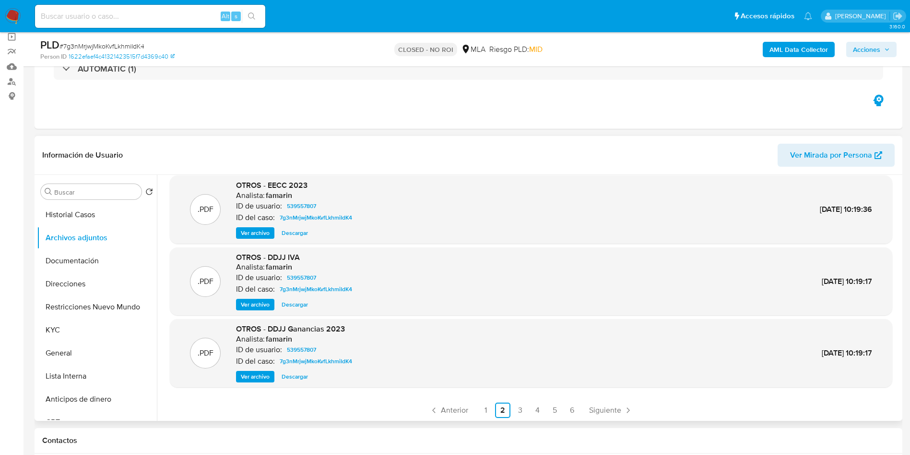
scroll to position [81, 0]
click at [520, 412] on link "3" at bounding box center [520, 407] width 15 height 15
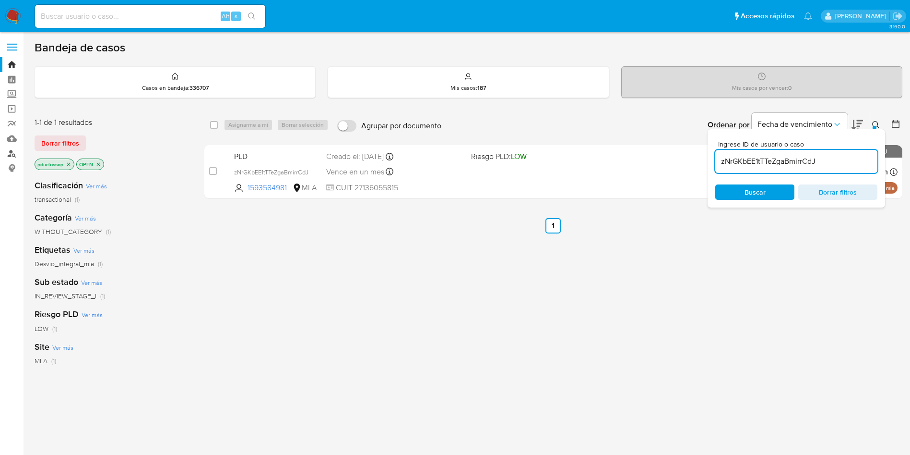
click at [17, 149] on link "Buscador de personas" at bounding box center [57, 153] width 114 height 15
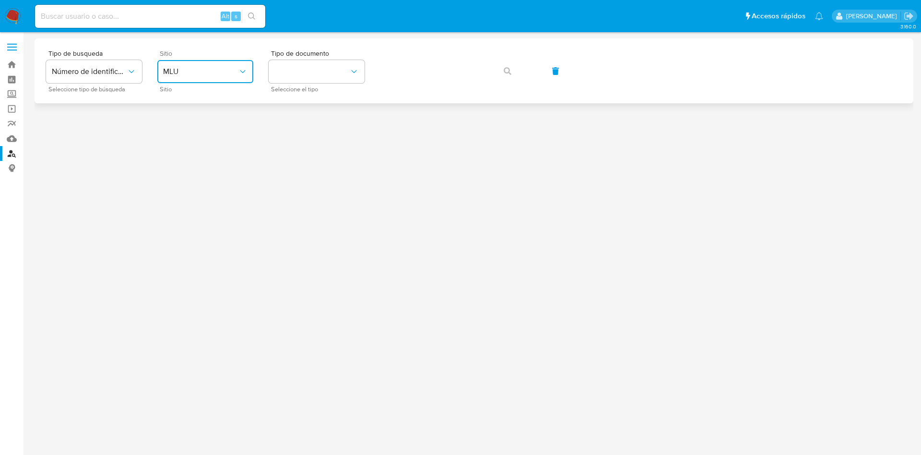
click at [235, 72] on span "MLU" at bounding box center [200, 72] width 75 height 10
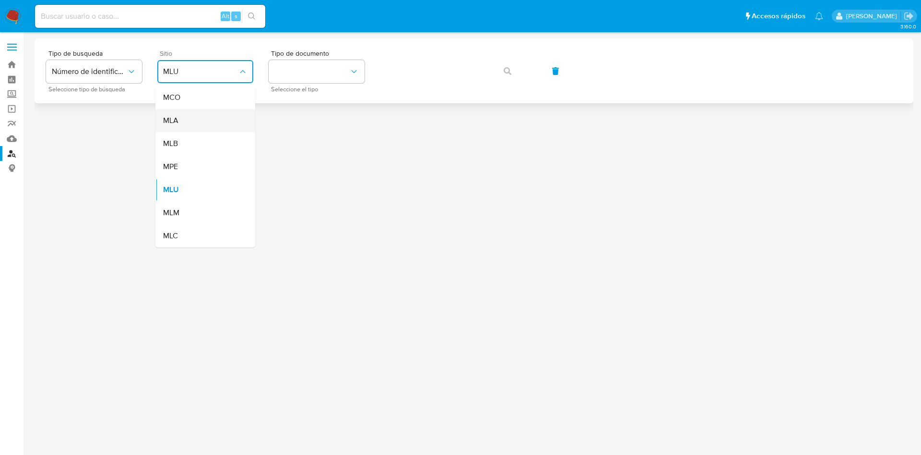
click at [209, 115] on div "MLA" at bounding box center [202, 120] width 79 height 23
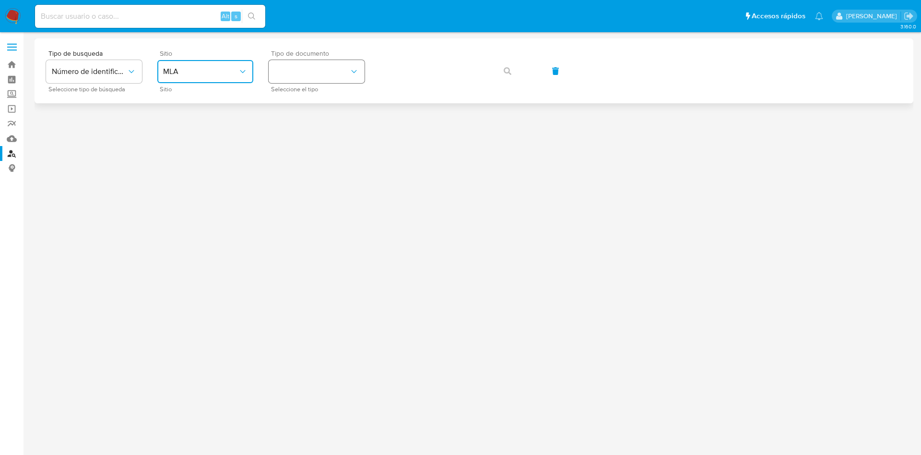
click at [315, 75] on button "identificationType" at bounding box center [317, 71] width 96 height 23
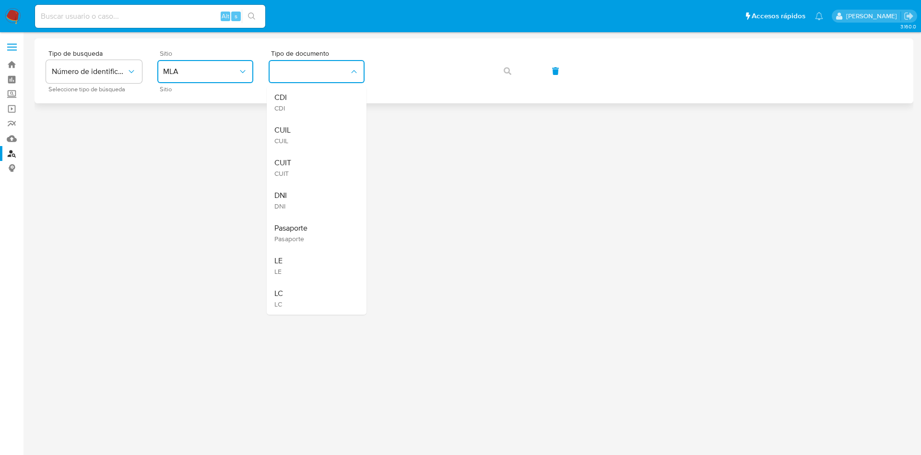
drag, startPoint x: 299, startPoint y: 126, endPoint x: 379, endPoint y: 83, distance: 90.8
click at [299, 126] on div "CUIL CUIL" at bounding box center [314, 135] width 79 height 33
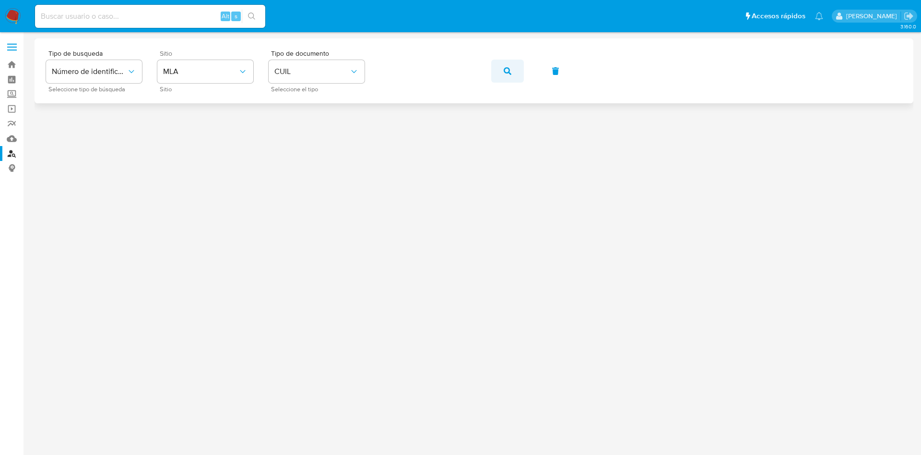
click at [506, 72] on icon "button" at bounding box center [508, 71] width 8 height 8
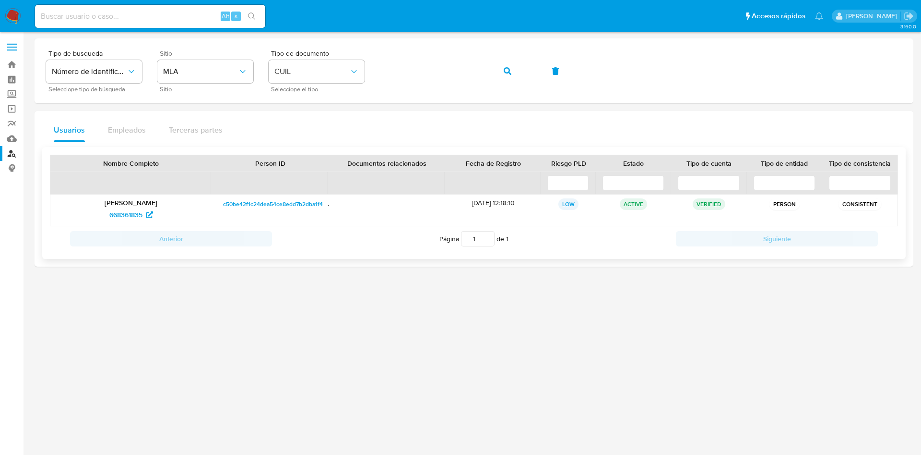
click at [139, 204] on p "Ludmila Ayelen Ibañez" at bounding box center [131, 202] width 148 height 9
click at [136, 221] on span "668361835" at bounding box center [125, 214] width 33 height 15
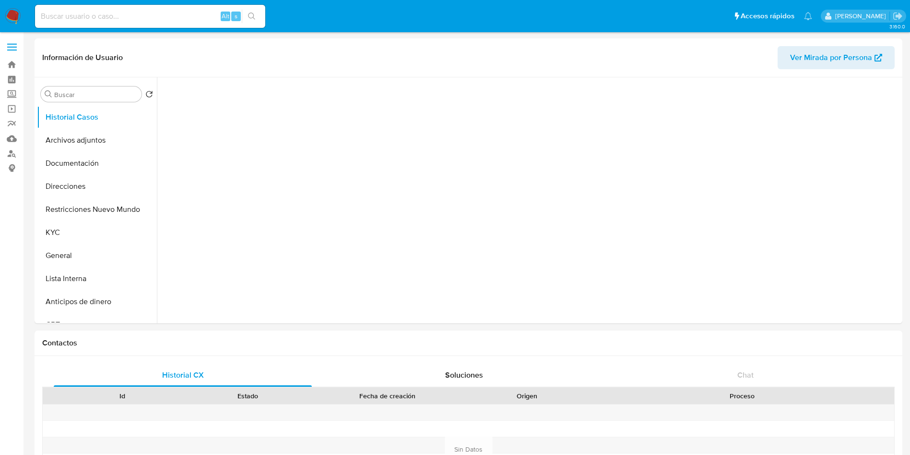
select select "10"
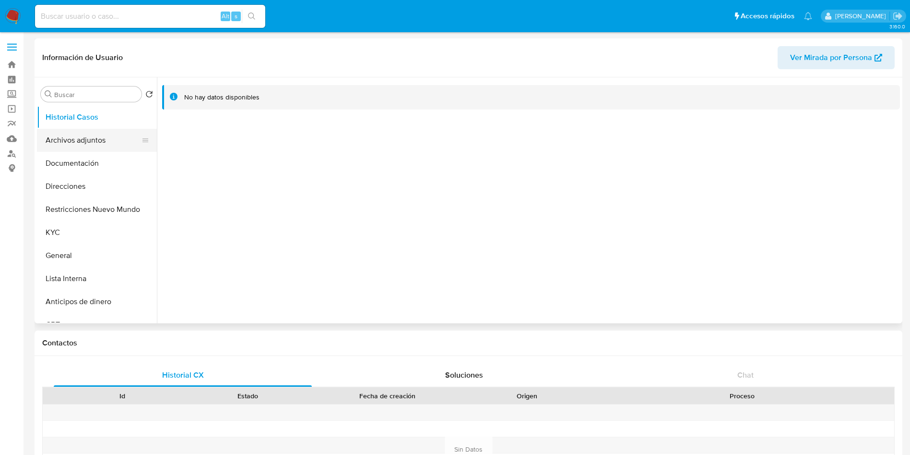
click at [103, 150] on button "Archivos adjuntos" at bounding box center [93, 140] width 112 height 23
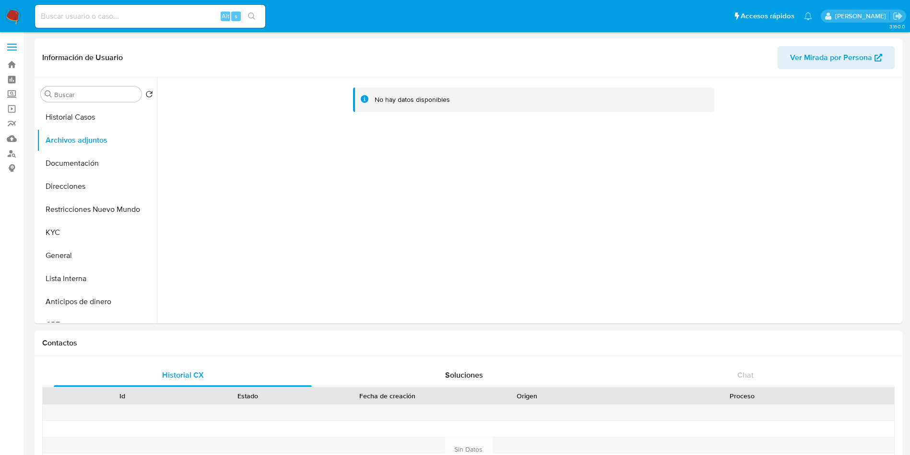
click at [8, 18] on img at bounding box center [13, 16] width 16 height 16
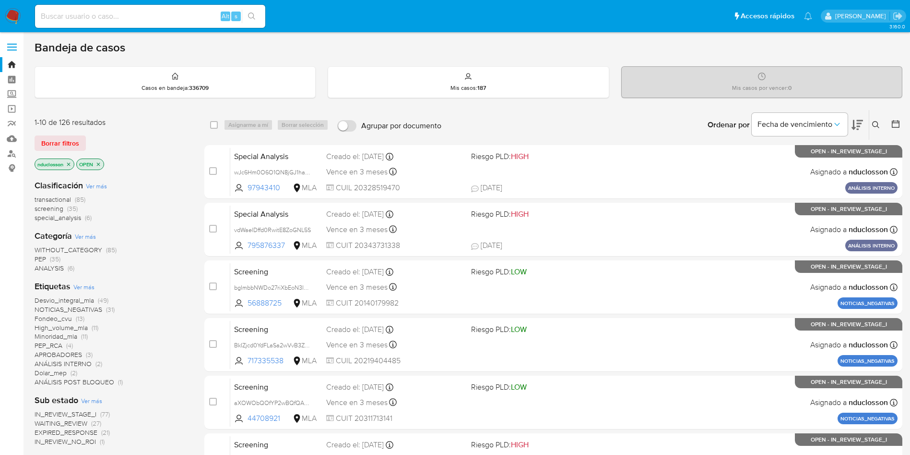
click at [873, 121] on icon at bounding box center [877, 125] width 8 height 8
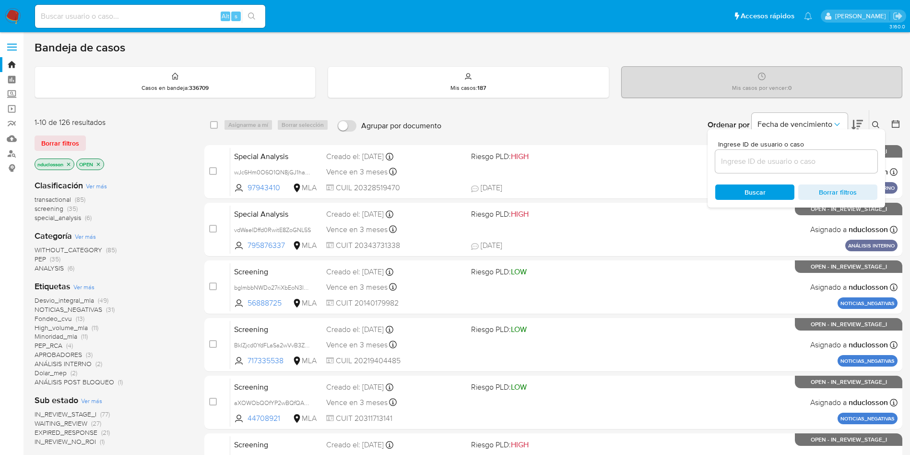
click at [744, 163] on input at bounding box center [797, 161] width 162 height 12
type input "OgHDteO2GQkyG99xjEVya9Hl"
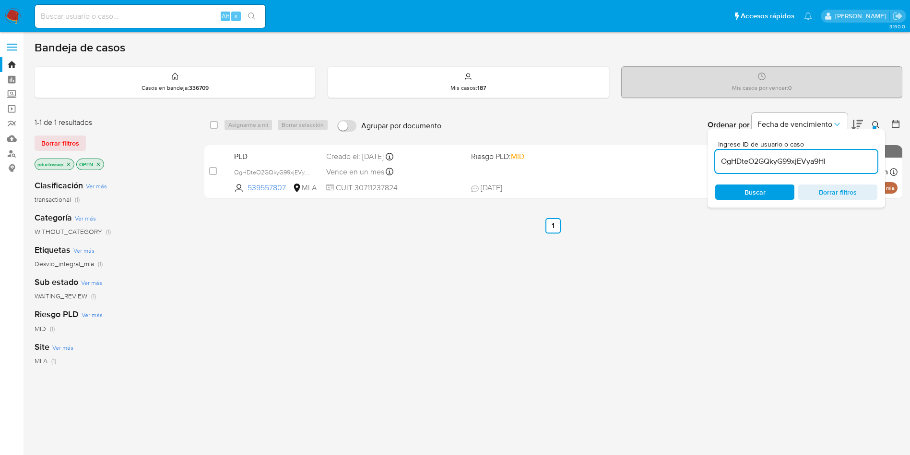
click at [739, 201] on div "Ingrese ID de usuario o caso OgHDteO2GQkyG99xjEVya9Hl Buscar Borrar filtros" at bounding box center [797, 168] width 178 height 78
click at [781, 161] on input "OgHDteO2GQkyG99xjEVya9Hl" at bounding box center [797, 161] width 162 height 12
click at [770, 196] on span "Buscar" at bounding box center [755, 191] width 66 height 13
drag, startPoint x: 214, startPoint y: 126, endPoint x: 221, endPoint y: 125, distance: 7.2
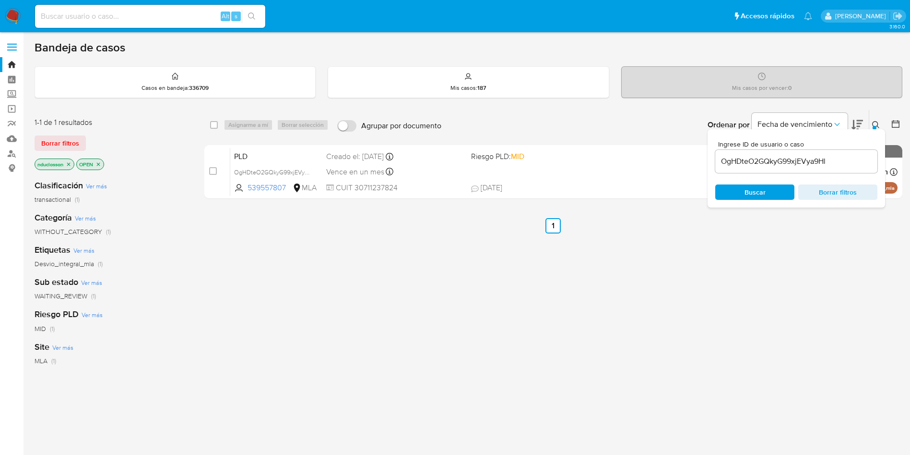
click at [214, 125] on input "checkbox" at bounding box center [214, 125] width 8 height 8
checkbox input "true"
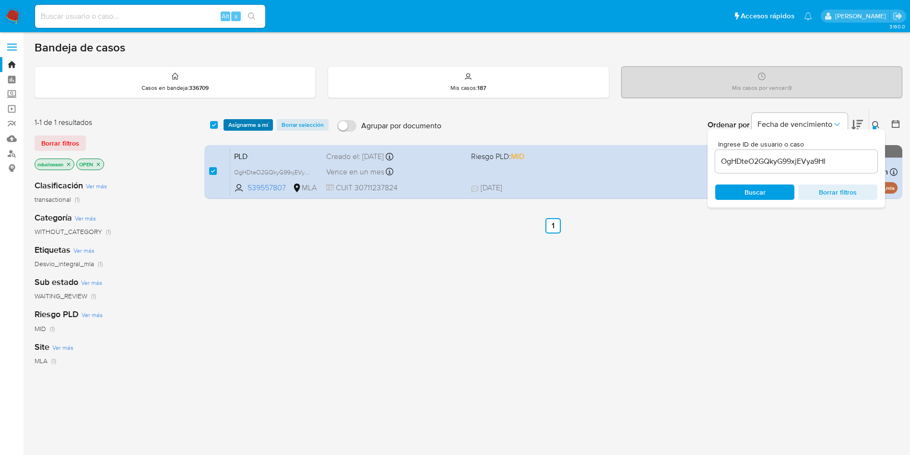
click at [239, 127] on span "Asignarme a mí" at bounding box center [248, 125] width 40 height 10
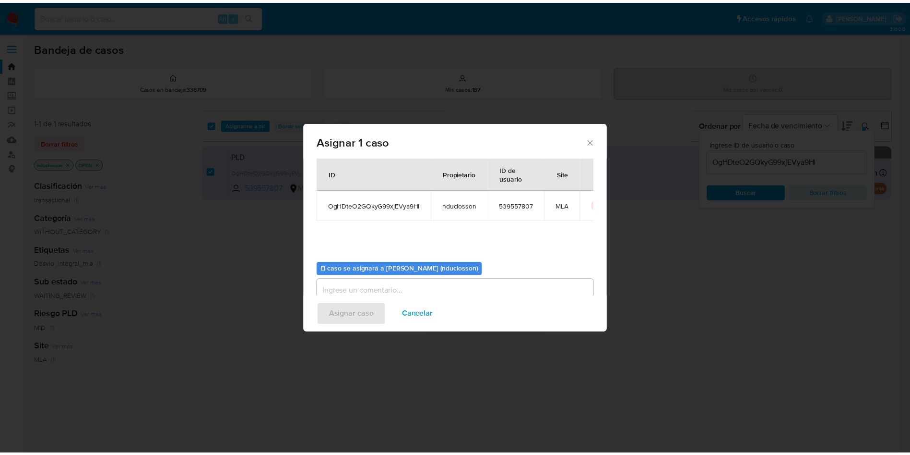
scroll to position [50, 0]
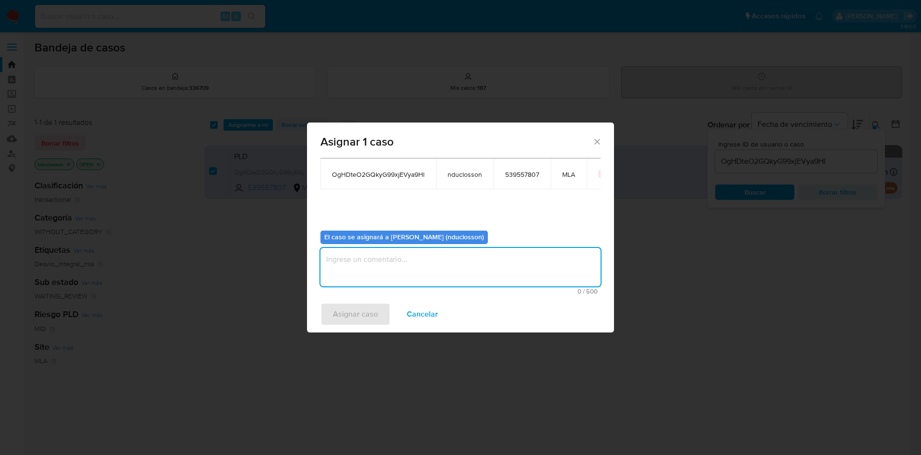
click at [371, 264] on textarea "assign-modal" at bounding box center [461, 267] width 280 height 38
click at [355, 316] on span "Asignar caso" at bounding box center [355, 313] width 45 height 21
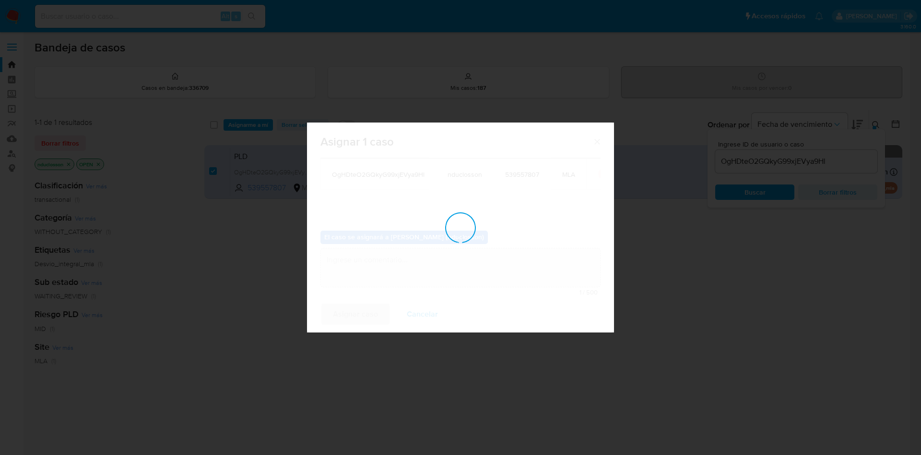
checkbox input "false"
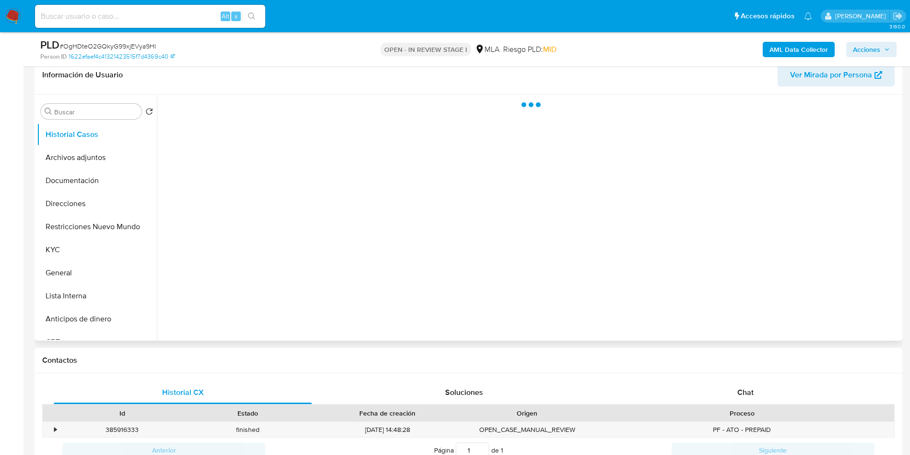
scroll to position [216, 0]
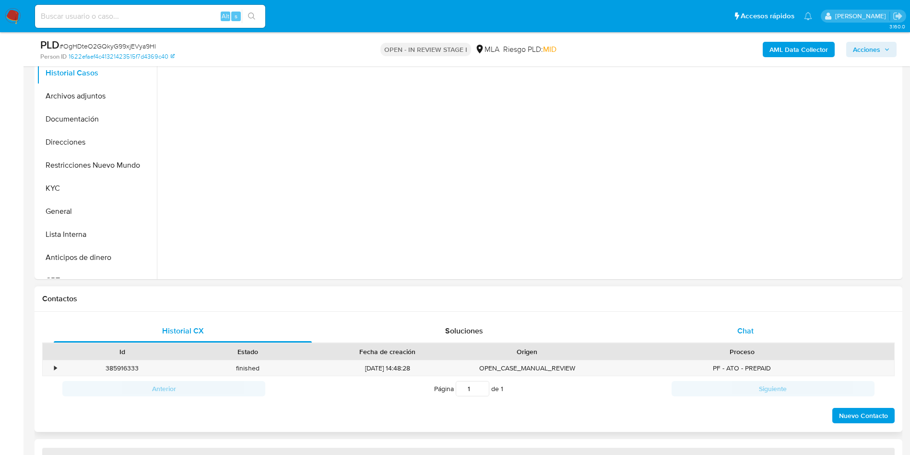
click at [750, 341] on div "Chat" at bounding box center [746, 330] width 258 height 23
select select "10"
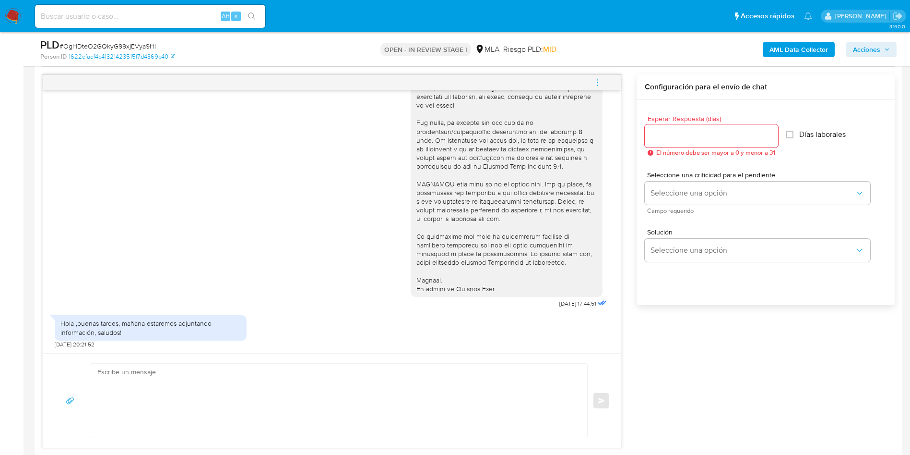
scroll to position [504, 0]
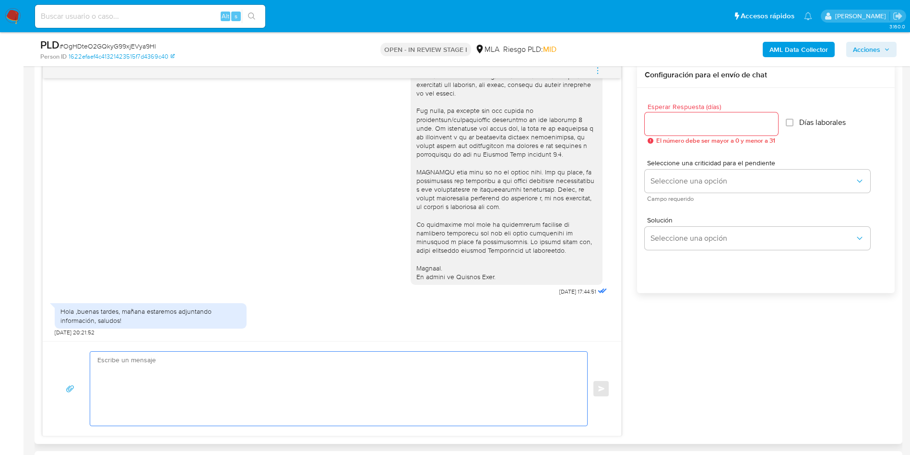
click at [315, 369] on textarea at bounding box center [336, 388] width 478 height 74
paste textarea "Lore, Ipsumd sitamet con ad elitseddo. Ei temporin, utlaboreetd mag ali enimadm…"
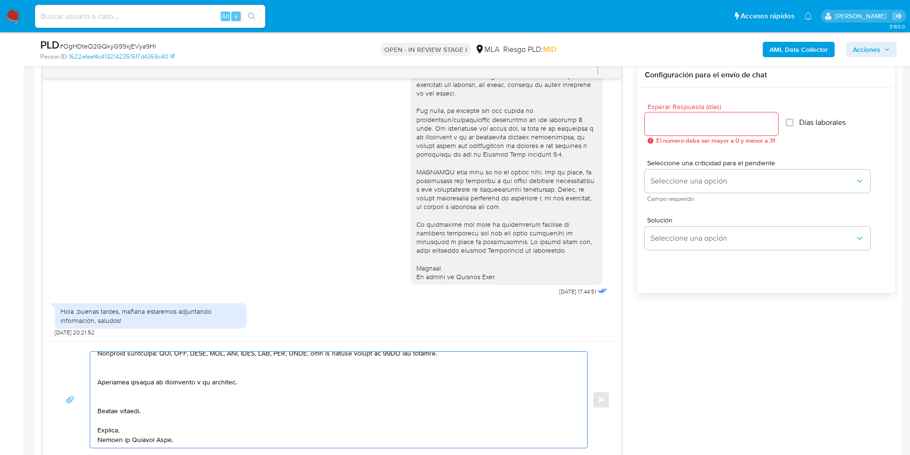
scroll to position [323, 0]
click at [135, 414] on textarea at bounding box center [336, 399] width 478 height 96
click at [115, 419] on textarea at bounding box center [336, 399] width 478 height 96
click at [109, 396] on textarea at bounding box center [336, 399] width 478 height 96
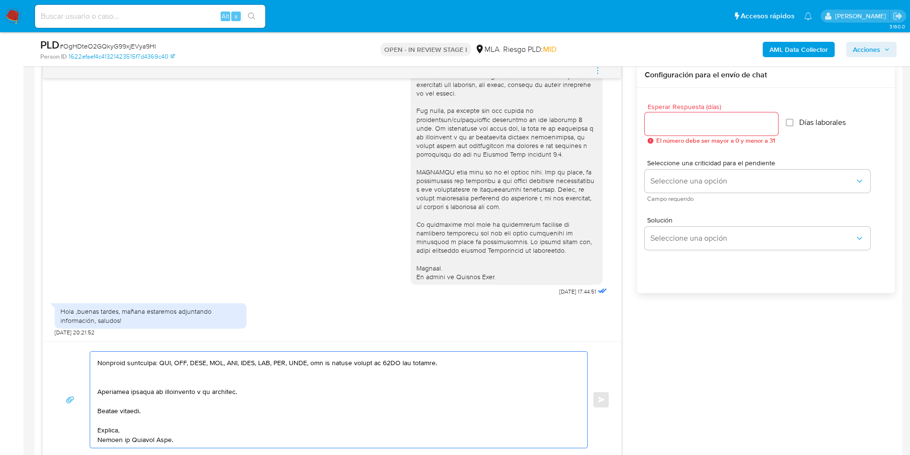
click at [107, 380] on textarea at bounding box center [336, 399] width 478 height 96
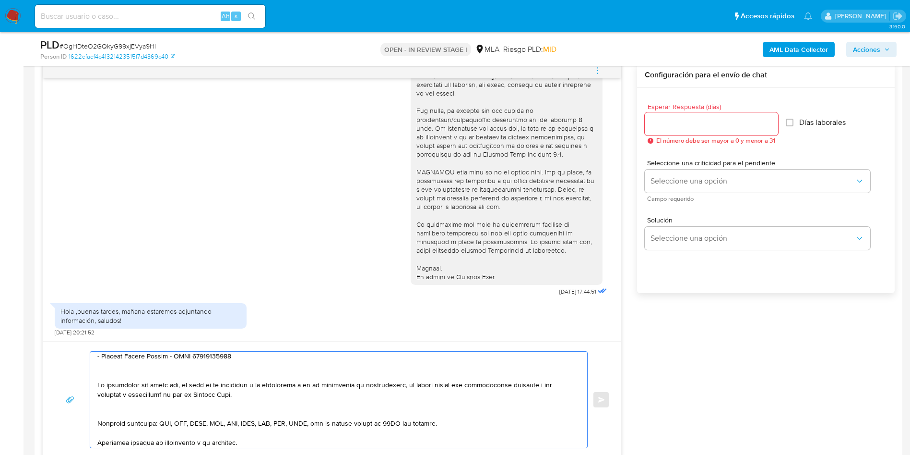
scroll to position [232, 0]
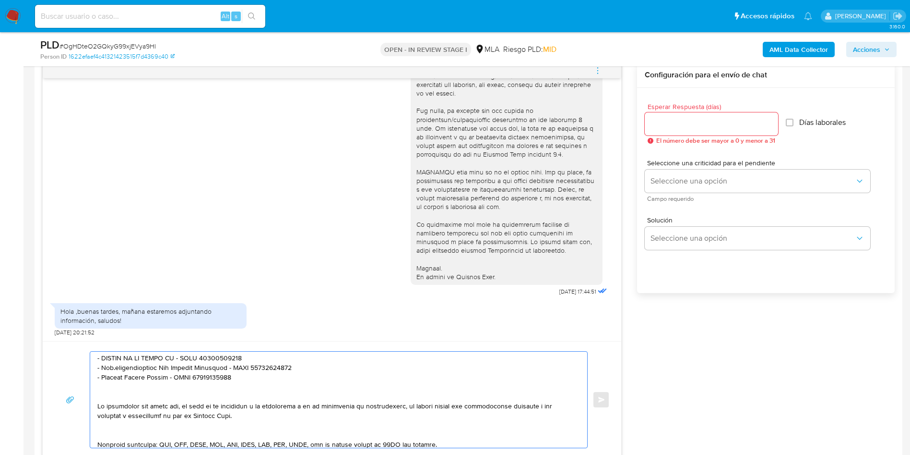
click at [127, 433] on textarea at bounding box center [336, 399] width 478 height 96
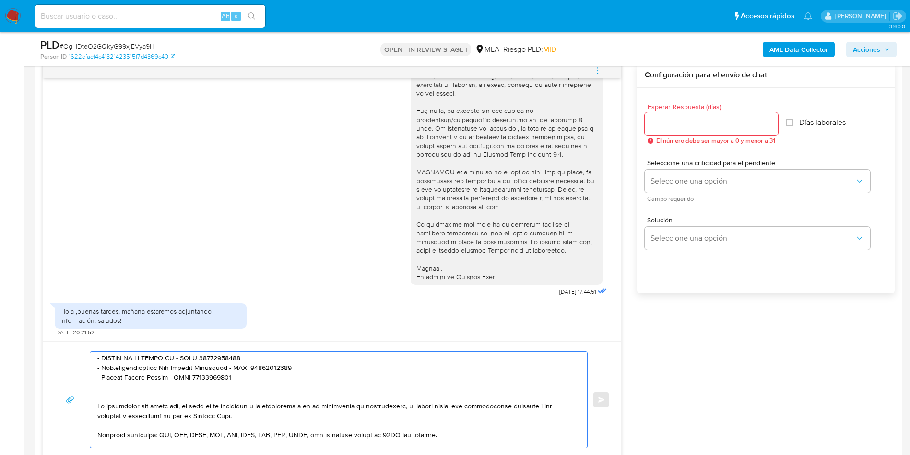
click at [117, 399] on textarea at bounding box center [336, 399] width 478 height 96
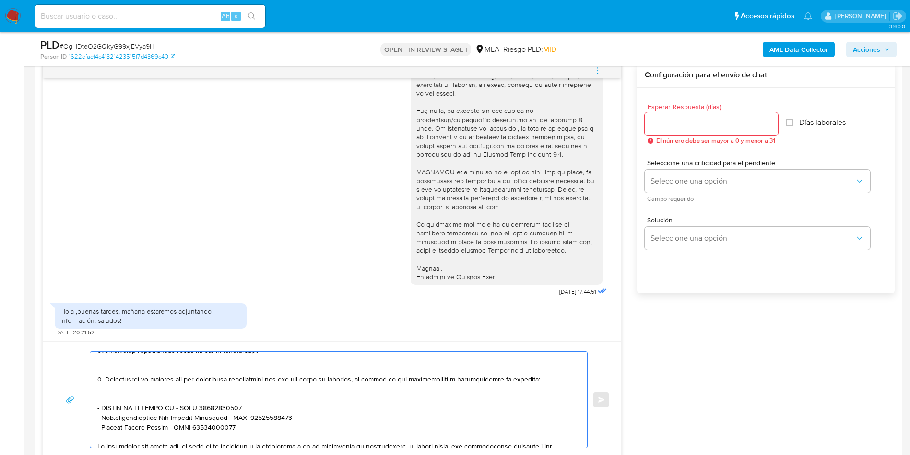
scroll to position [160, 0]
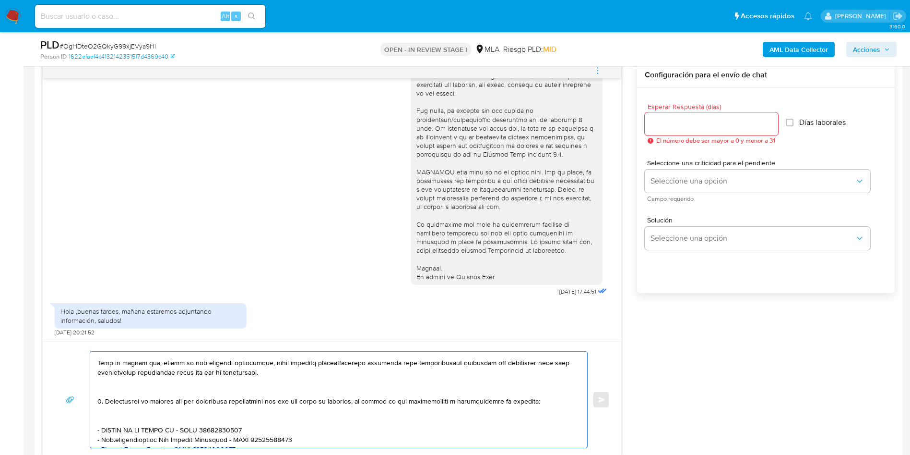
click at [116, 419] on textarea at bounding box center [336, 399] width 478 height 96
click at [110, 393] on textarea at bounding box center [336, 399] width 478 height 96
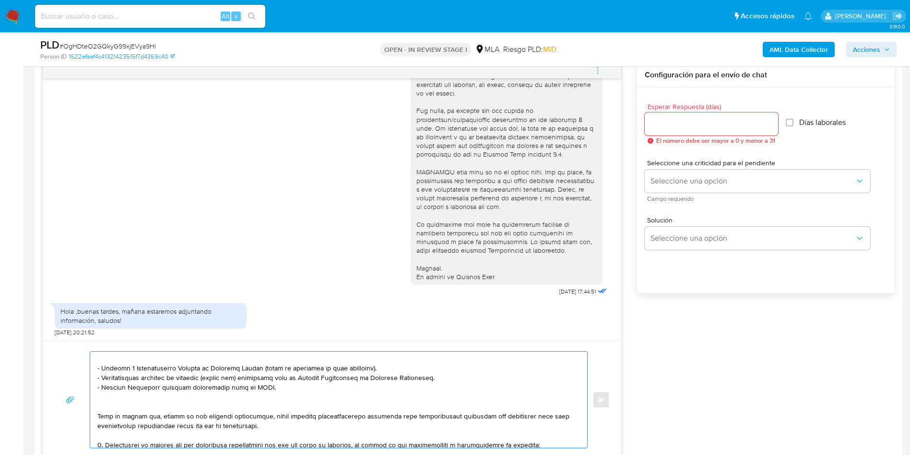
scroll to position [88, 0]
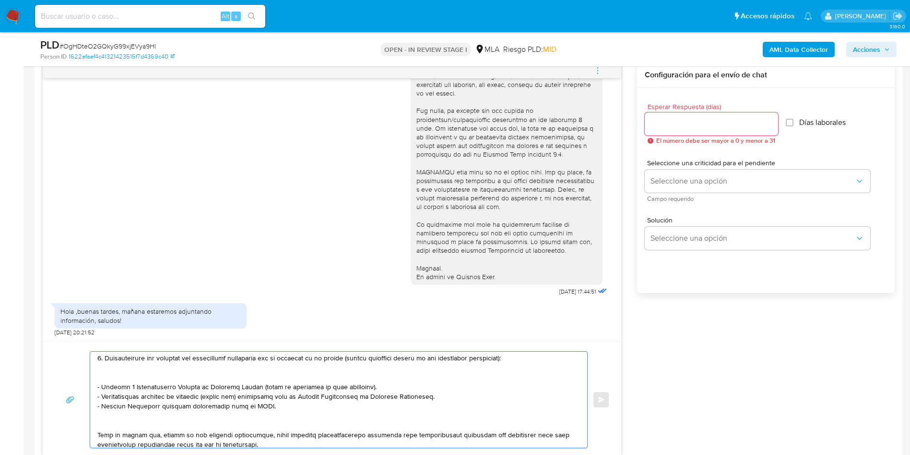
click at [118, 420] on textarea at bounding box center [336, 399] width 478 height 96
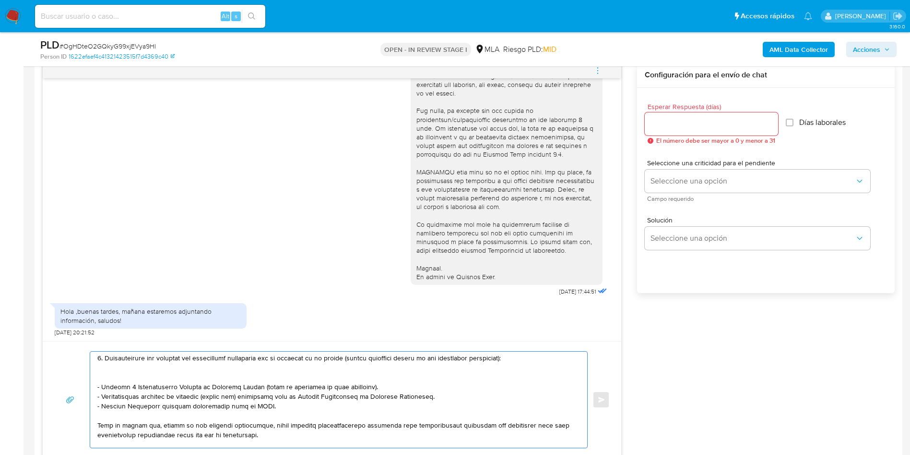
click at [112, 376] on textarea at bounding box center [336, 399] width 478 height 96
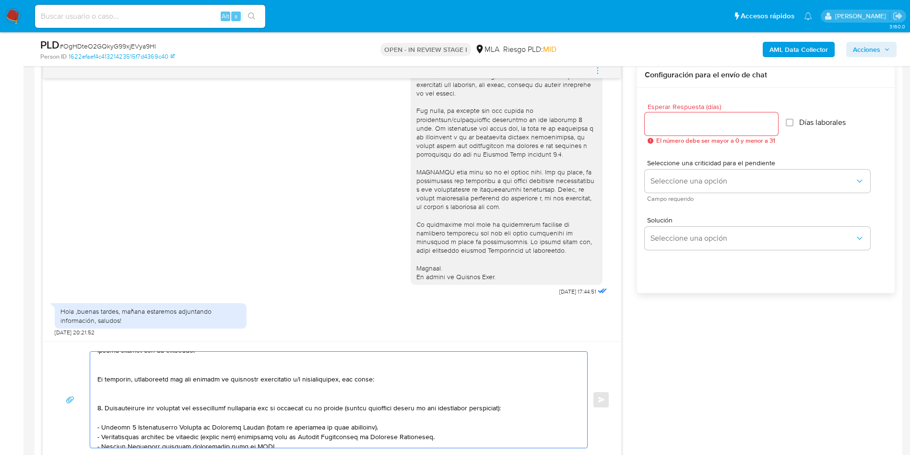
scroll to position [16, 0]
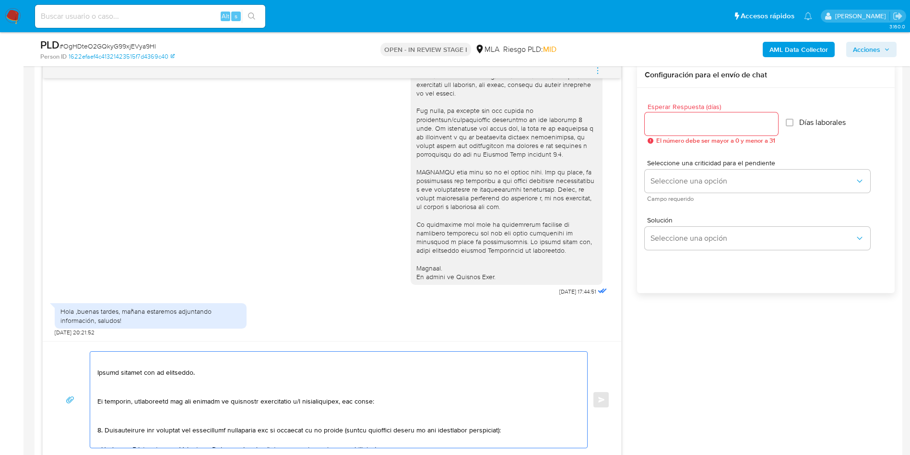
click at [106, 422] on textarea at bounding box center [336, 399] width 478 height 96
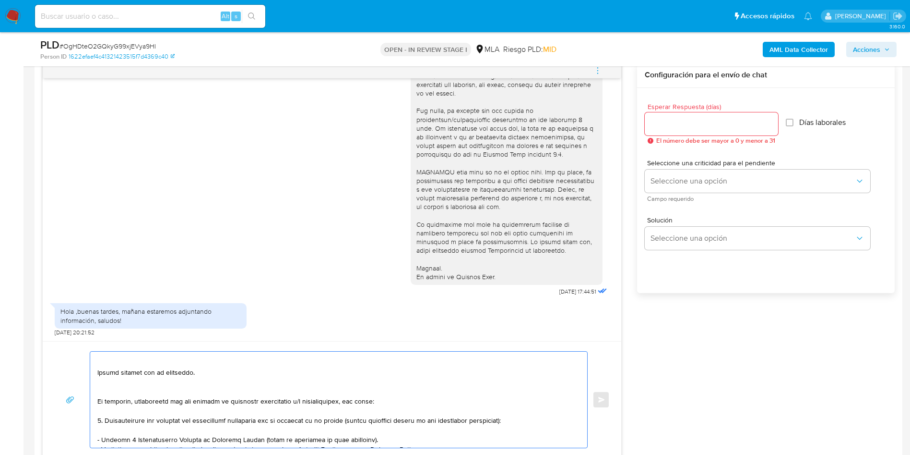
click at [106, 393] on textarea at bounding box center [336, 399] width 478 height 96
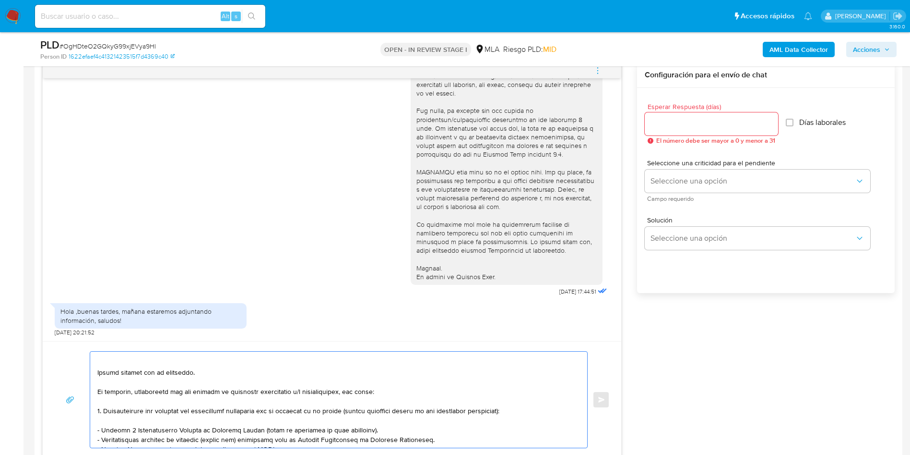
click at [123, 366] on textarea at bounding box center [336, 399] width 478 height 96
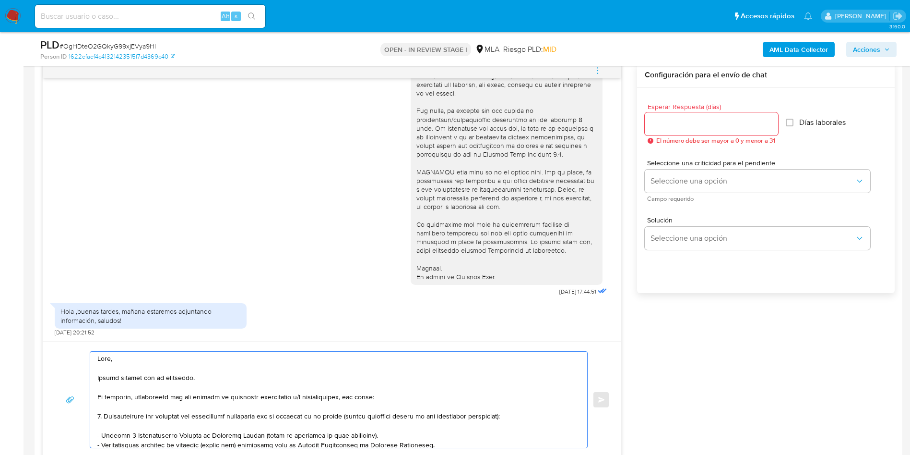
scroll to position [0, 0]
type textarea "Hola, Muchas gracias por su respuesta. No obstante, necesitamos que nos brindes…"
click at [681, 126] on input "Esperar Respuesta (días)" at bounding box center [711, 124] width 133 height 12
type input "2"
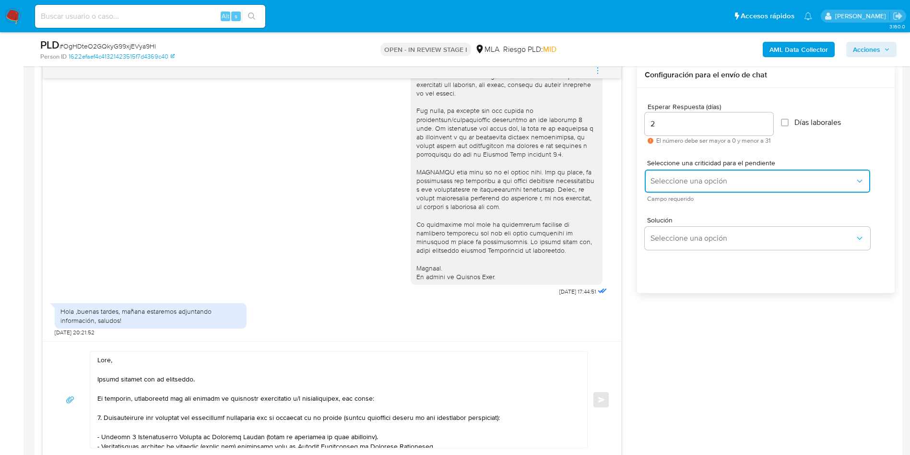
click at [668, 182] on span "Seleccione una opción" at bounding box center [753, 181] width 204 height 10
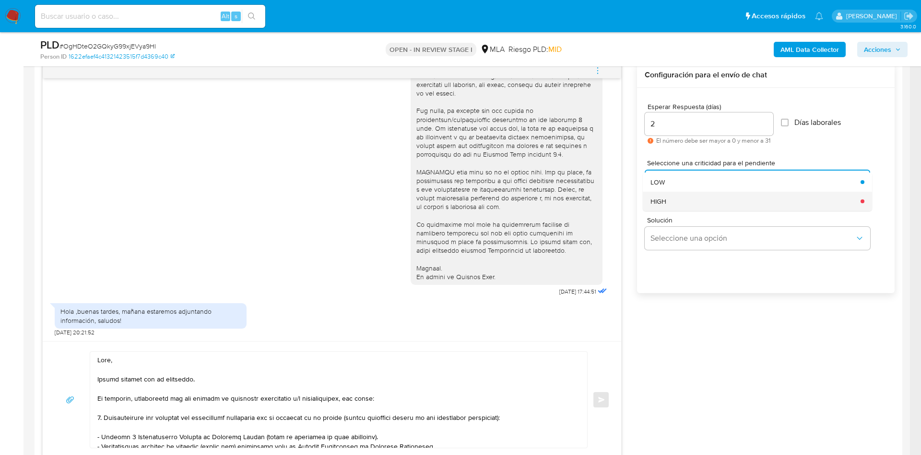
click at [672, 208] on div "HIGH" at bounding box center [753, 200] width 204 height 19
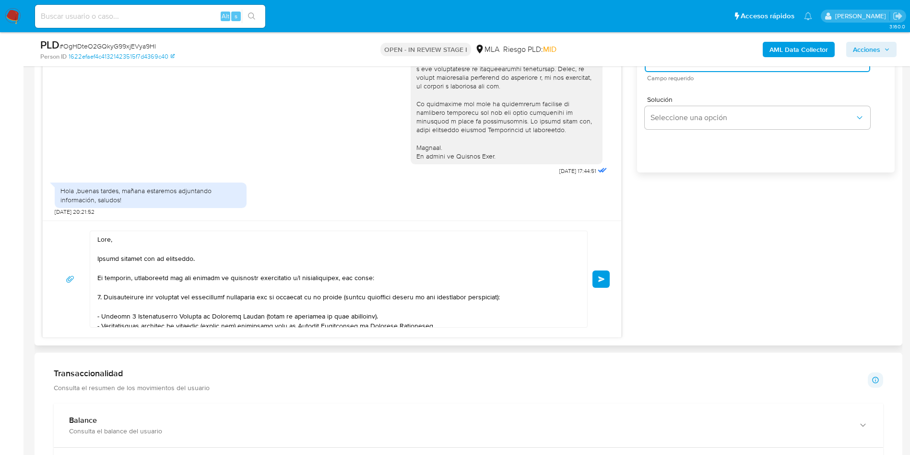
scroll to position [720, 0]
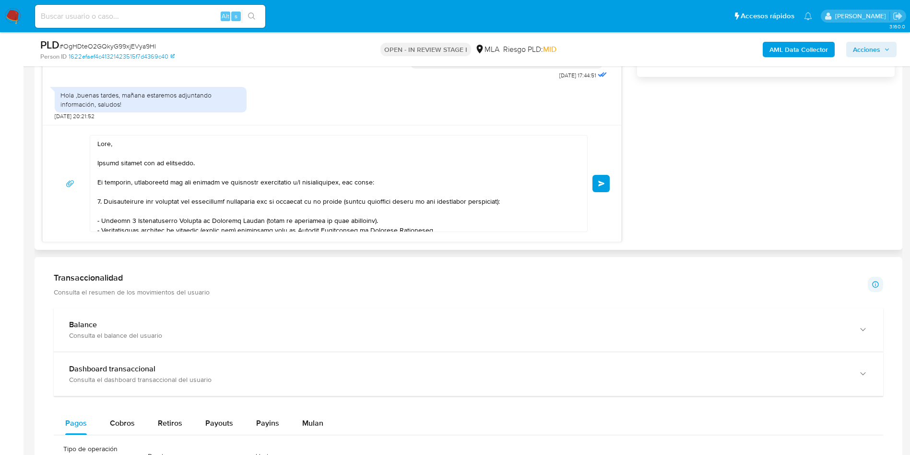
click at [600, 184] on span "Enviar" at bounding box center [601, 183] width 7 height 6
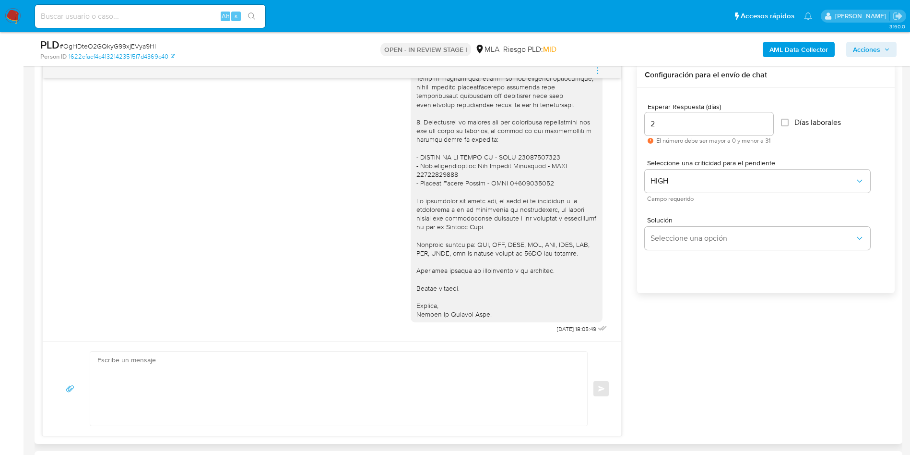
scroll to position [360, 0]
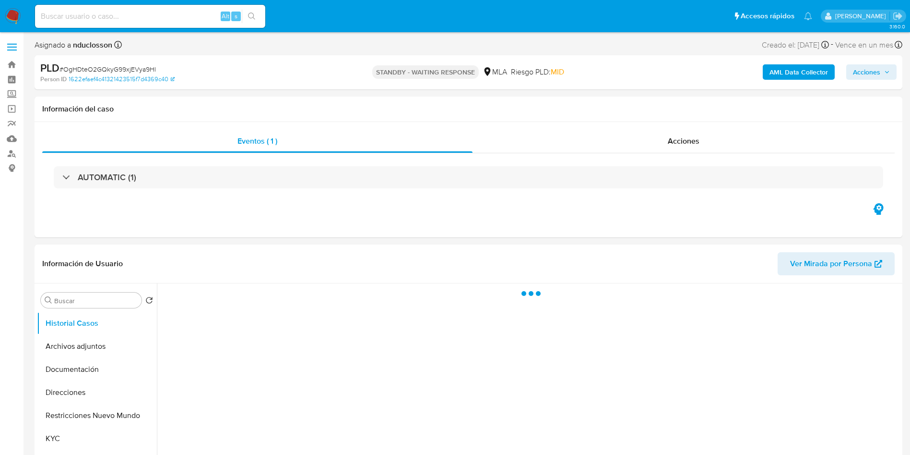
select select "10"
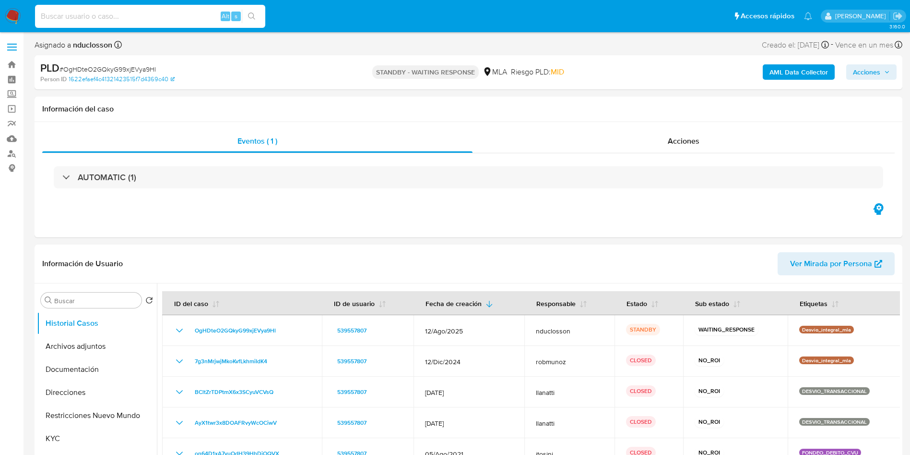
click at [170, 11] on input at bounding box center [150, 16] width 230 height 12
paste input "WBVay6Cg8qb4oQBnhKo3e85w"
type input "WBVay6Cg8qb4oQBnhKo3e85w"
click at [247, 22] on button "search-icon" at bounding box center [252, 16] width 20 height 13
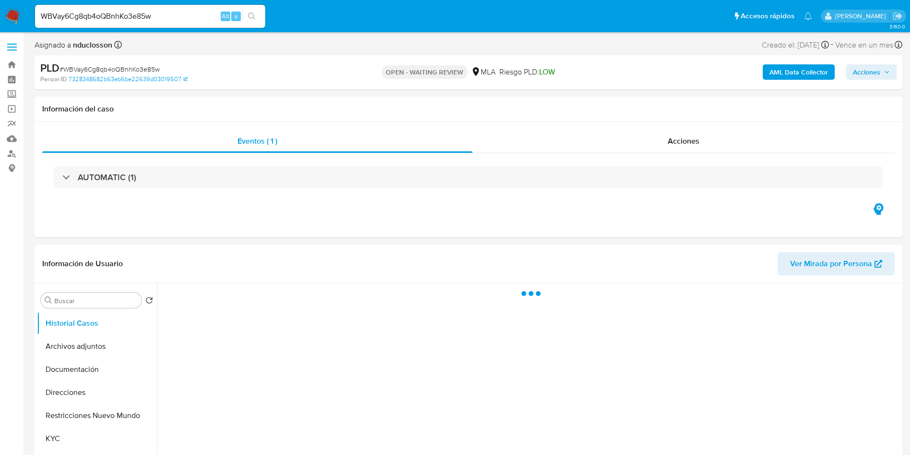
select select "10"
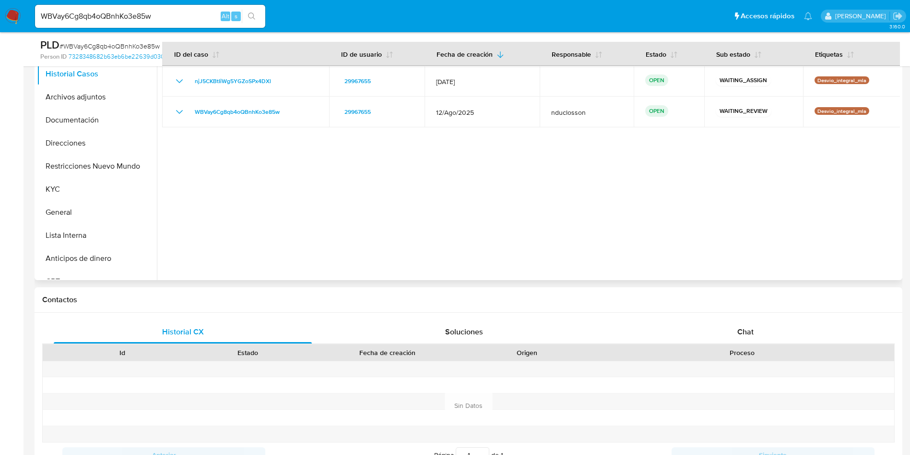
scroll to position [216, 0]
click at [722, 317] on div "Historial CX Soluciones Chat Id Estado Fecha de creación Origen Proceso Anterio…" at bounding box center [469, 392] width 868 height 162
click at [722, 325] on div "Chat" at bounding box center [746, 330] width 258 height 23
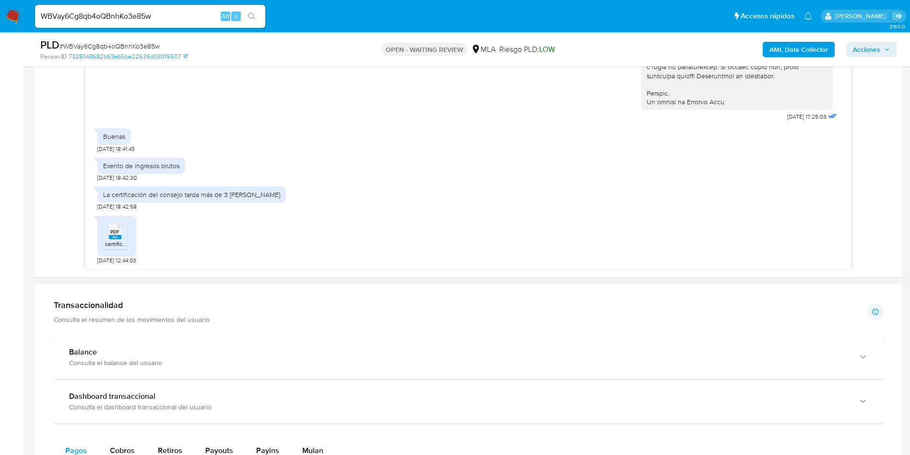
scroll to position [432, 0]
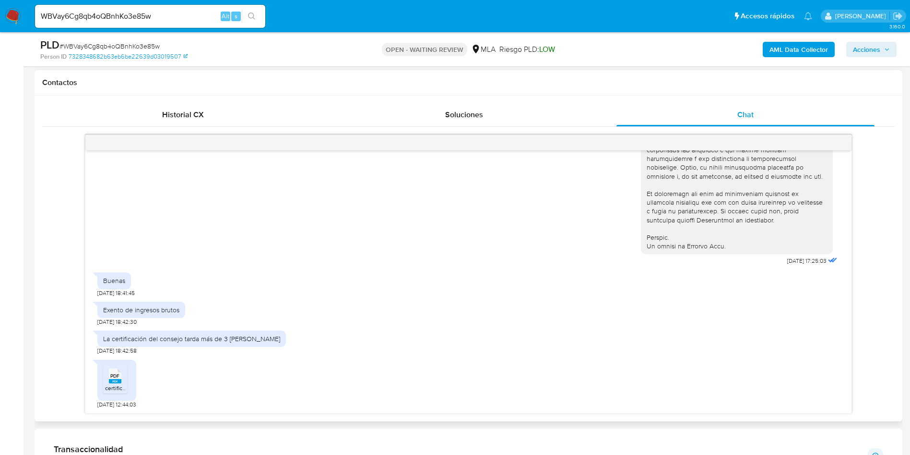
click at [117, 380] on rect at bounding box center [115, 381] width 12 height 4
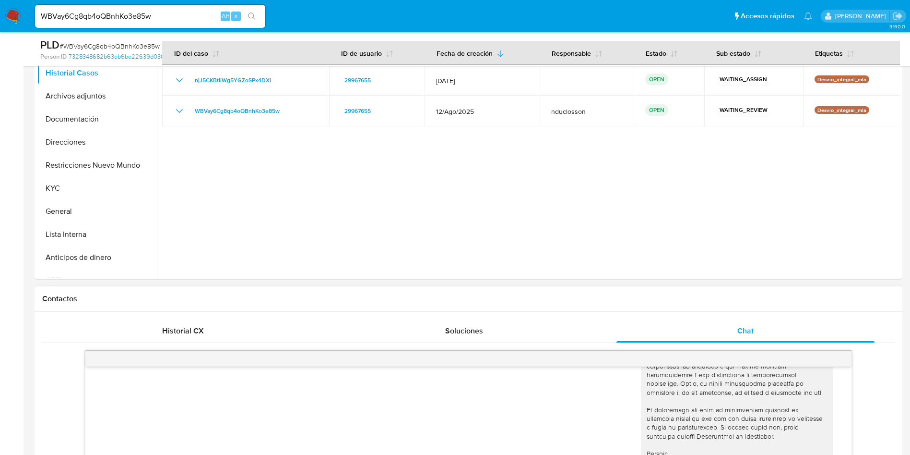
scroll to position [0, 0]
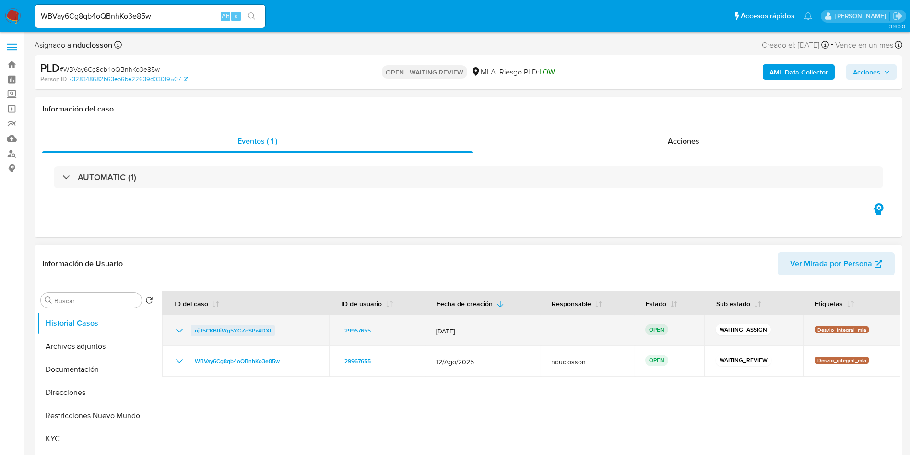
click at [254, 330] on span "njJ5CKBtIiWg5YGZoSPx4DXl" at bounding box center [233, 330] width 76 height 12
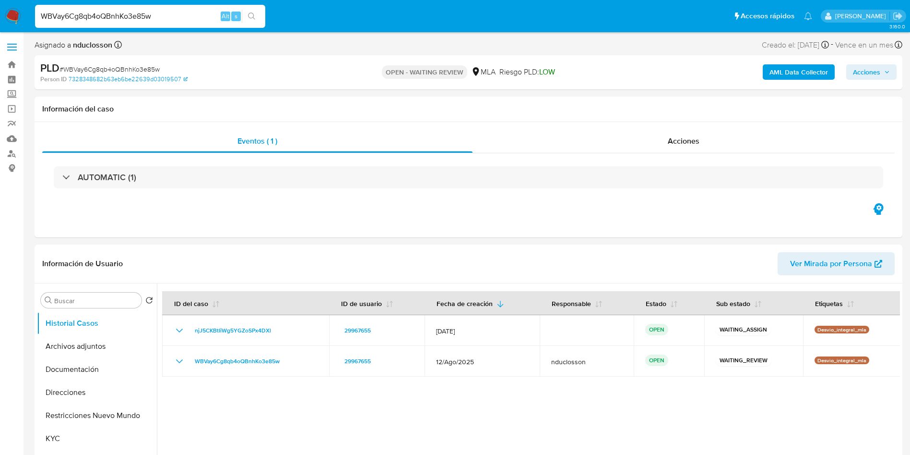
click at [111, 18] on input "WBVay6Cg8qb4oQBnhKo3e85w" at bounding box center [150, 16] width 230 height 12
paste input "gHV29deEppACdlJdngF8pHhV"
type input "gHV29deEppACdlJdngF8pHhV"
click at [251, 14] on icon "search-icon" at bounding box center [252, 16] width 8 height 8
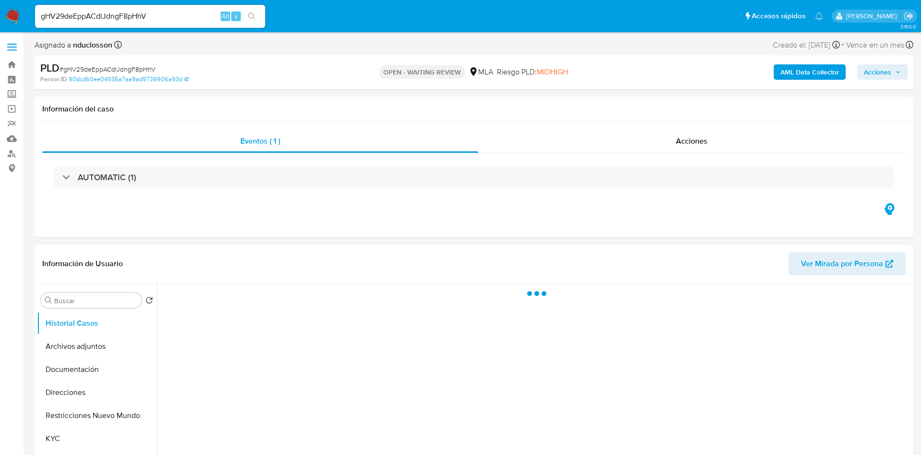
select select "10"
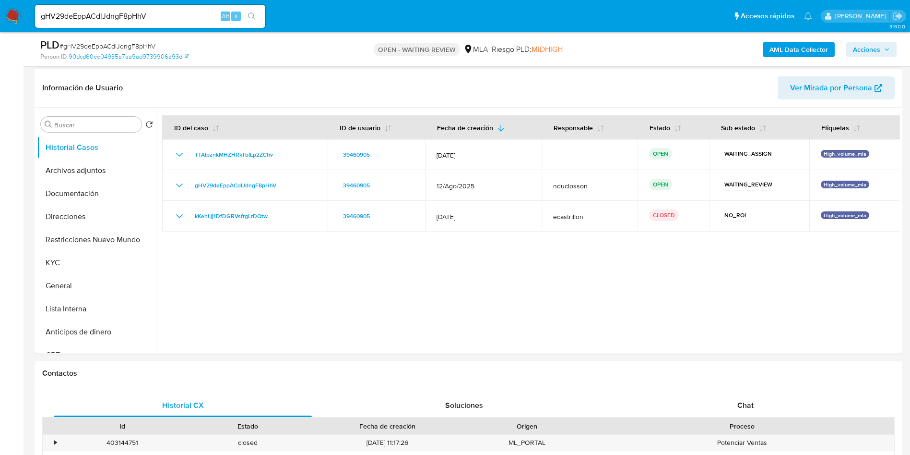
scroll to position [144, 0]
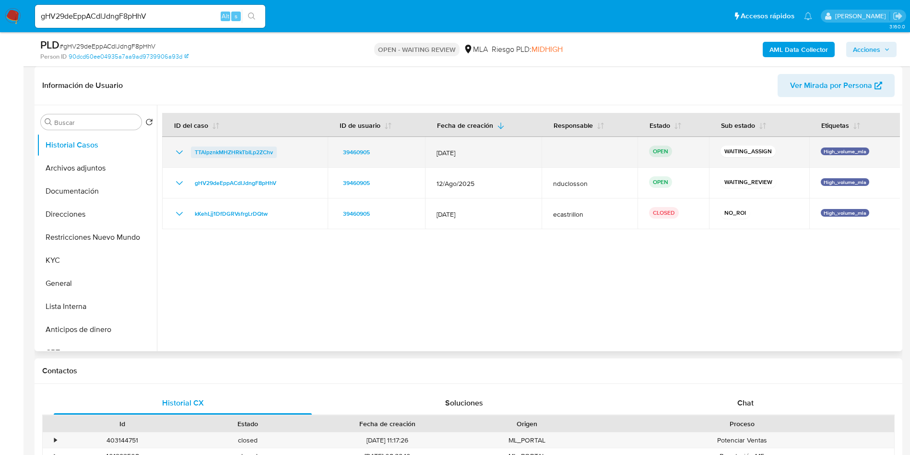
click at [263, 152] on span "TTAlpznkMHZHRkTbILp2ZChv" at bounding box center [234, 152] width 78 height 12
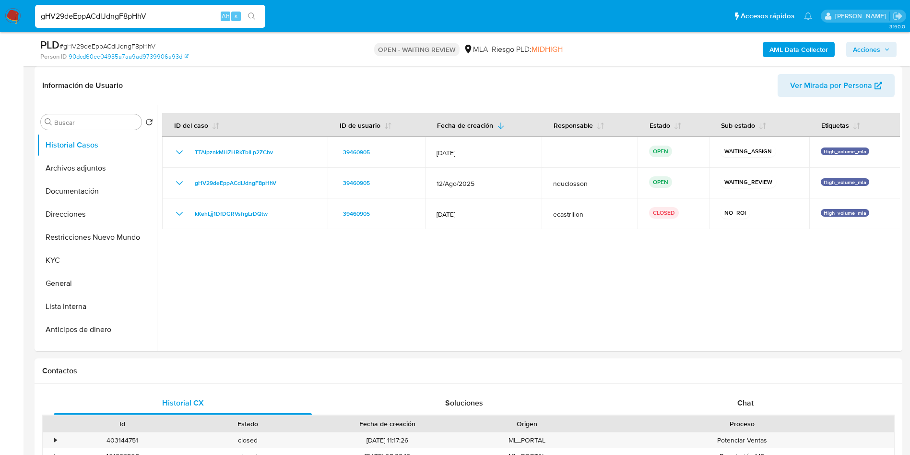
click at [125, 10] on input "gHV29deEppACdlJdngF8pHhV" at bounding box center [150, 16] width 230 height 12
paste input "s67mWYo10FhGGHgf0H9JZN1a"
type input "s67mWYo10FhGGHgf0H9JZN1a"
click at [253, 14] on icon "search-icon" at bounding box center [251, 15] width 7 height 7
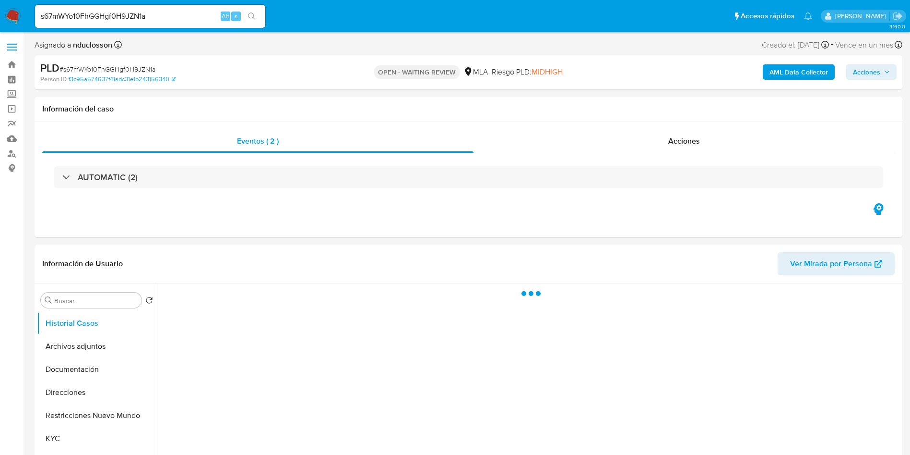
select select "10"
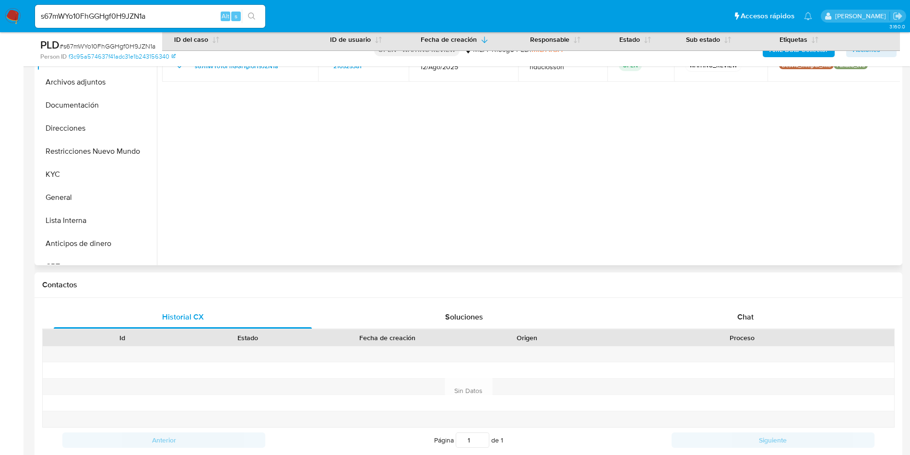
scroll to position [360, 0]
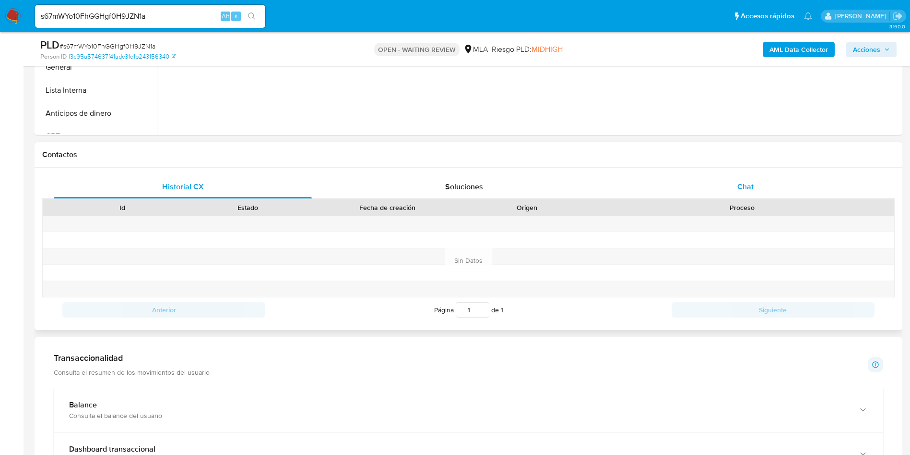
click at [735, 188] on div "Chat" at bounding box center [746, 186] width 258 height 23
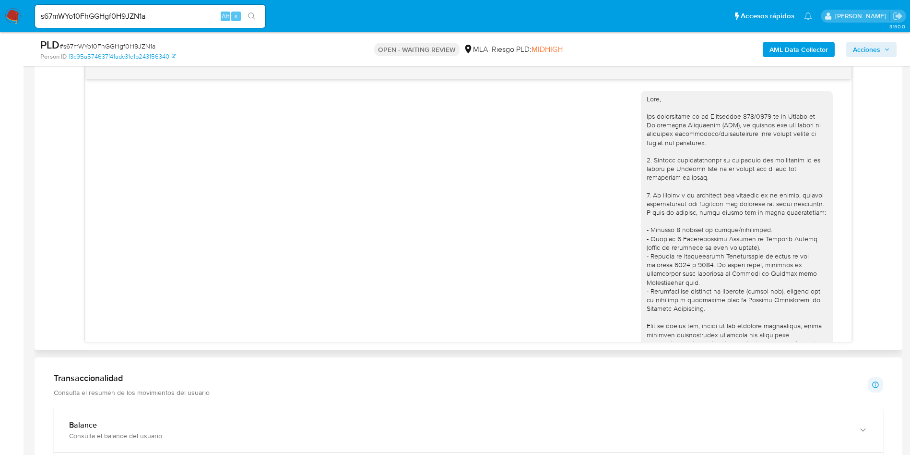
scroll to position [372, 0]
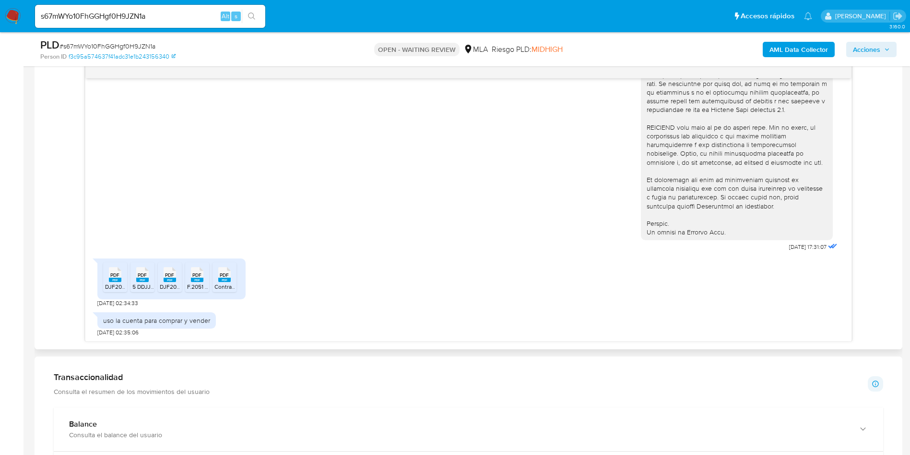
click at [109, 271] on icon "PDF" at bounding box center [115, 274] width 12 height 17
click at [140, 275] on span "PDF" at bounding box center [142, 275] width 9 height 6
click at [172, 272] on span "PDF" at bounding box center [169, 275] width 9 height 6
click at [198, 266] on icon "PDF" at bounding box center [197, 274] width 12 height 17
click at [215, 264] on div "PDF PDF" at bounding box center [225, 273] width 20 height 19
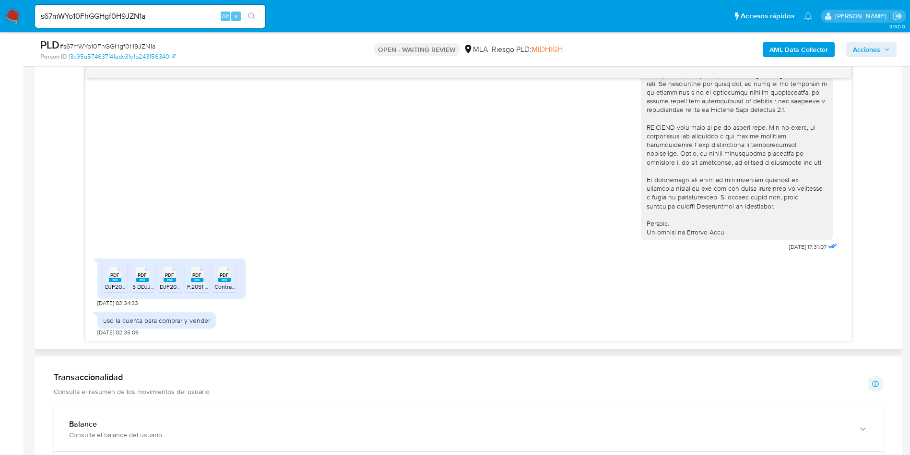
click at [117, 272] on span "PDF" at bounding box center [114, 275] width 9 height 6
click at [140, 276] on span "PDF" at bounding box center [142, 275] width 9 height 6
click at [165, 281] on rect at bounding box center [170, 279] width 12 height 4
click at [197, 274] on span "PDF" at bounding box center [196, 275] width 9 height 6
click at [225, 272] on span "PDF" at bounding box center [224, 275] width 9 height 6
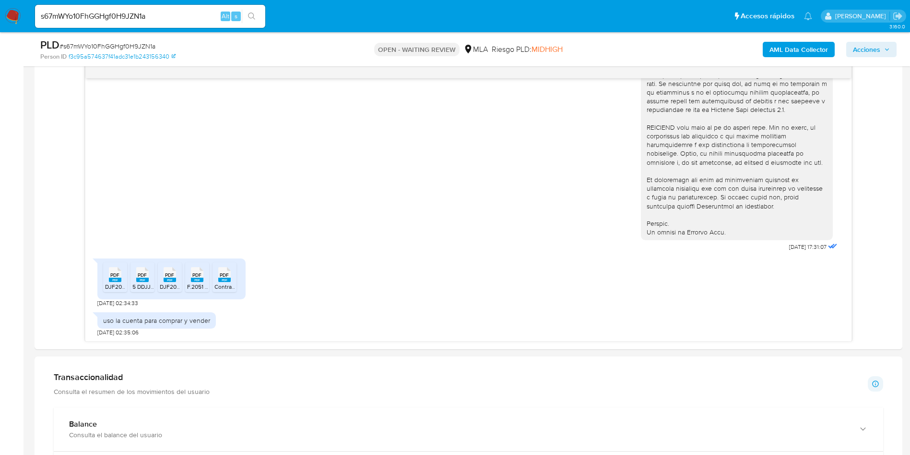
click at [135, 14] on input "s67mWYo10FhGGHgf0H9JZN1a" at bounding box center [150, 16] width 230 height 12
paste input "9GVbsNuDU6ratZi2pvbXmAvI"
type input "9GVbsNuDU6ratZi2pvbXmAvI"
click at [251, 12] on icon "search-icon" at bounding box center [252, 16] width 8 height 8
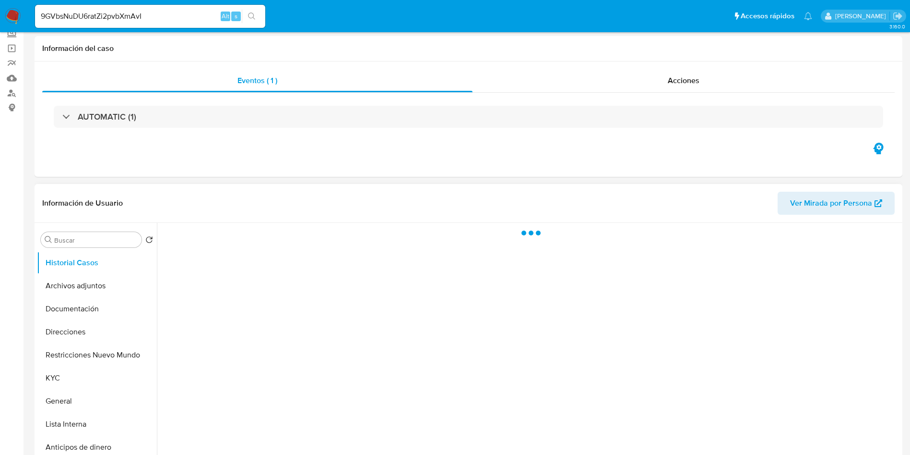
select select "10"
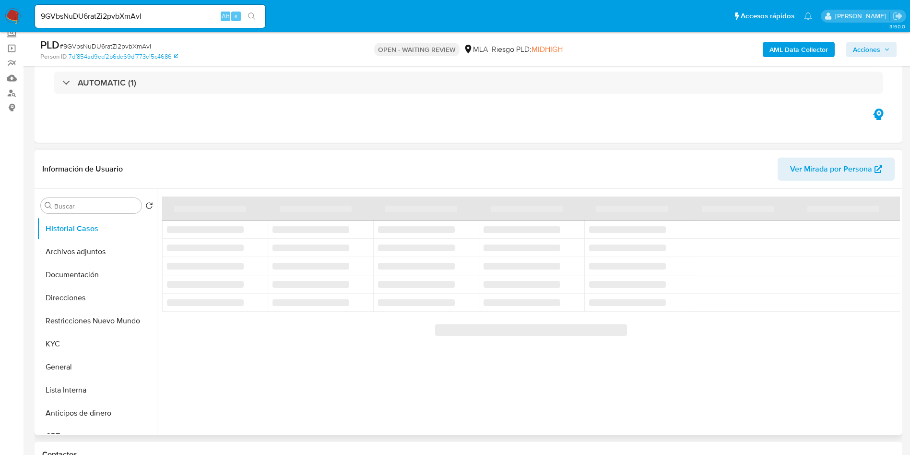
scroll to position [144, 0]
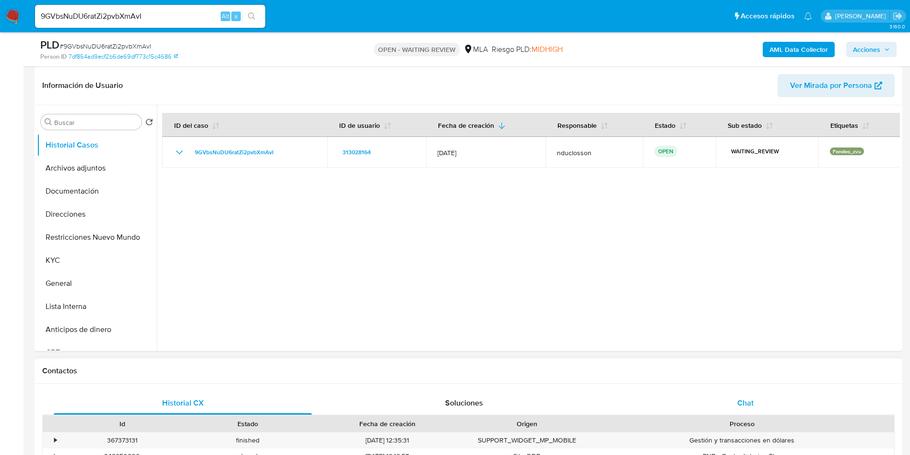
click at [728, 394] on div "Chat" at bounding box center [746, 402] width 258 height 23
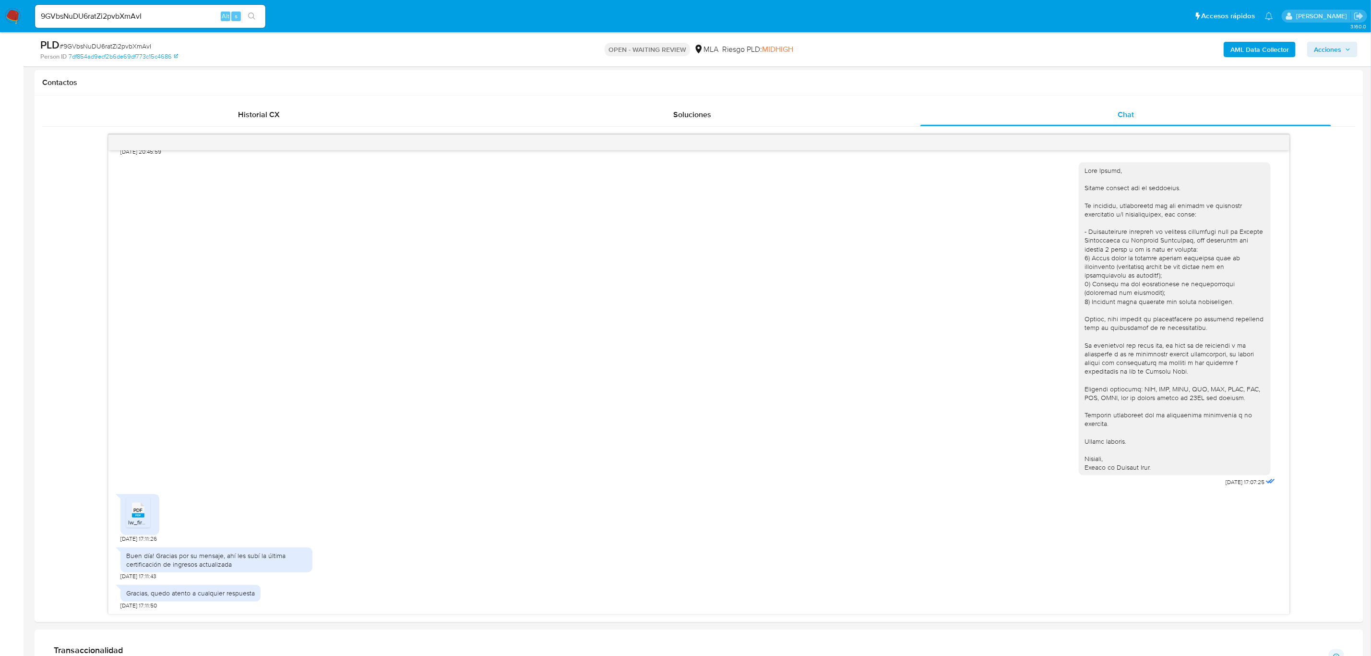
scroll to position [766, 0]
click at [125, 12] on input "9GVbsNuDU6ratZi2pvbXmAvI" at bounding box center [150, 16] width 230 height 12
paste input "Q57dpENhOYtbsZvt5cFqx2Nj"
type input "Q57dpENhOYtbsZvt5cFqx2Nj"
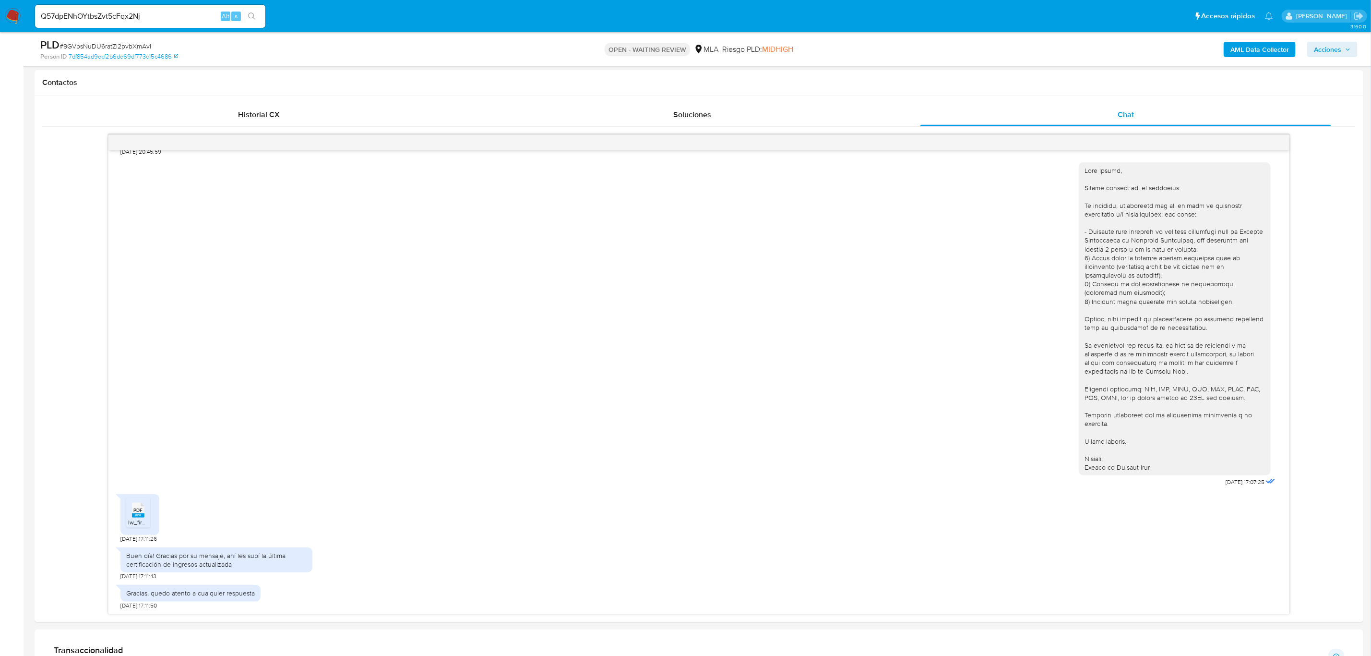
click at [251, 13] on icon "search-icon" at bounding box center [252, 16] width 8 height 8
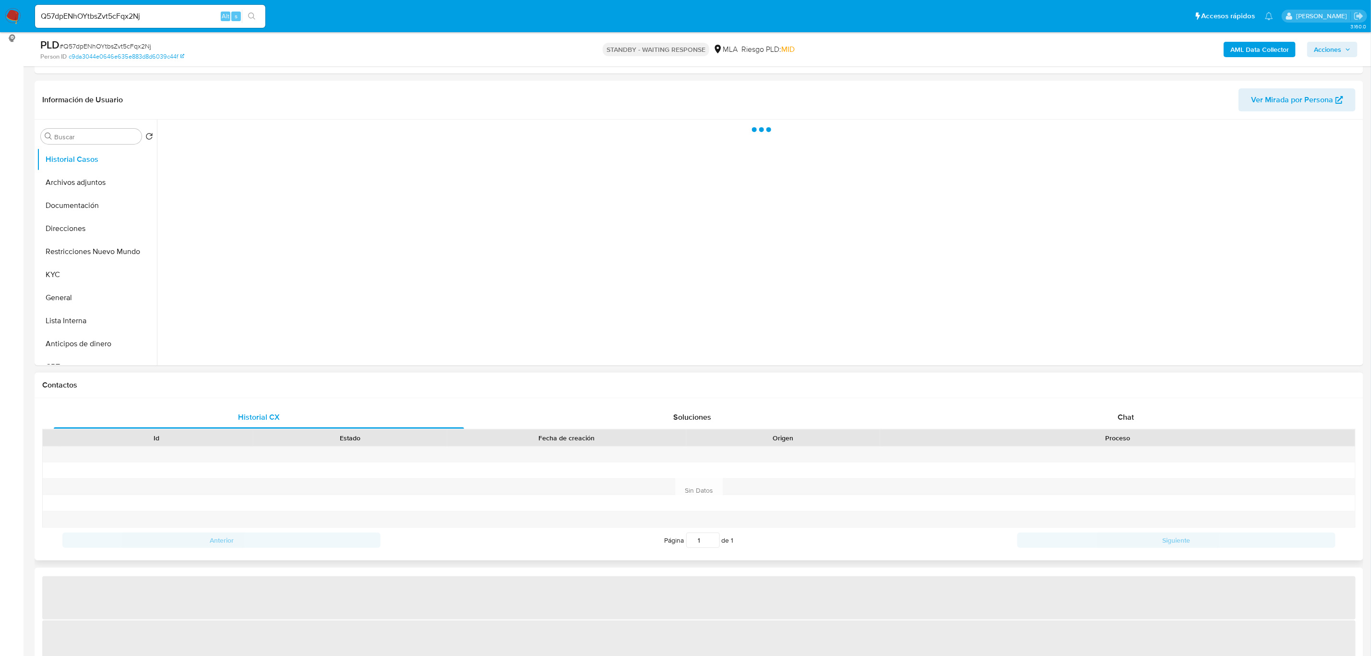
scroll to position [216, 0]
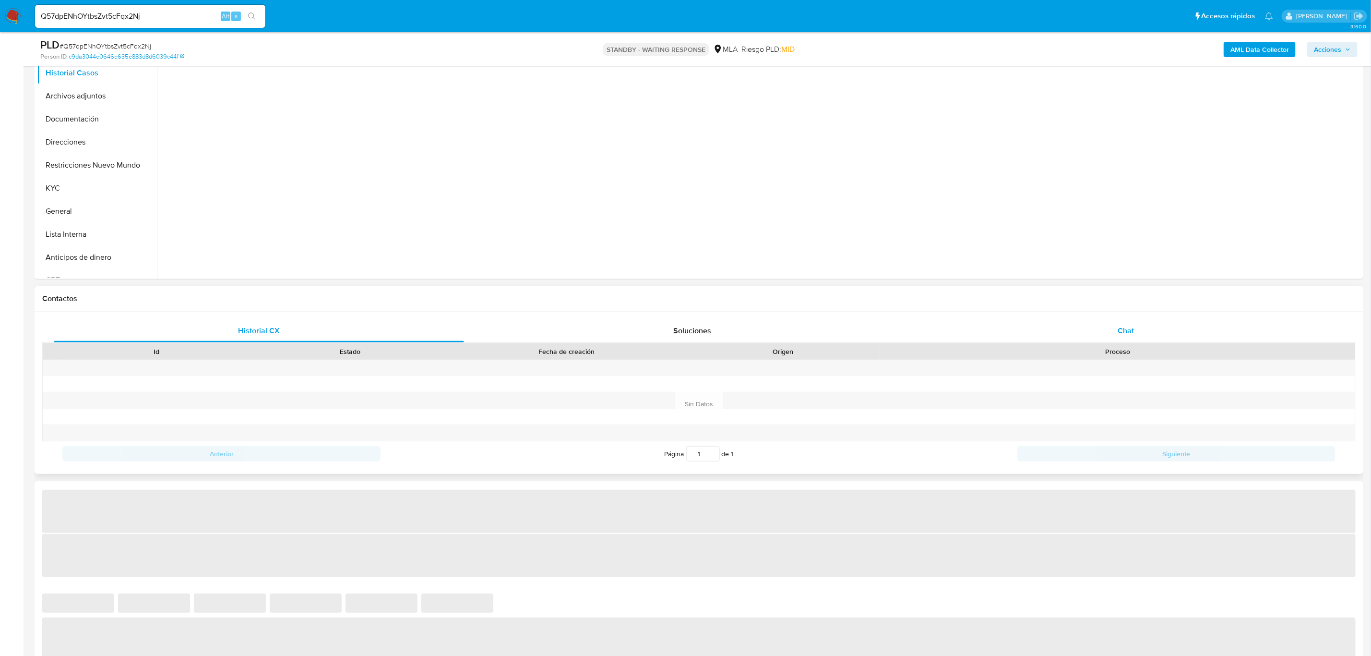
click at [921, 334] on div "Chat" at bounding box center [1126, 330] width 410 height 23
select select "10"
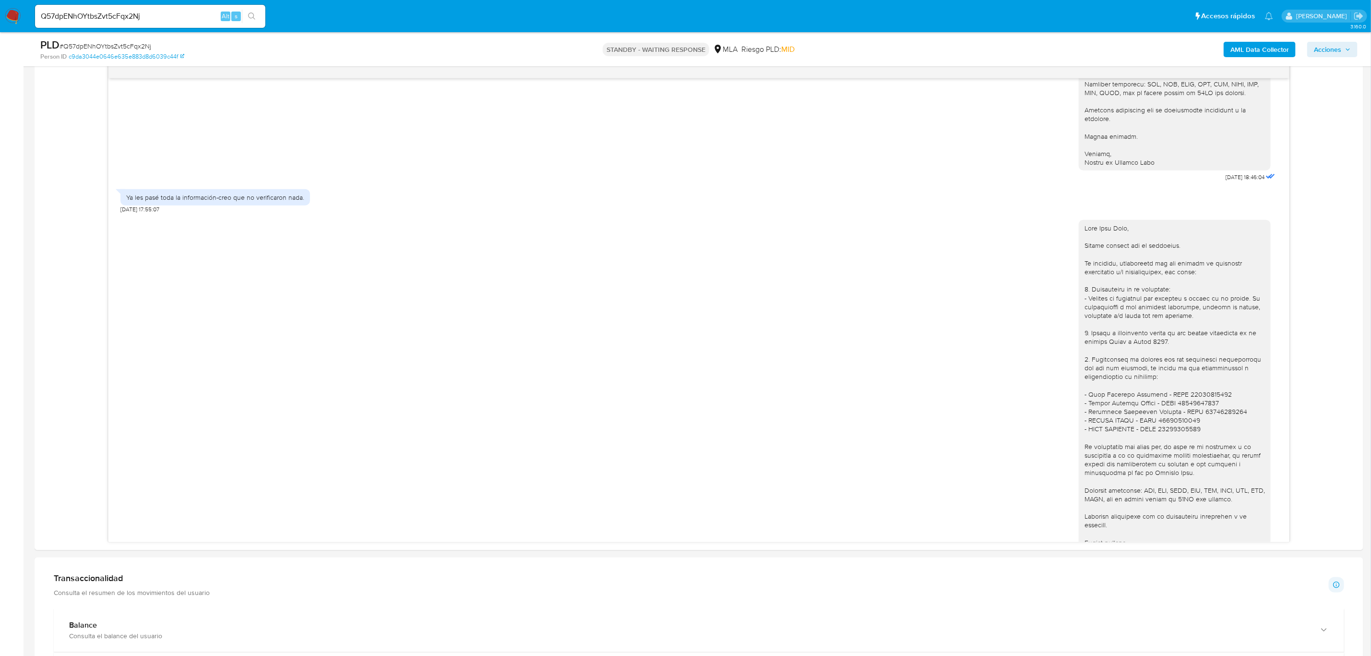
scroll to position [1020, 0]
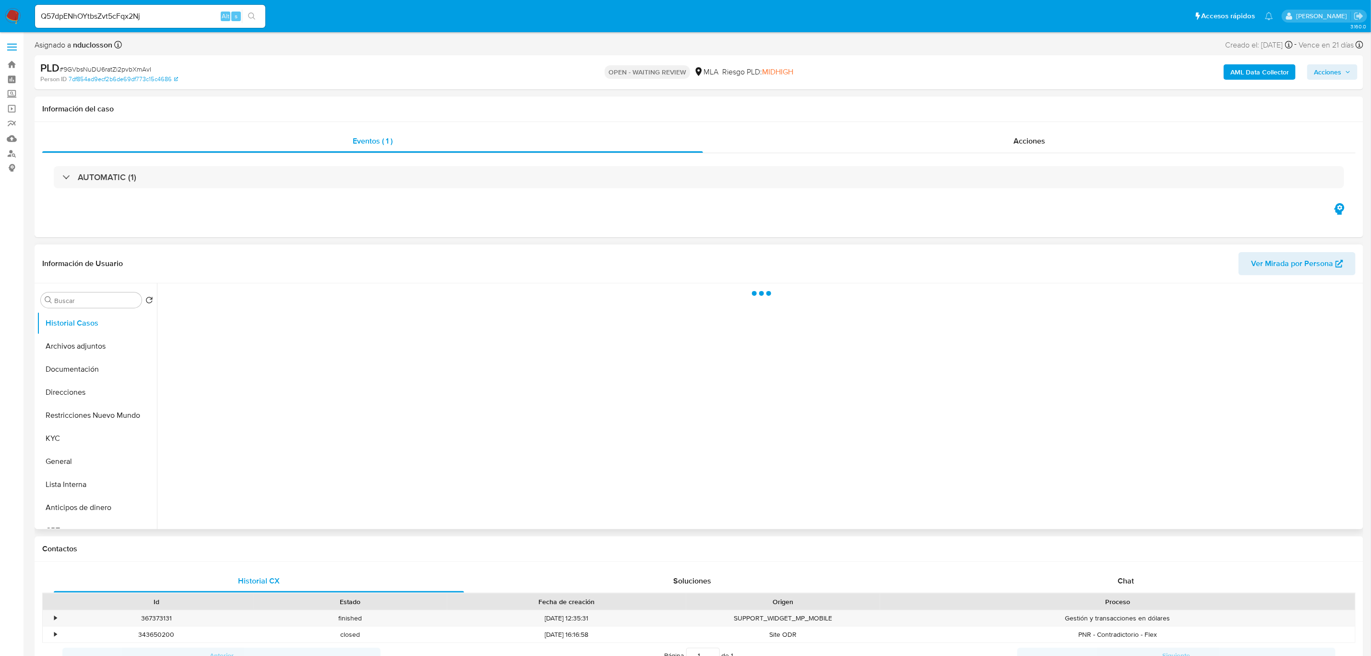
select select "10"
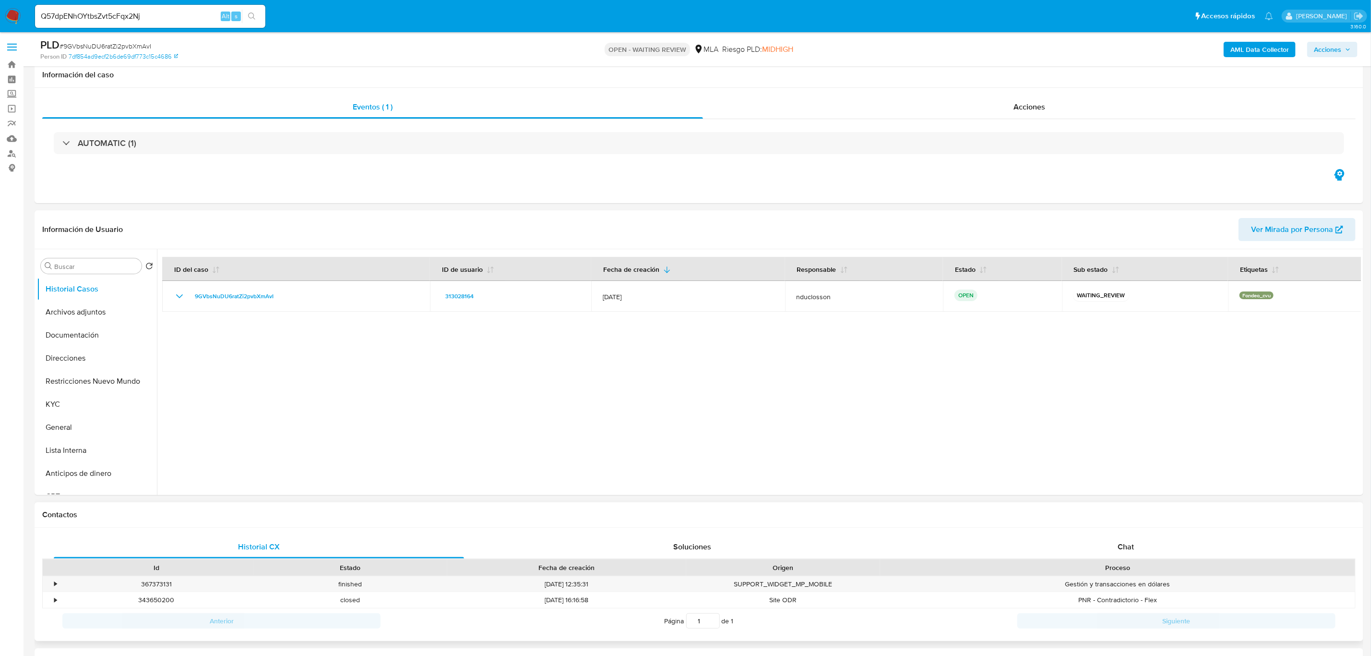
scroll to position [72, 0]
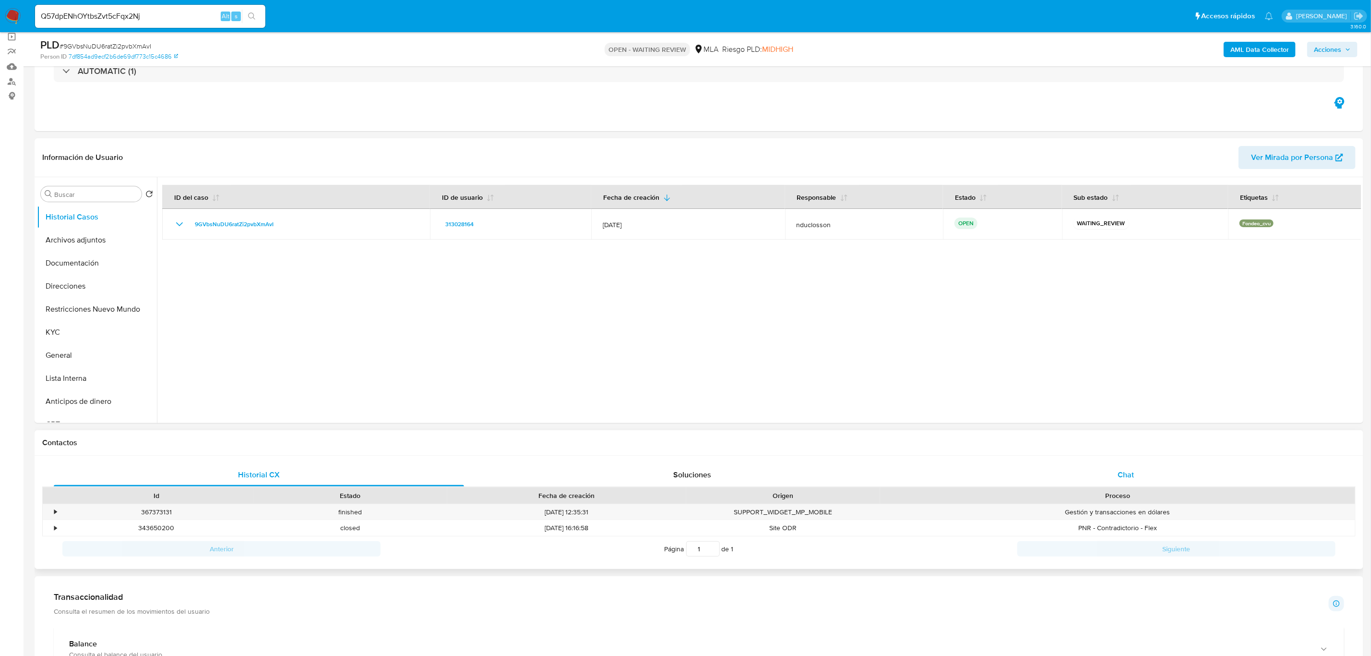
click at [921, 454] on div "Chat" at bounding box center [1126, 474] width 410 height 23
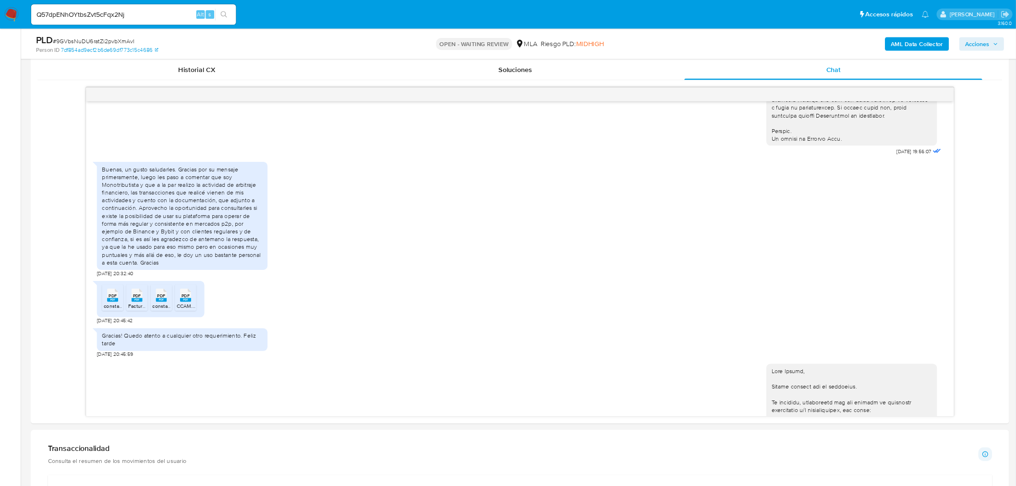
scroll to position [467, 0]
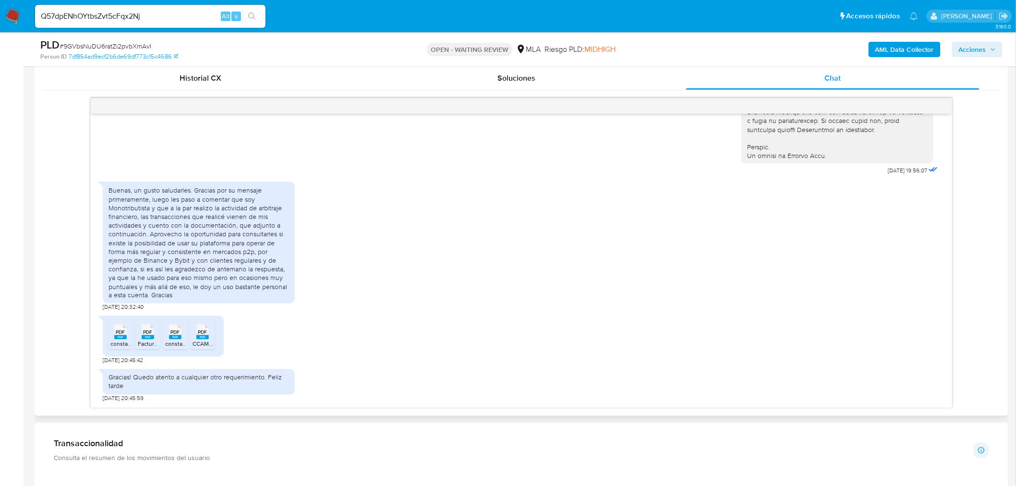
drag, startPoint x: 1103, startPoint y: 4, endPoint x: 65, endPoint y: 138, distance: 1046.7
click at [65, 138] on div "17/07/2025 19:56:07 Buenas, un gusto saludarles. Gracias por su mensaje primera…" at bounding box center [521, 253] width 958 height 310
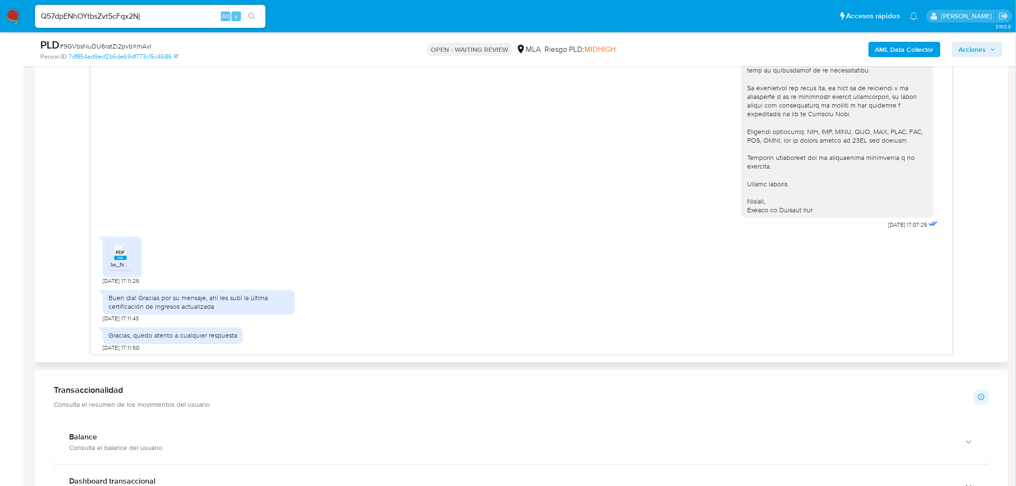
scroll to position [936, 0]
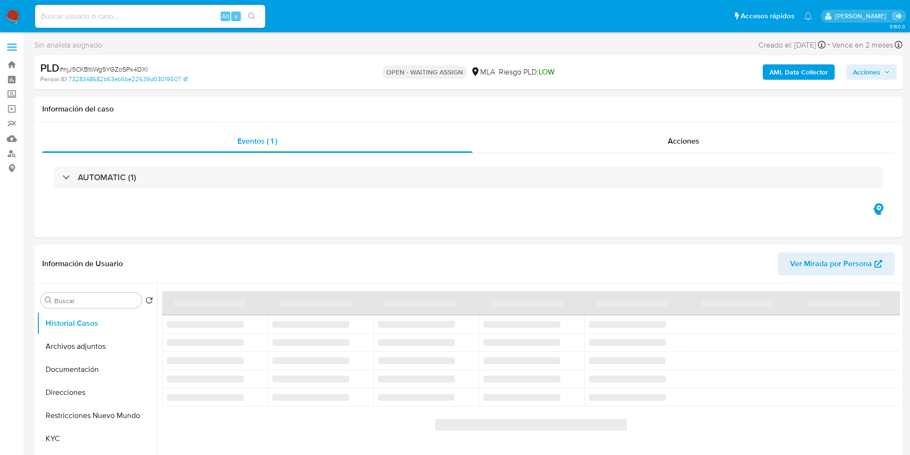
select select "10"
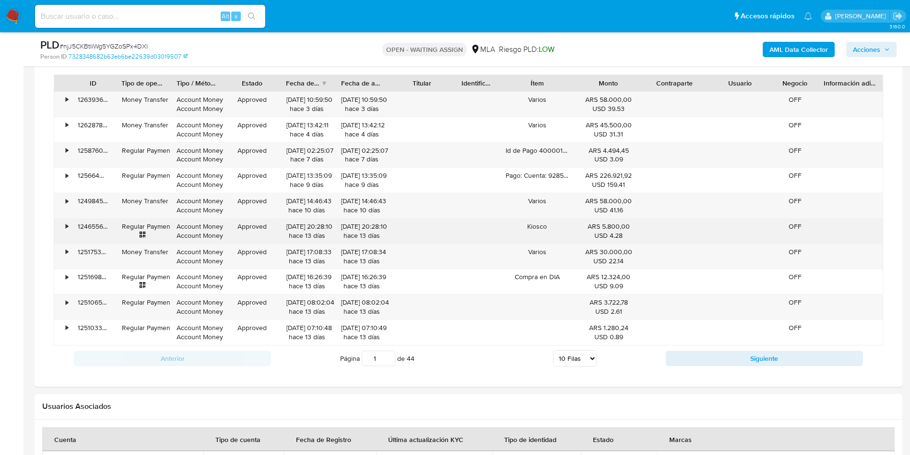
scroll to position [493, 0]
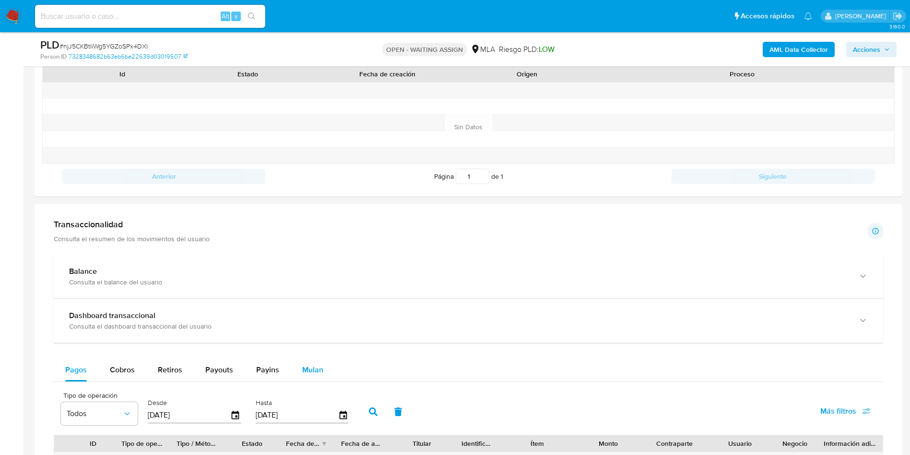
click at [304, 376] on div "Mulan" at bounding box center [312, 369] width 21 height 23
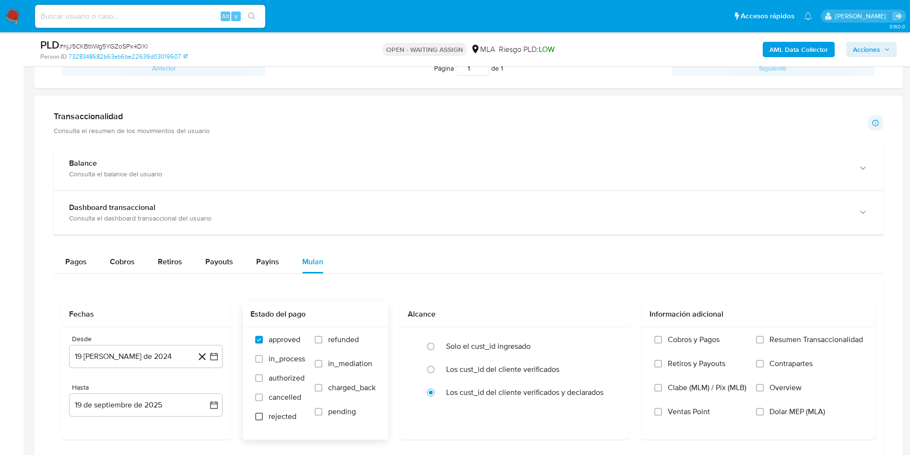
scroll to position [709, 0]
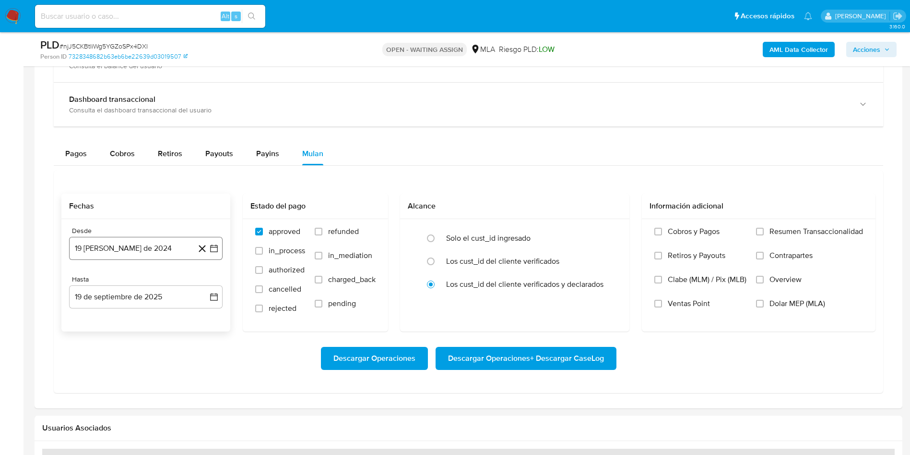
click at [156, 242] on button "19 [PERSON_NAME] de 2024" at bounding box center [146, 248] width 154 height 23
click at [133, 279] on span "agosto 2024" at bounding box center [142, 283] width 44 height 10
click at [205, 280] on icon "Año siguiente" at bounding box center [204, 283] width 12 height 12
click at [147, 343] on span "may" at bounding box center [145, 345] width 12 height 8
click at [144, 318] on button "1" at bounding box center [145, 318] width 15 height 15
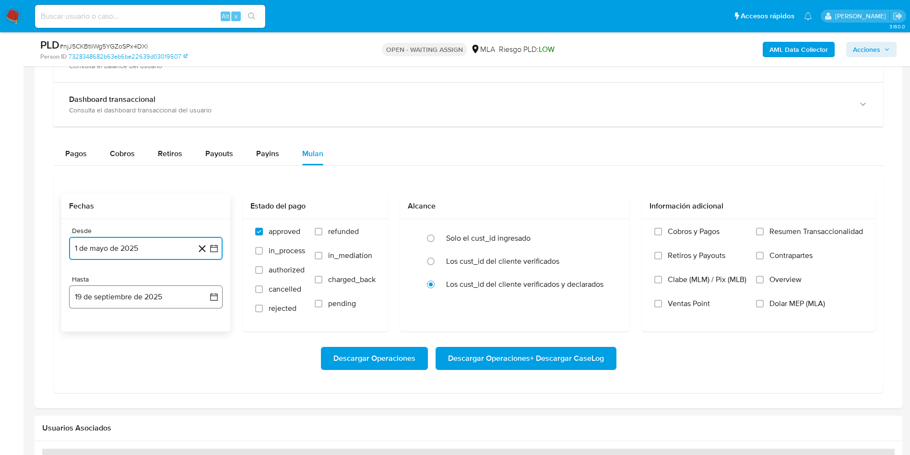
click at [152, 300] on button "19 de septiembre de 2025" at bounding box center [146, 296] width 154 height 23
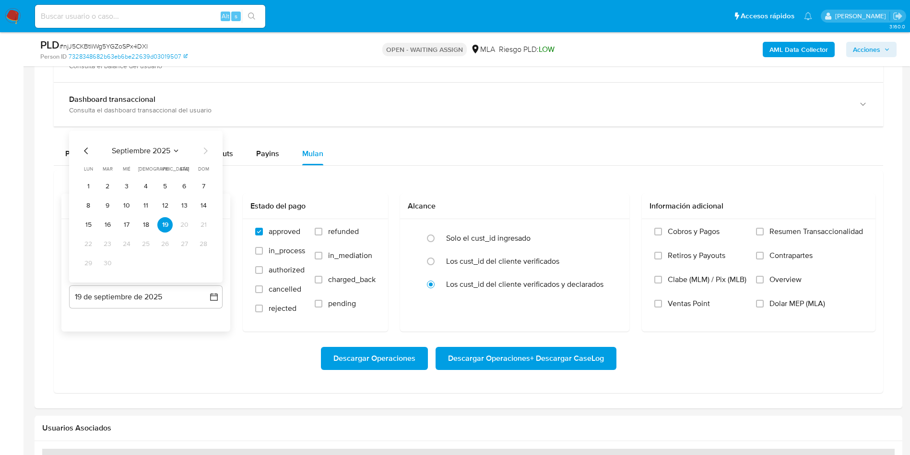
click at [88, 152] on icon "Mes anterior" at bounding box center [87, 151] width 12 height 12
click at [202, 267] on button "31" at bounding box center [203, 262] width 15 height 15
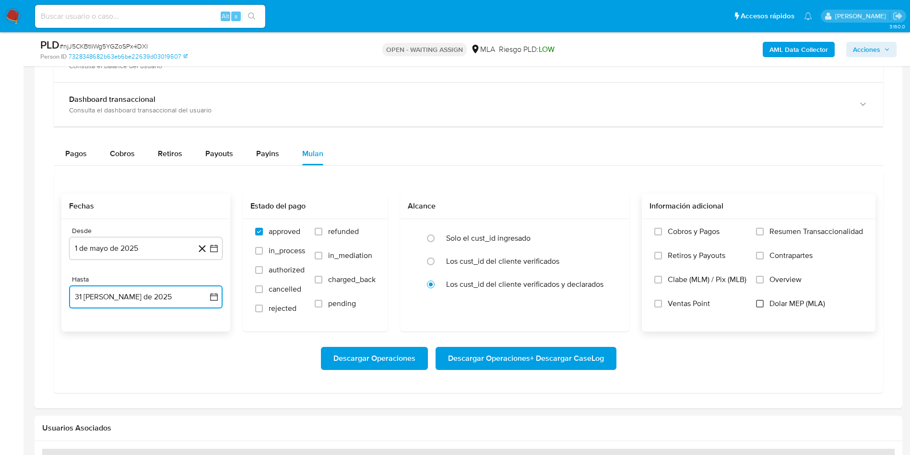
click at [764, 303] on input "Dolar MEP (MLA)" at bounding box center [760, 303] width 8 height 8
click at [485, 356] on span "Descargar Operaciones + Descargar CaseLog" at bounding box center [526, 357] width 156 height 21
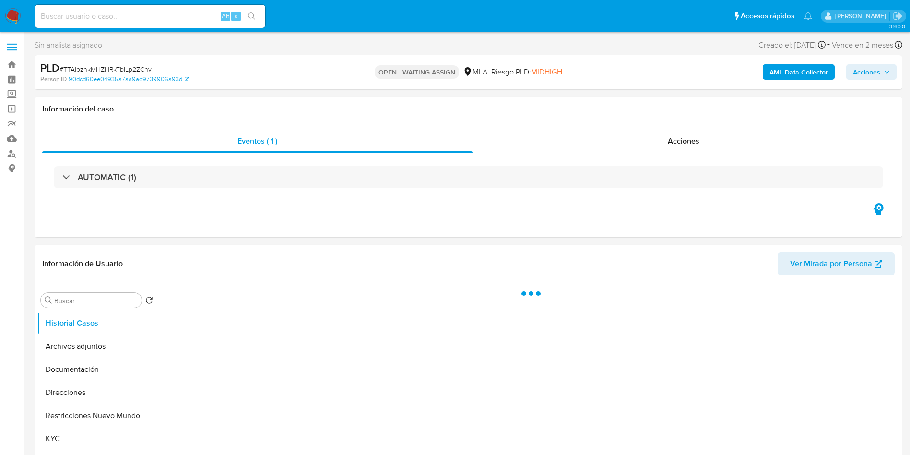
select select "10"
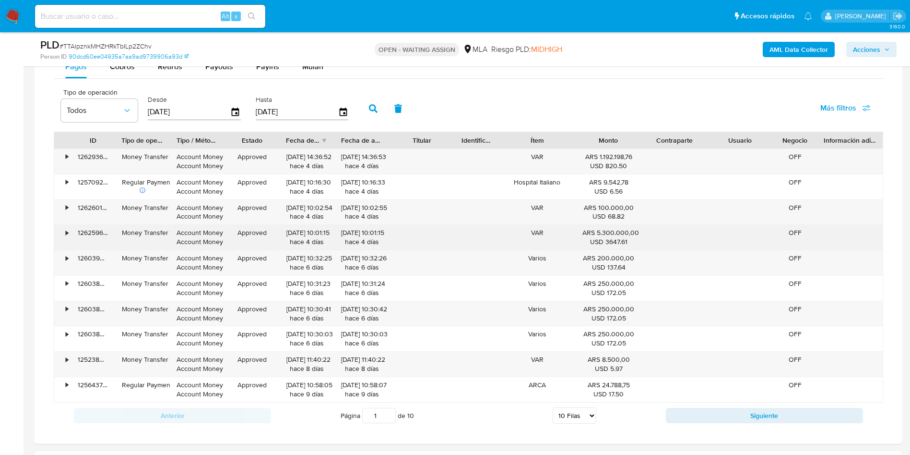
scroll to position [720, 0]
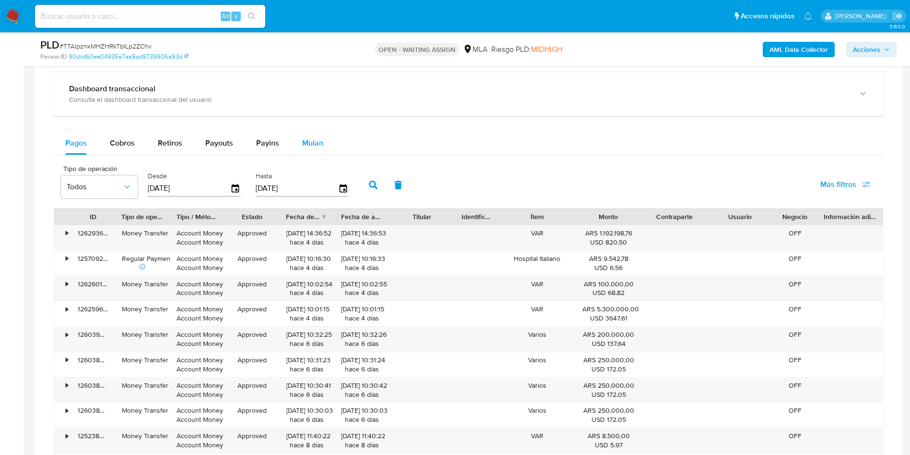
click at [310, 136] on div "Mulan" at bounding box center [312, 143] width 21 height 23
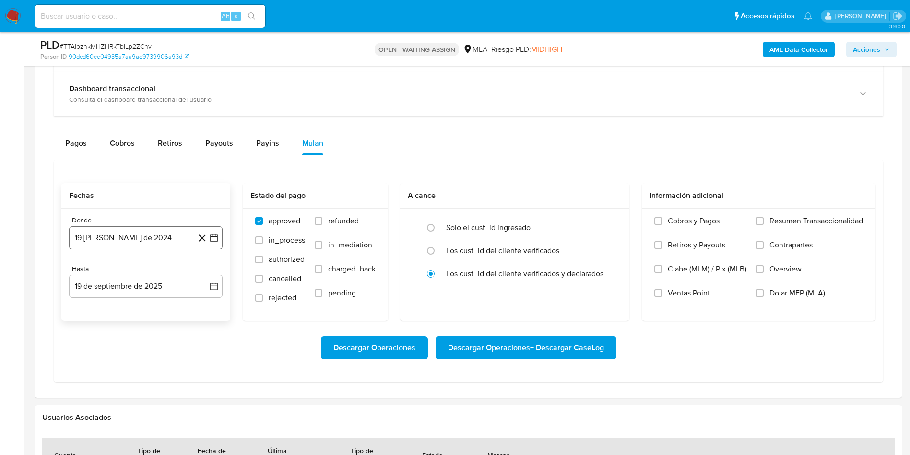
click at [98, 237] on button "19 [PERSON_NAME] de 2024" at bounding box center [146, 237] width 154 height 23
click at [85, 275] on icon "Mes anterior" at bounding box center [87, 272] width 12 height 12
click at [154, 267] on span "julio 2024" at bounding box center [141, 272] width 36 height 10
click at [200, 275] on icon "Año siguiente" at bounding box center [204, 272] width 12 height 12
click at [142, 328] on button "may" at bounding box center [145, 333] width 27 height 15
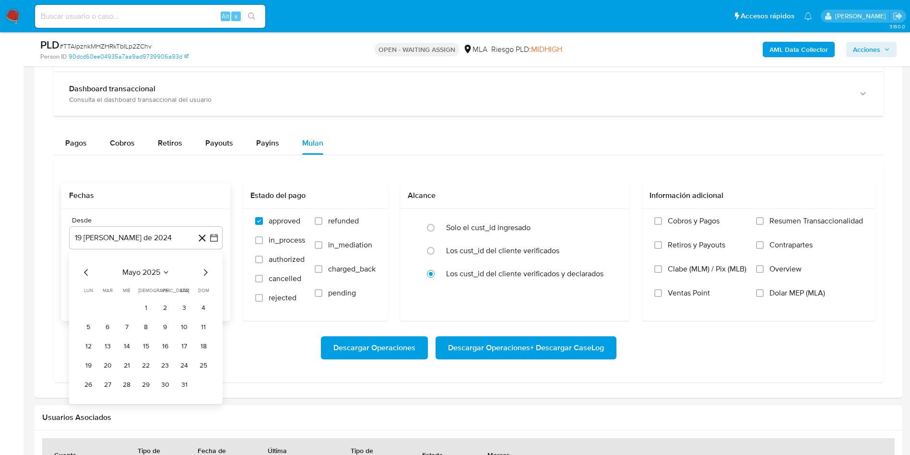
click at [146, 297] on table "lun lunes mar martes mié miércoles jue jueves vie viernes sáb sábado dom doming…" at bounding box center [146, 340] width 131 height 106
click at [147, 305] on button "1" at bounding box center [145, 307] width 15 height 15
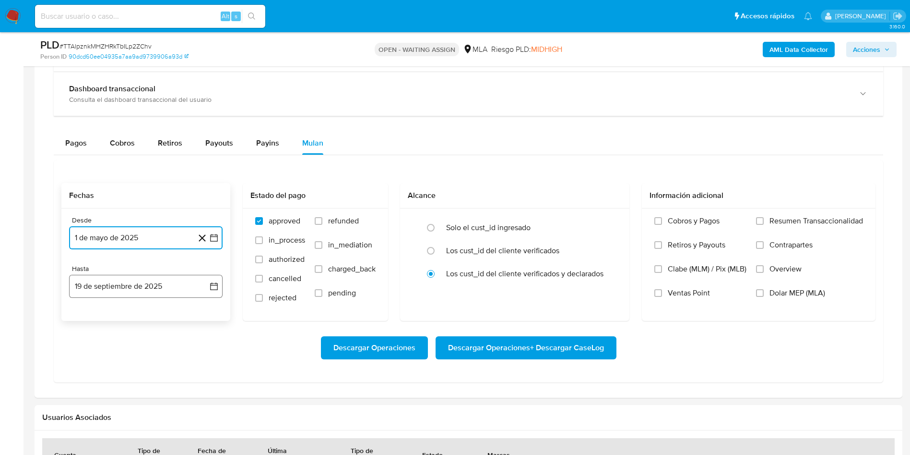
click at [138, 287] on button "19 de septiembre de 2025" at bounding box center [146, 286] width 154 height 23
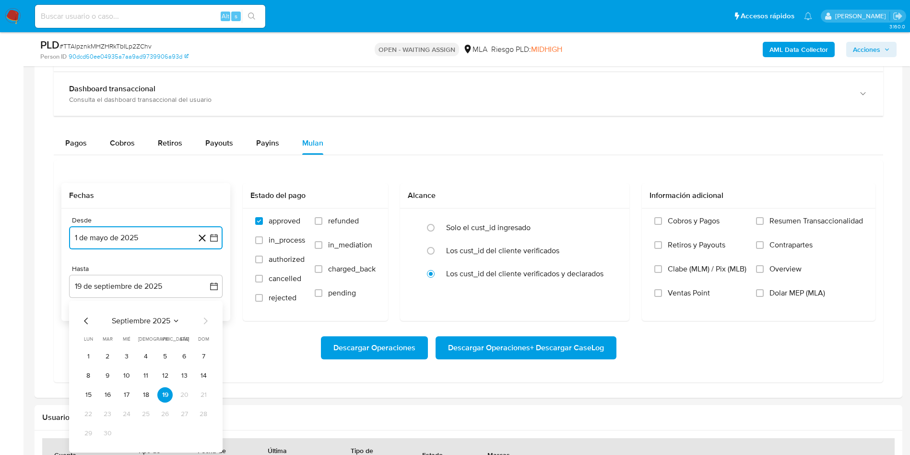
click at [86, 317] on icon "Mes anterior" at bounding box center [87, 321] width 12 height 12
click at [205, 433] on button "31" at bounding box center [203, 432] width 15 height 15
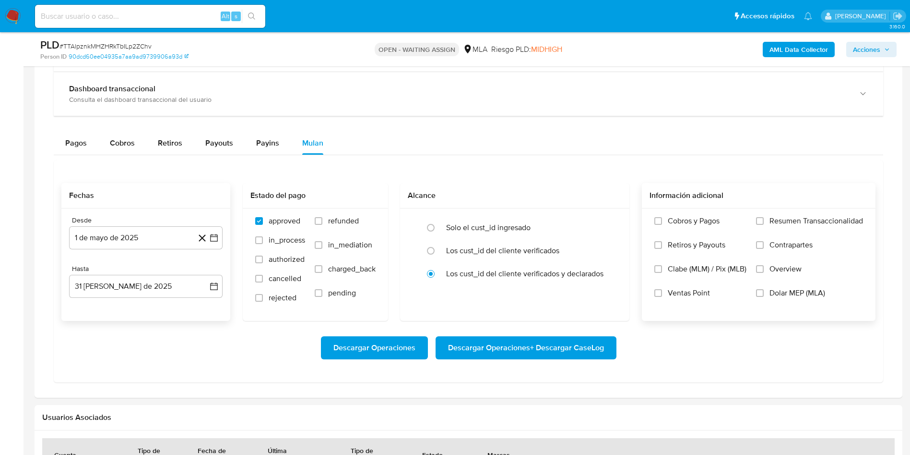
click at [767, 293] on label "Dolar MEP (MLA)" at bounding box center [809, 300] width 107 height 24
click at [764, 293] on input "Dolar MEP (MLA)" at bounding box center [760, 293] width 8 height 8
click at [504, 350] on span "Descargar Operaciones + Descargar CaseLog" at bounding box center [526, 347] width 156 height 21
